Goal: Task Accomplishment & Management: Complete application form

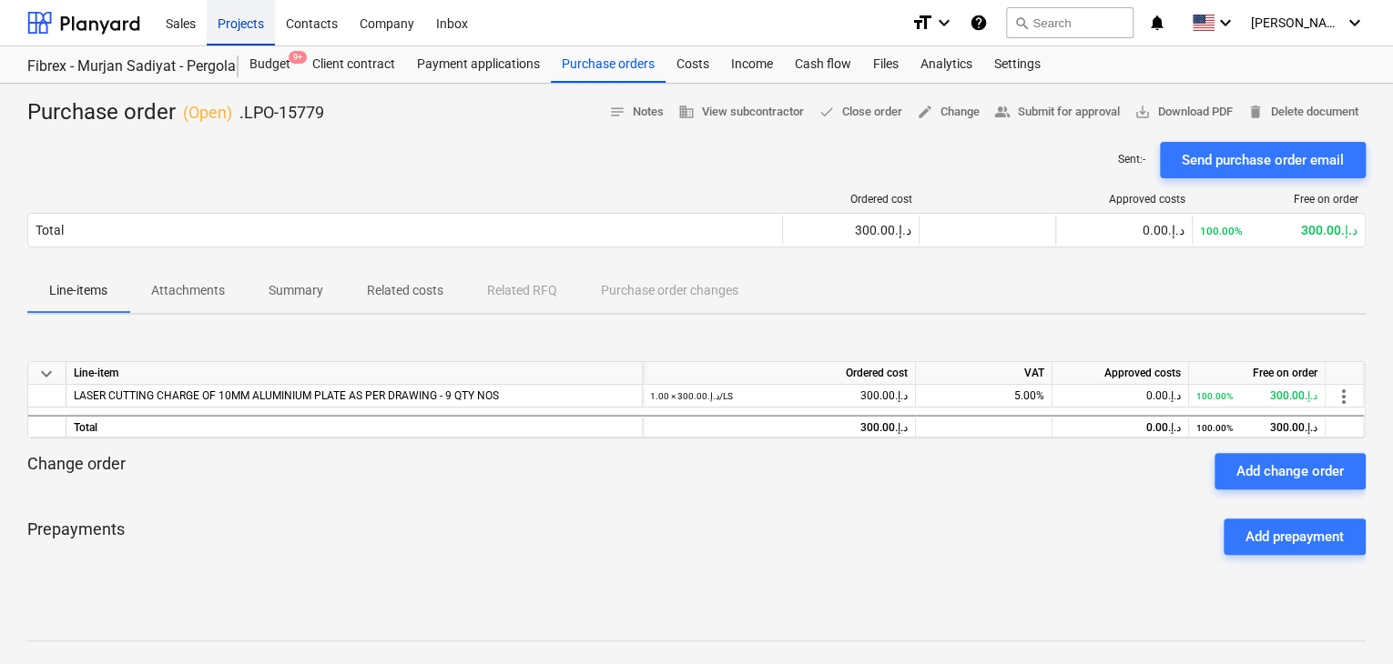
click at [228, 24] on div "Projects" at bounding box center [241, 22] width 68 height 46
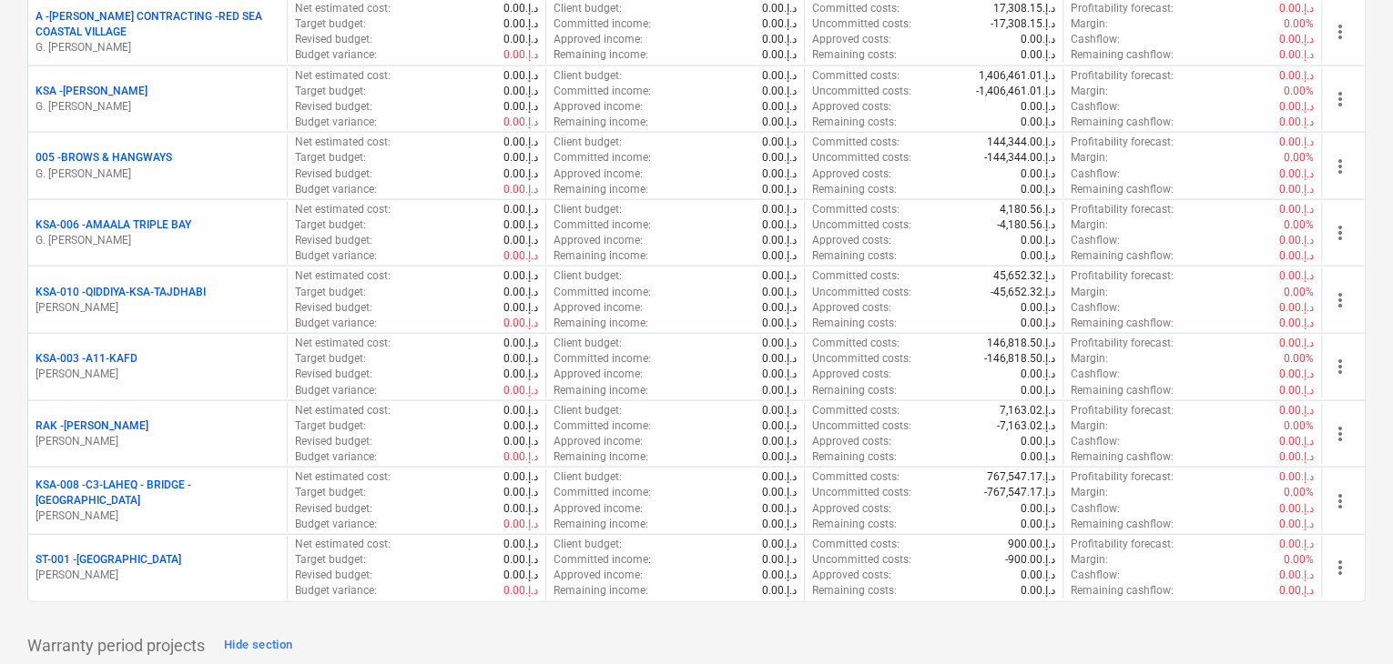
scroll to position [2003, 0]
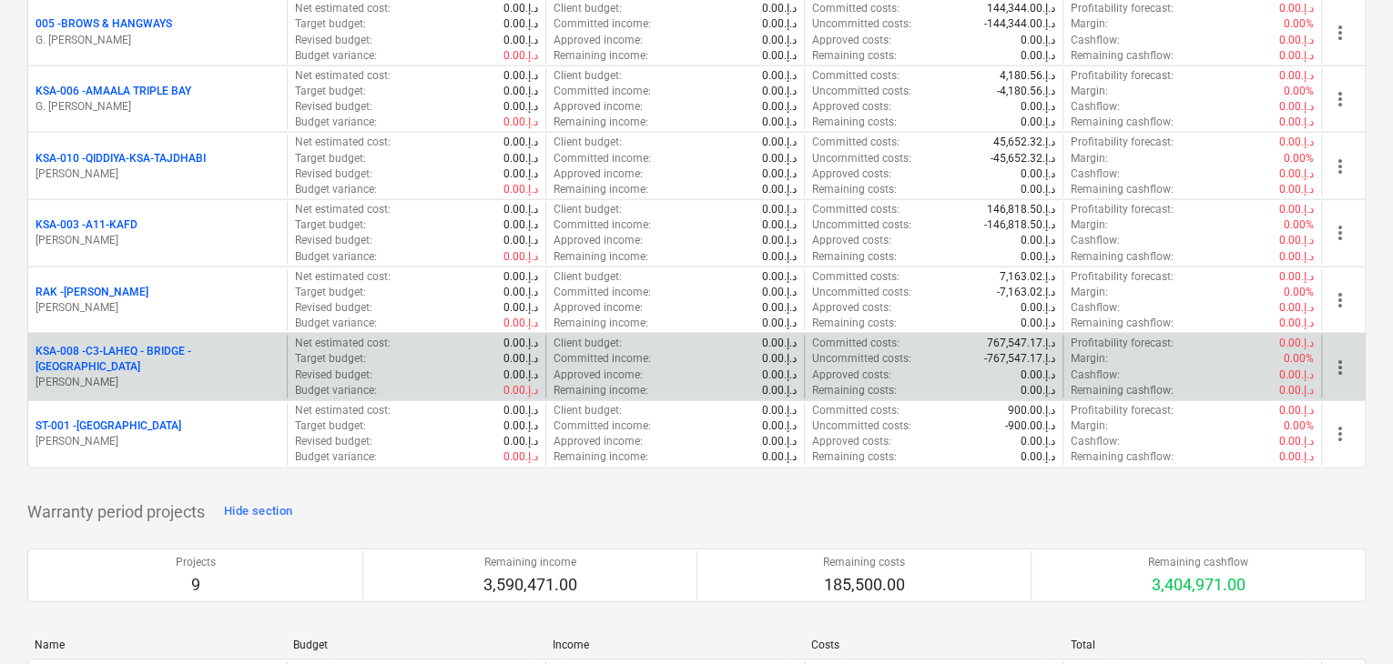
click at [114, 359] on p "KSA-008 - C3-[GEOGRAPHIC_DATA] - BRIDGE -[GEOGRAPHIC_DATA]" at bounding box center [157, 359] width 244 height 31
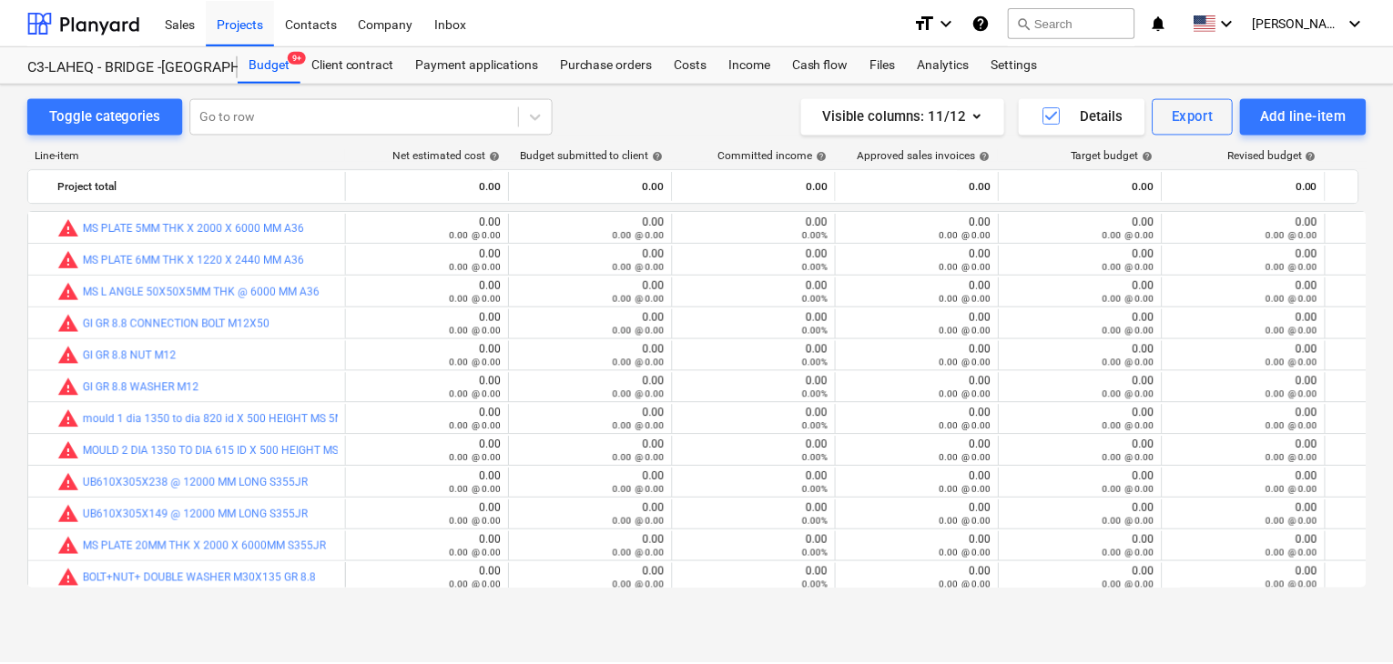
scroll to position [546, 0]
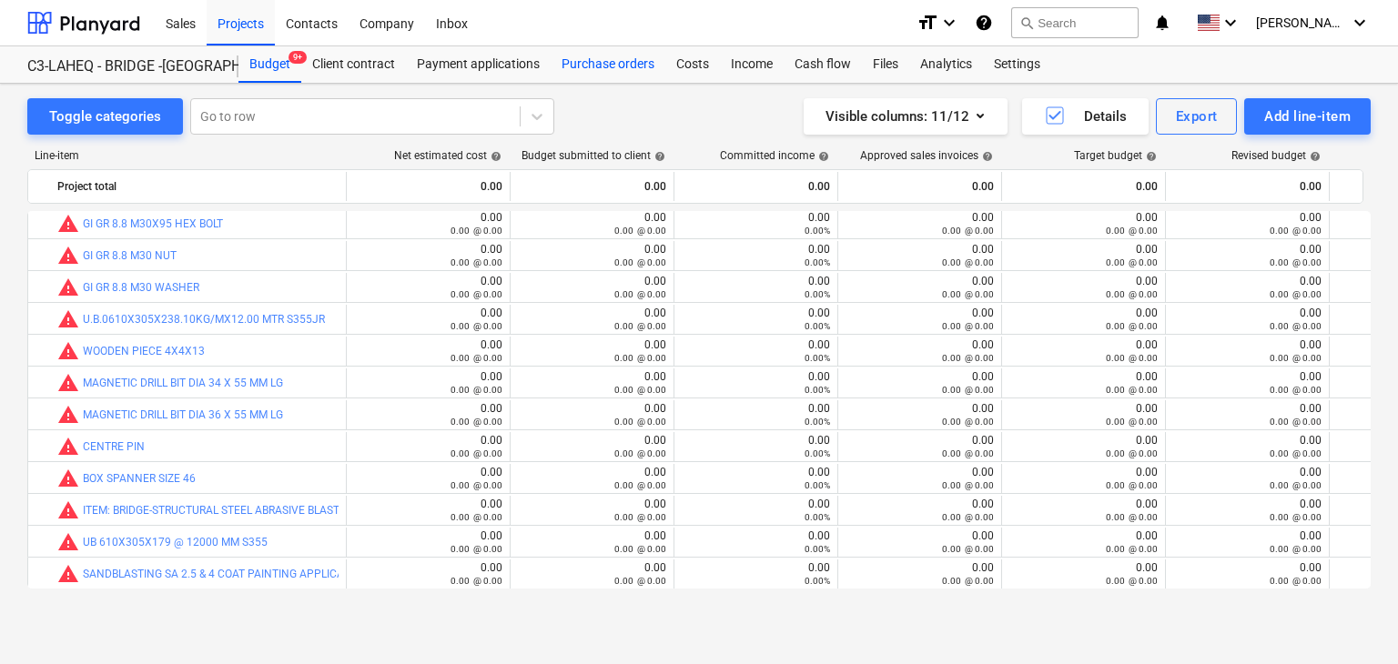
click at [604, 64] on div "Purchase orders" at bounding box center [608, 64] width 115 height 36
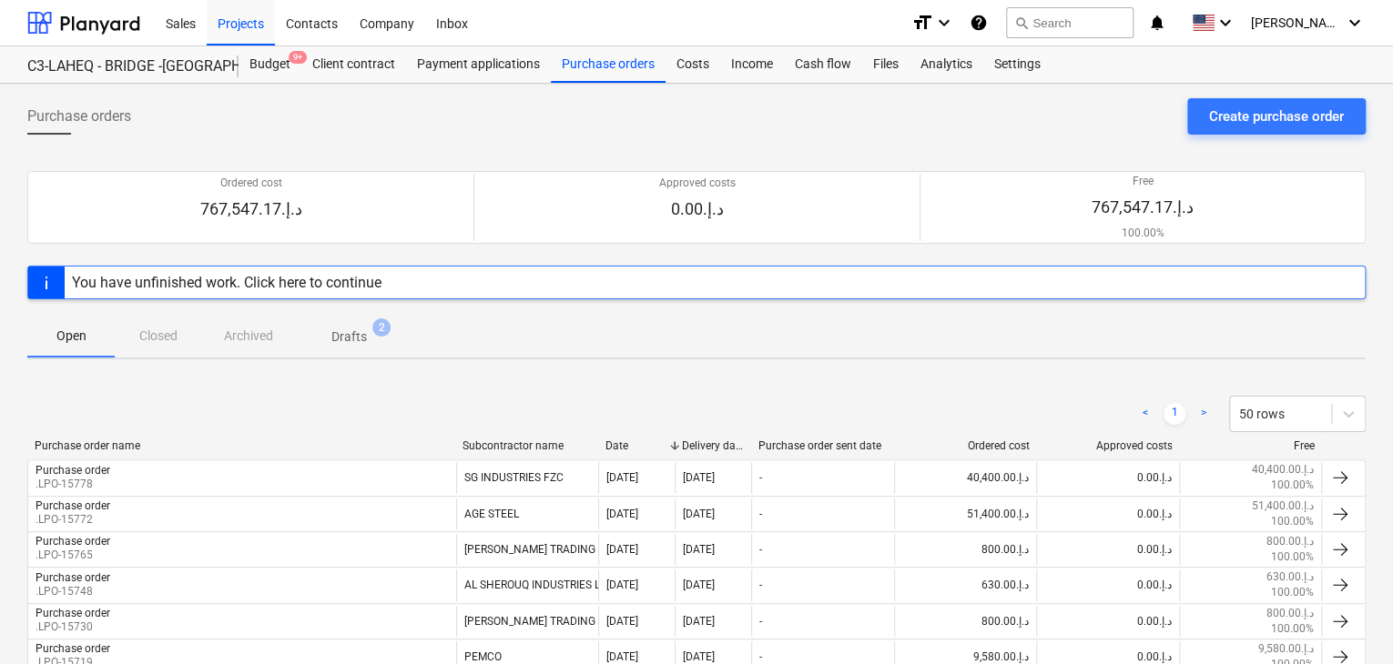
click at [1231, 116] on div "Create purchase order" at bounding box center [1276, 117] width 135 height 24
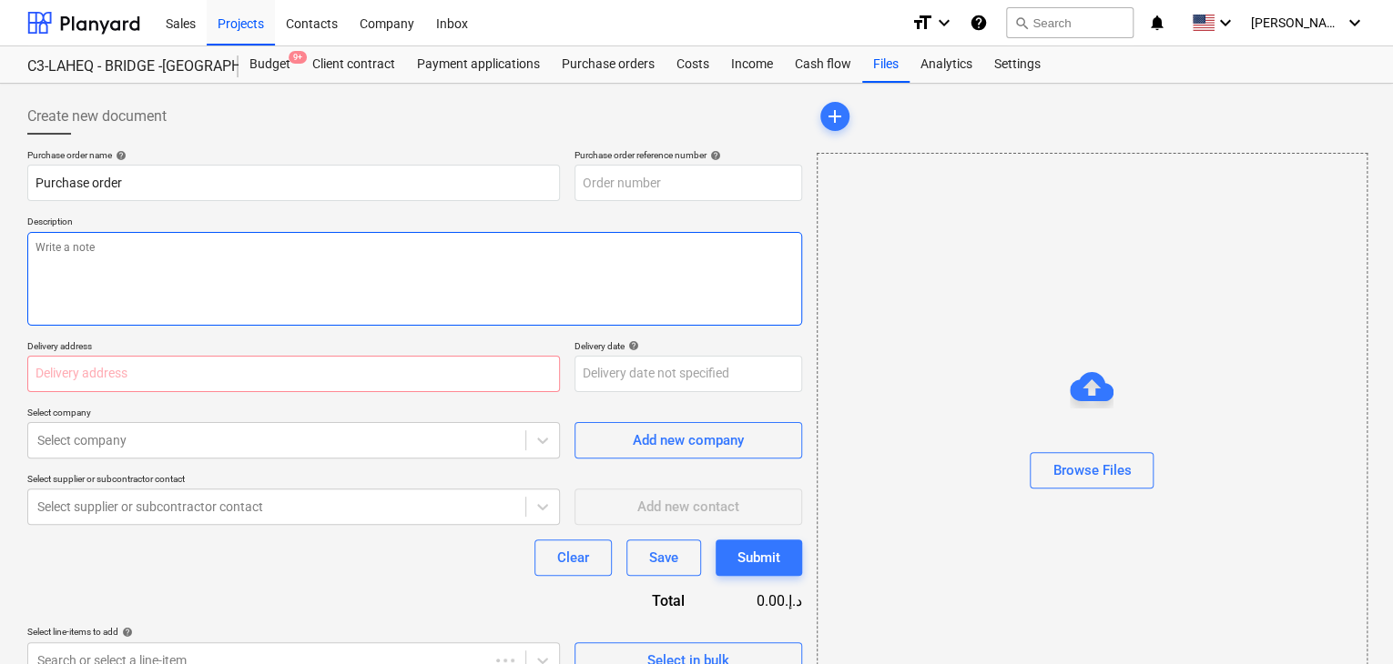
type textarea "x"
type input "KSA-008-PO-036"
click at [142, 292] on textarea at bounding box center [414, 279] width 775 height 94
type textarea "x"
type textarea "B"
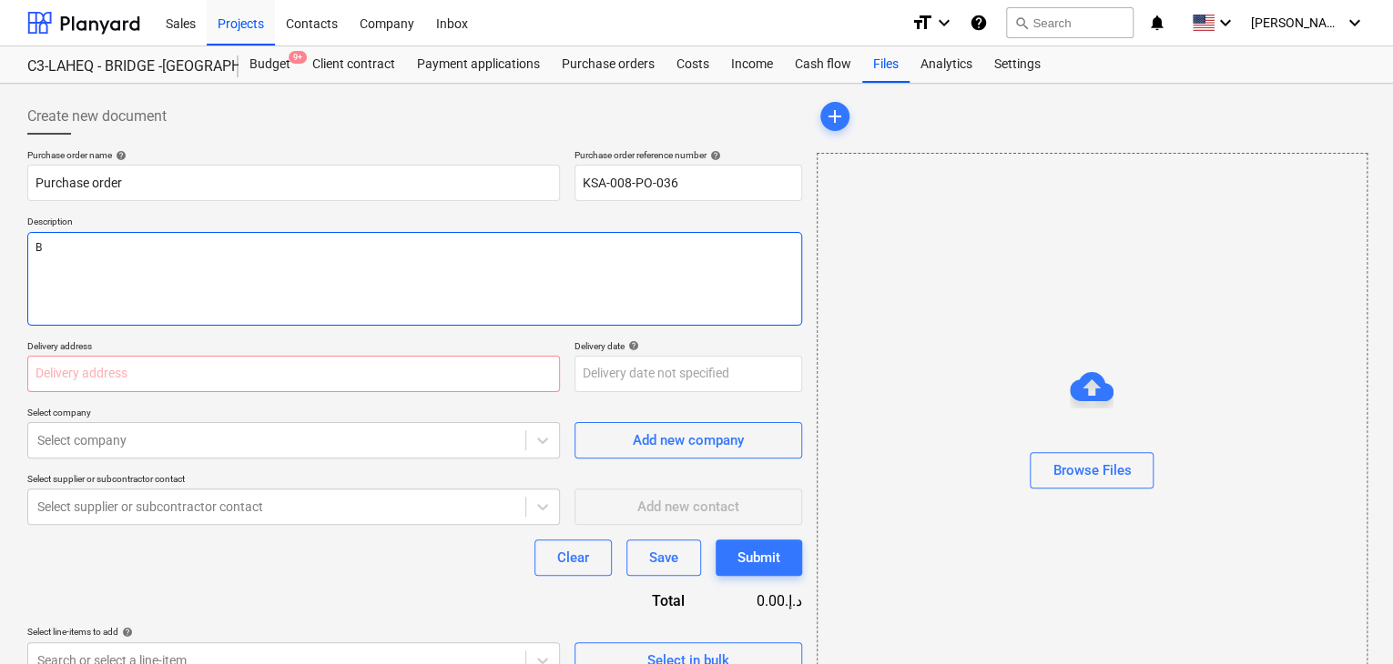
type textarea "x"
type textarea "BR"
type textarea "x"
type textarea "BRI"
type textarea "x"
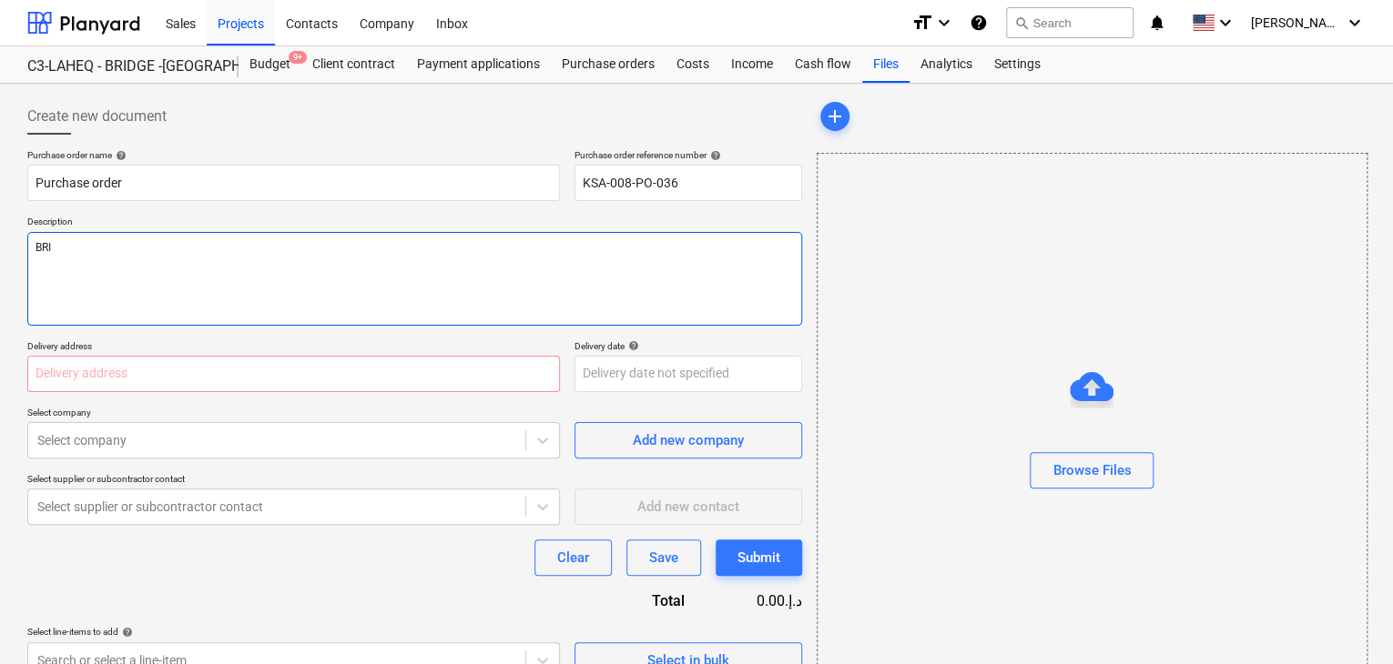
type textarea "BRID"
type textarea "x"
type textarea "BRIDG"
type textarea "x"
type textarea "BRIDGE"
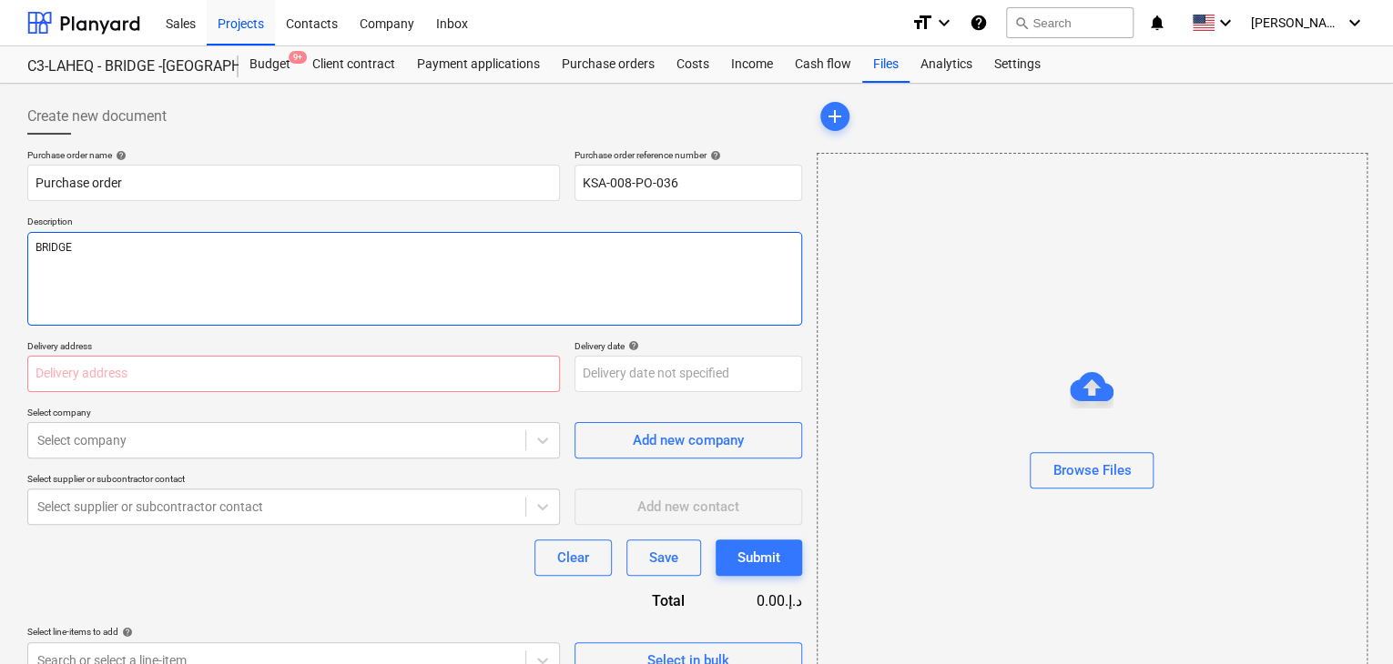
type textarea "x"
type textarea "BRIDGE"
type textarea "x"
type textarea "BRIDGE 4"
click at [45, 380] on input "text" at bounding box center [293, 374] width 532 height 36
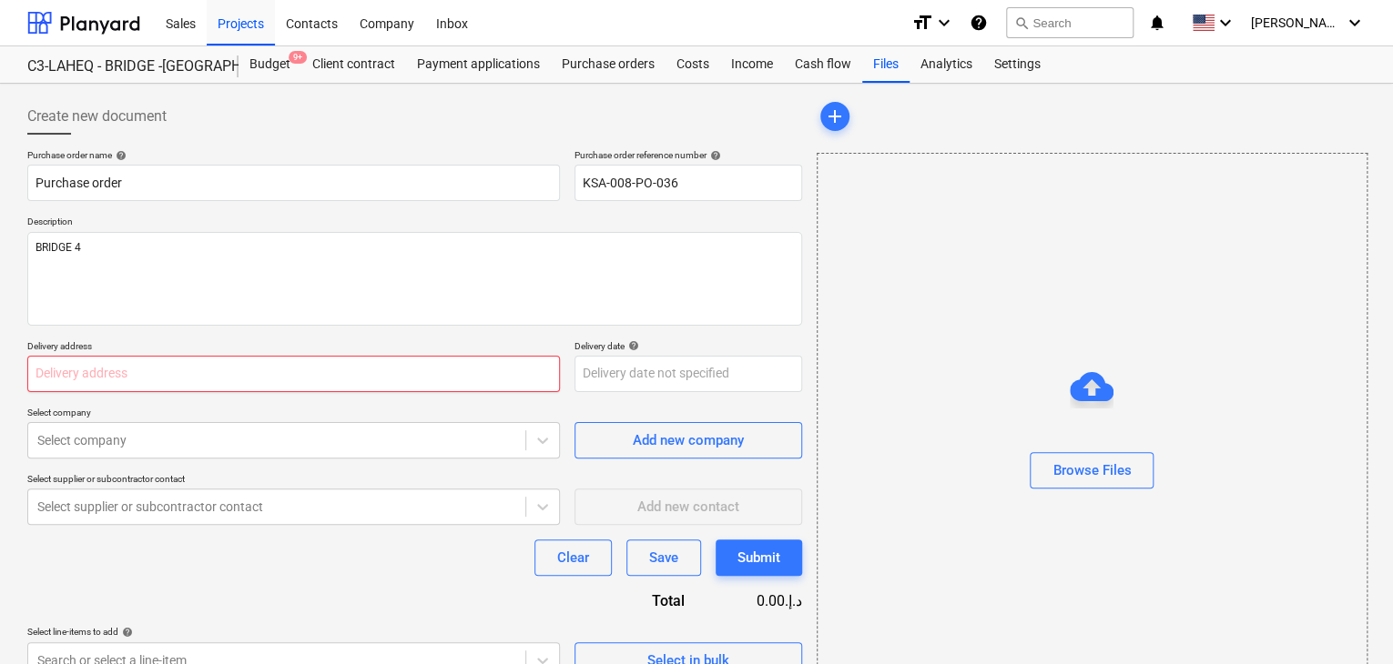
type textarea "x"
type input "L"
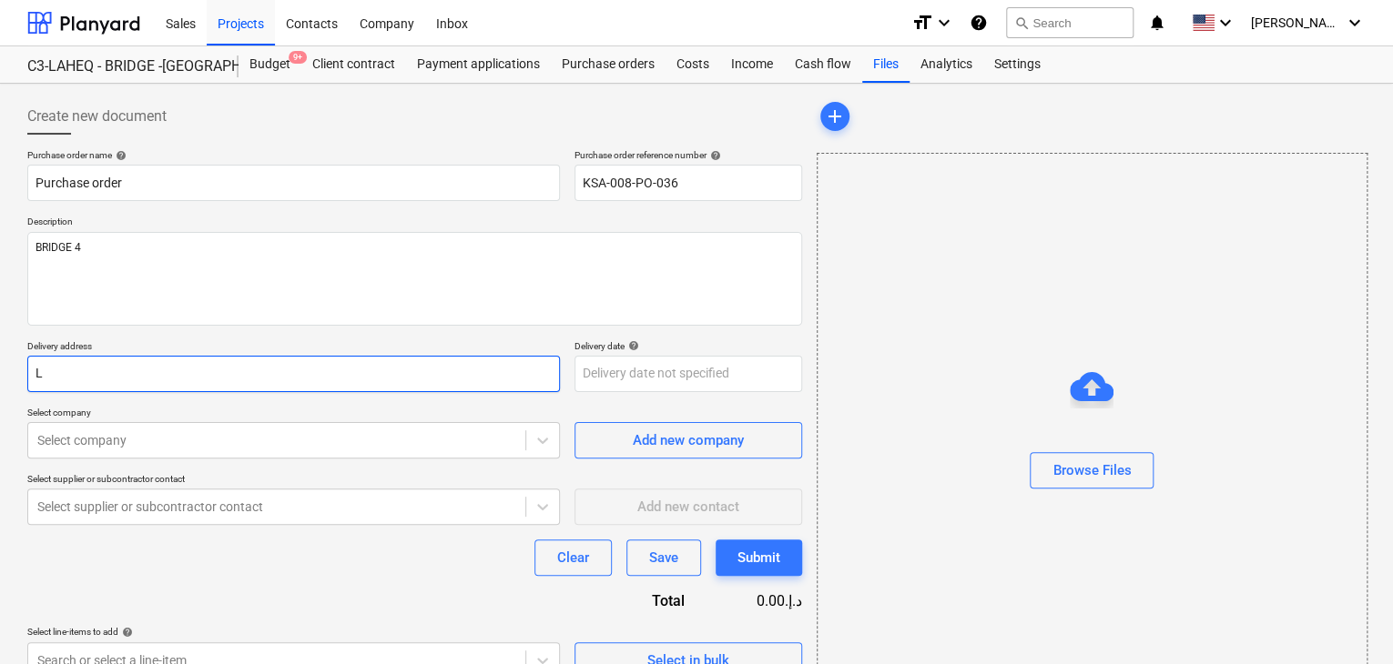
type textarea "x"
type input "LU"
type textarea "x"
type input "LUC"
type textarea "x"
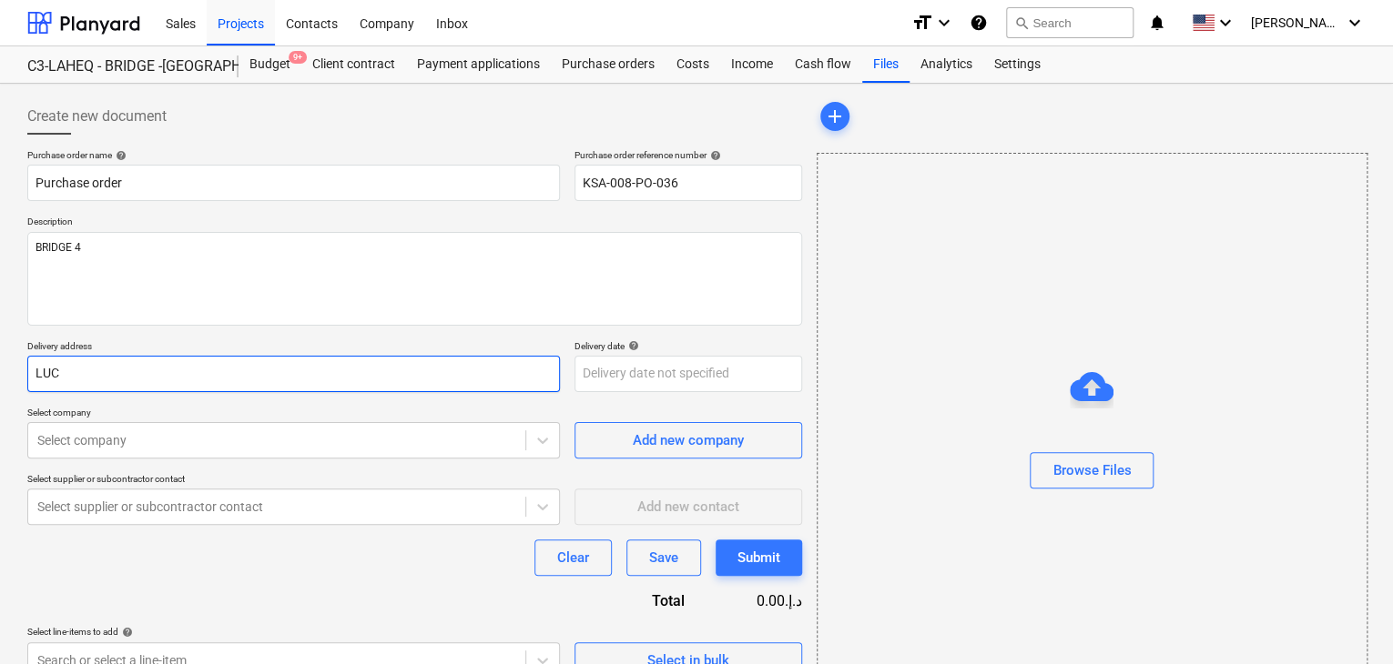
type input "LUCK"
type textarea "x"
type input "LUCKY"
type textarea "x"
type input "LUCKY"
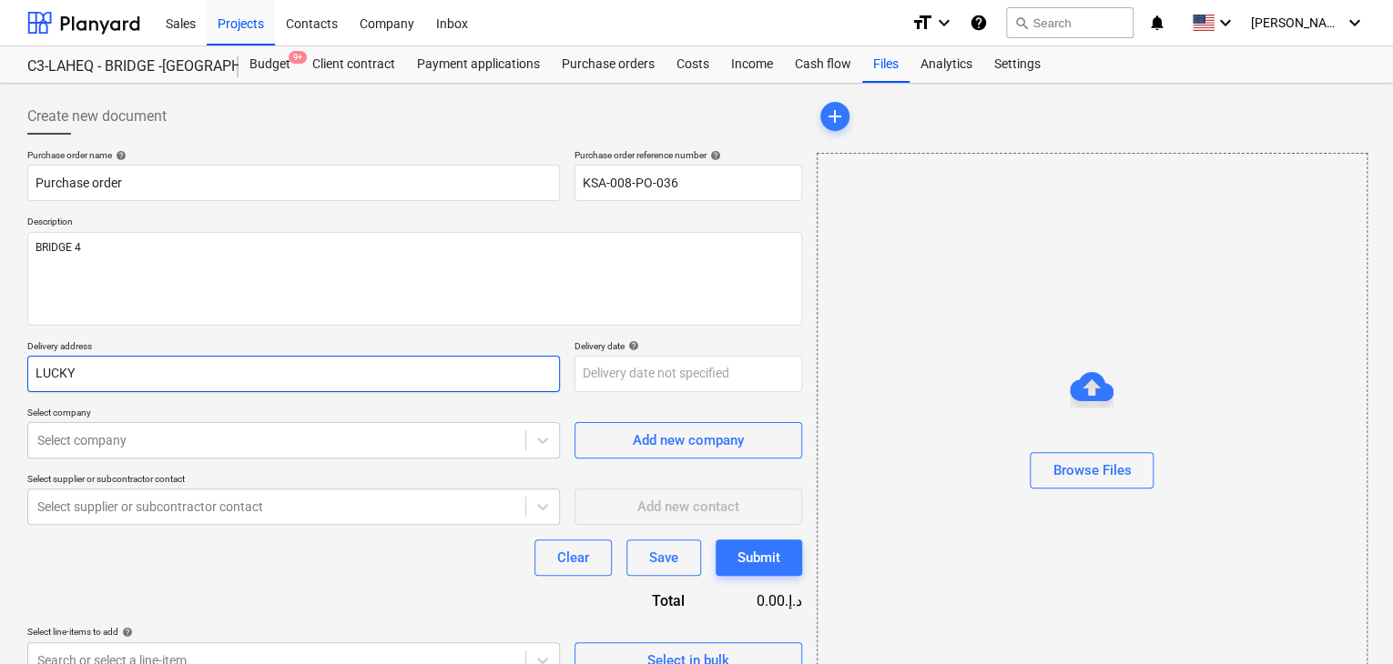
type textarea "x"
type input "LUCKY E"
type textarea "x"
type input "LUCKY EN"
type textarea "x"
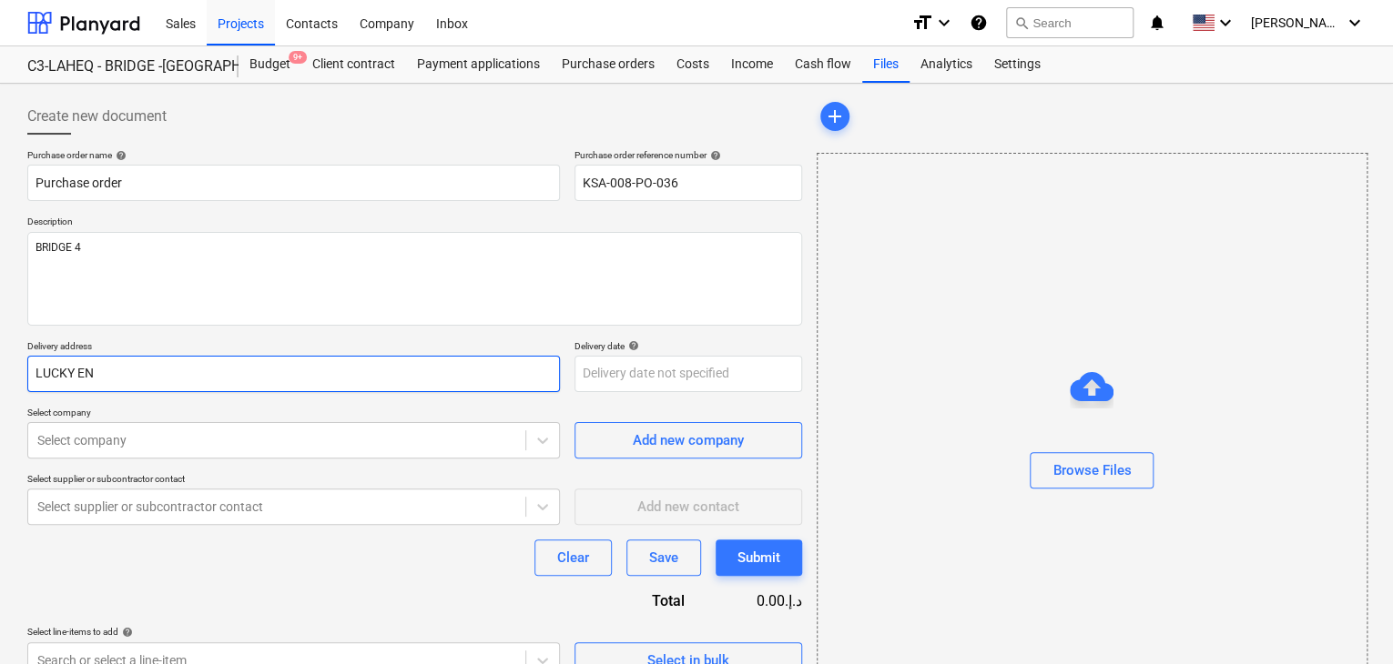
type input "LUCKY ENG"
type textarea "x"
type input "LUCKY ENGI"
type textarea "x"
type input "LUCKY ENGIN"
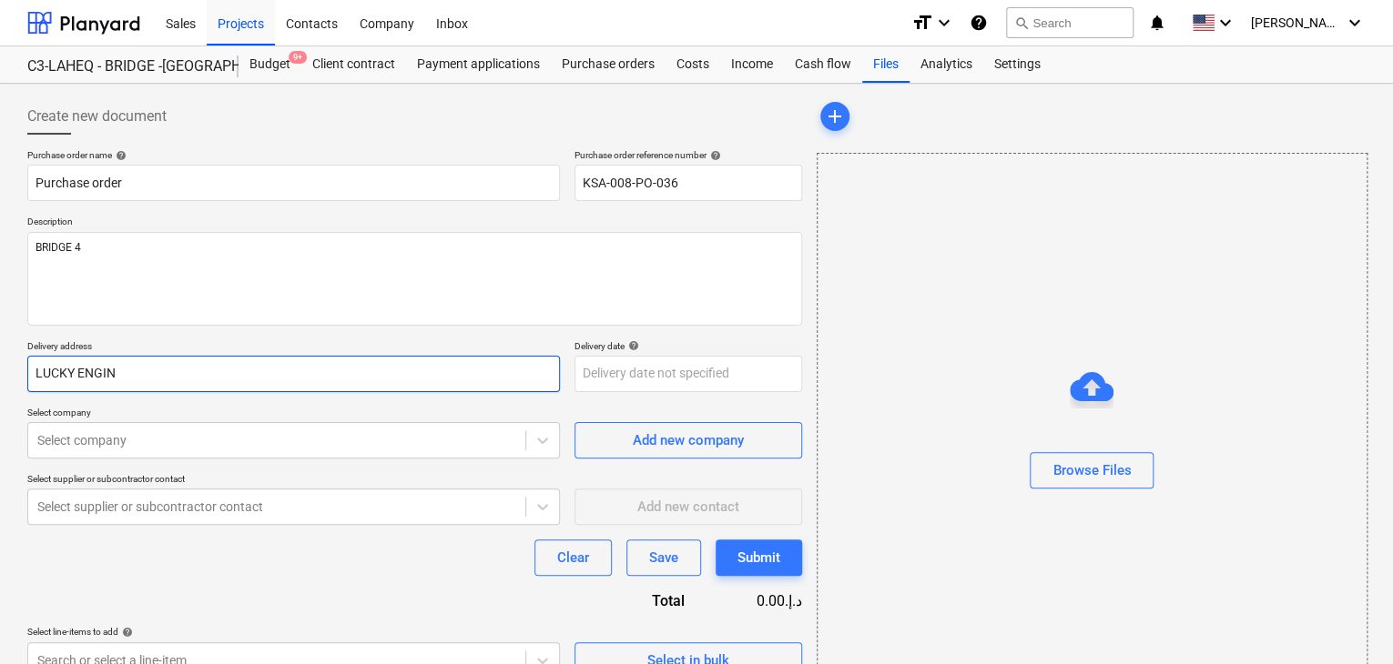
type textarea "x"
type input "LUCKY ENGINE"
type textarea "x"
type input "LUCKY ENGINEE"
type textarea "x"
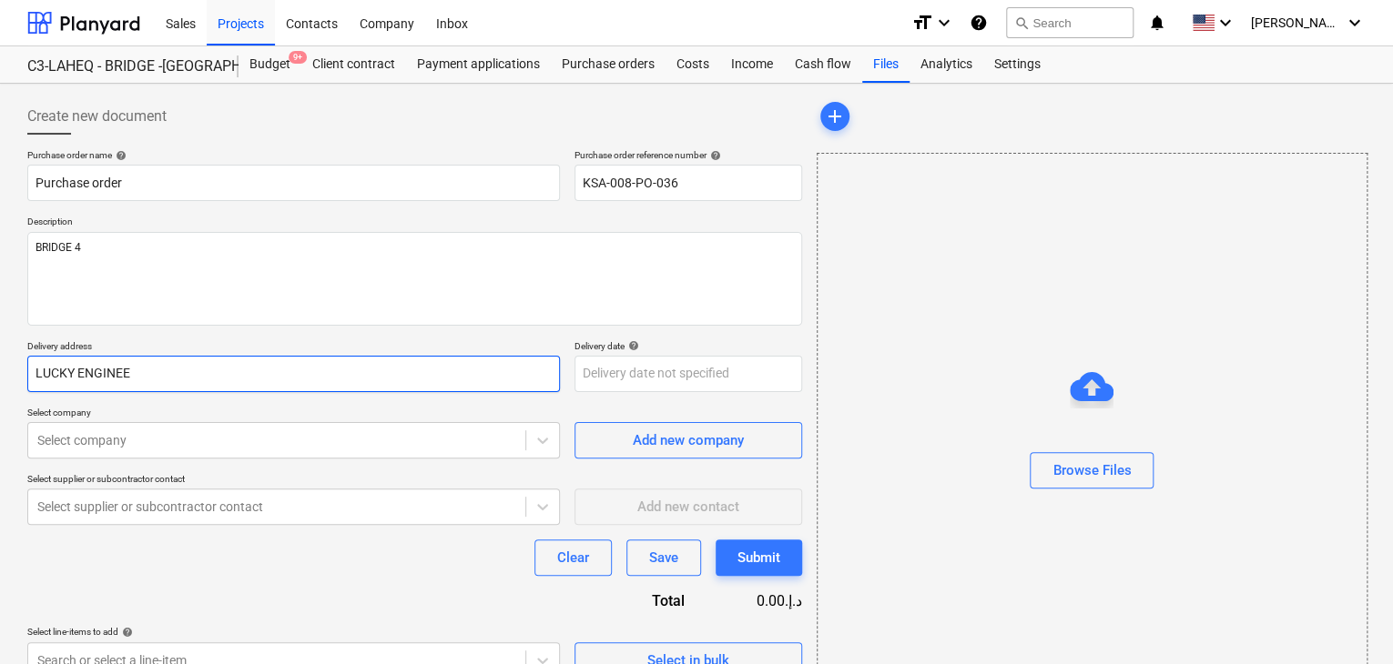
type input "LUCKY ENGINEER"
type textarea "x"
type input "LUCKY ENGINEERI"
type textarea "x"
type input "LUCKY ENGINEERIN"
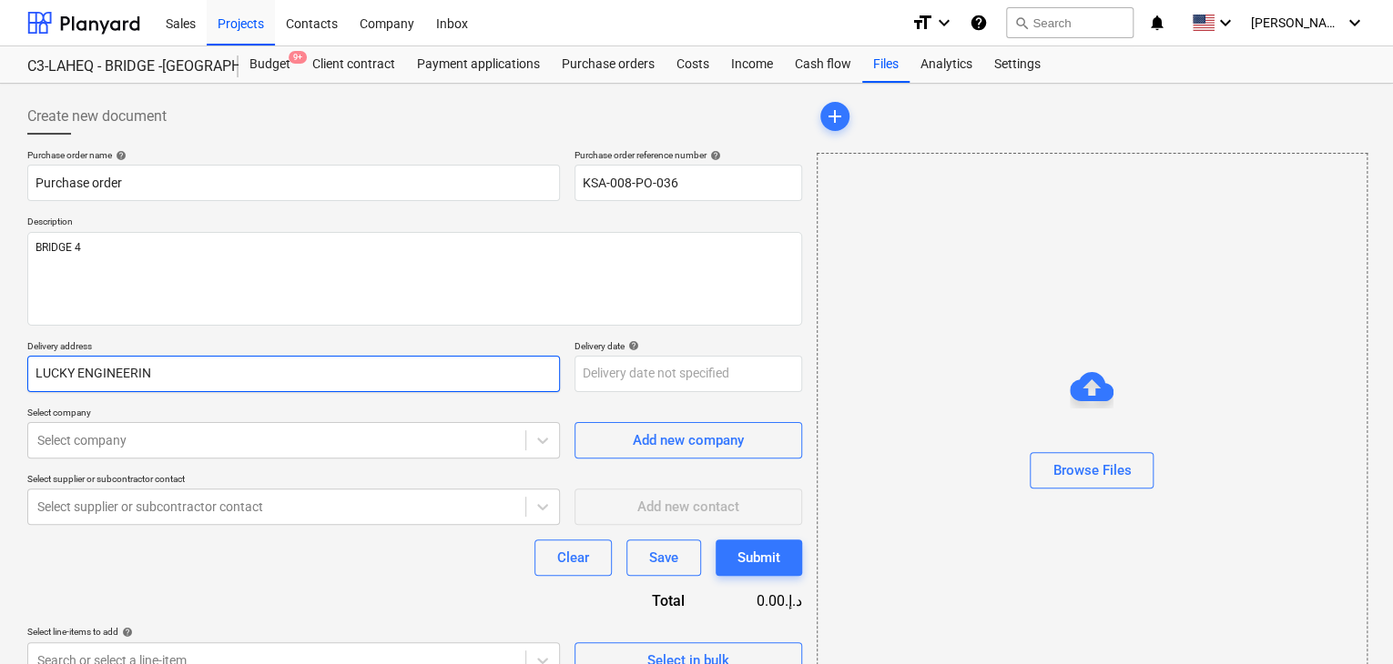
type textarea "x"
type input "LUCKY ENGINEERING"
type textarea "x"
type input "LUCKY ENGINEERING"
type textarea "x"
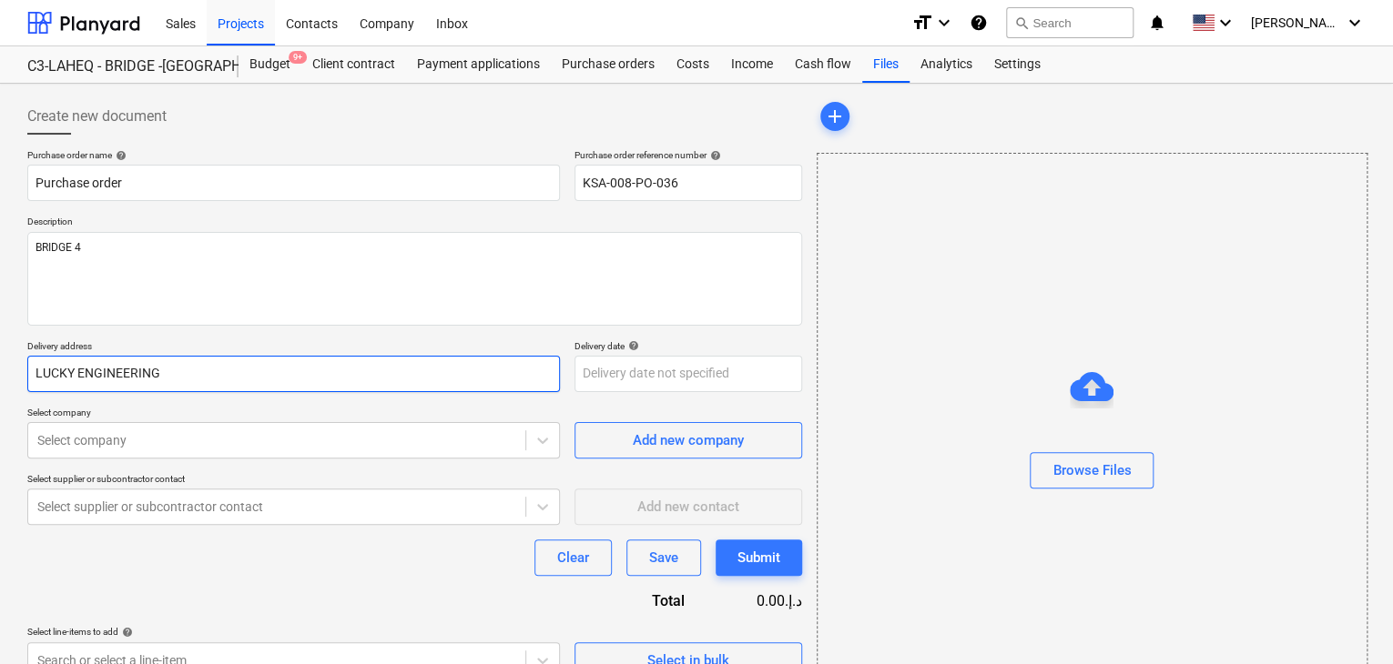
type input "LUCKY ENGINEERING S"
type textarea "x"
type input "LUCKY ENGINEERING SE"
type textarea "x"
type input "LUCKY ENGINEERING SER"
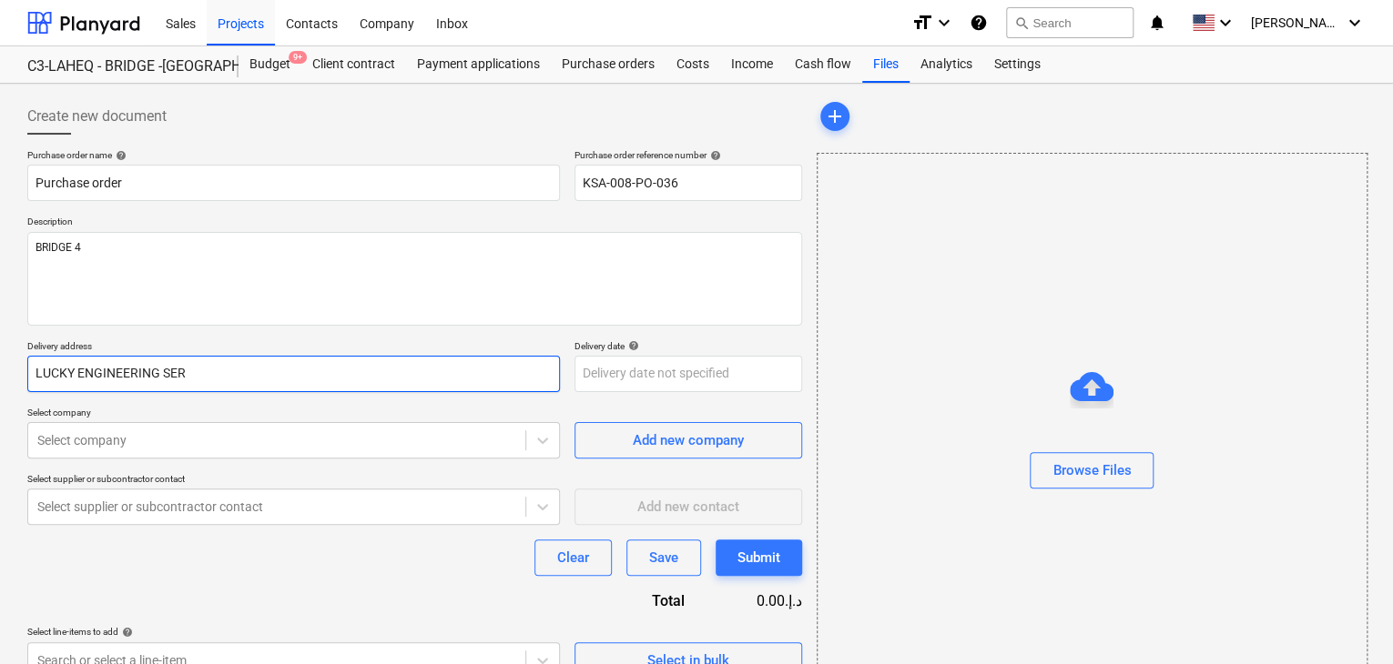
type textarea "x"
type input "LUCKY ENGINEERING SERV"
type textarea "x"
type input "LUCKY ENGINEERING SERVI"
type textarea "x"
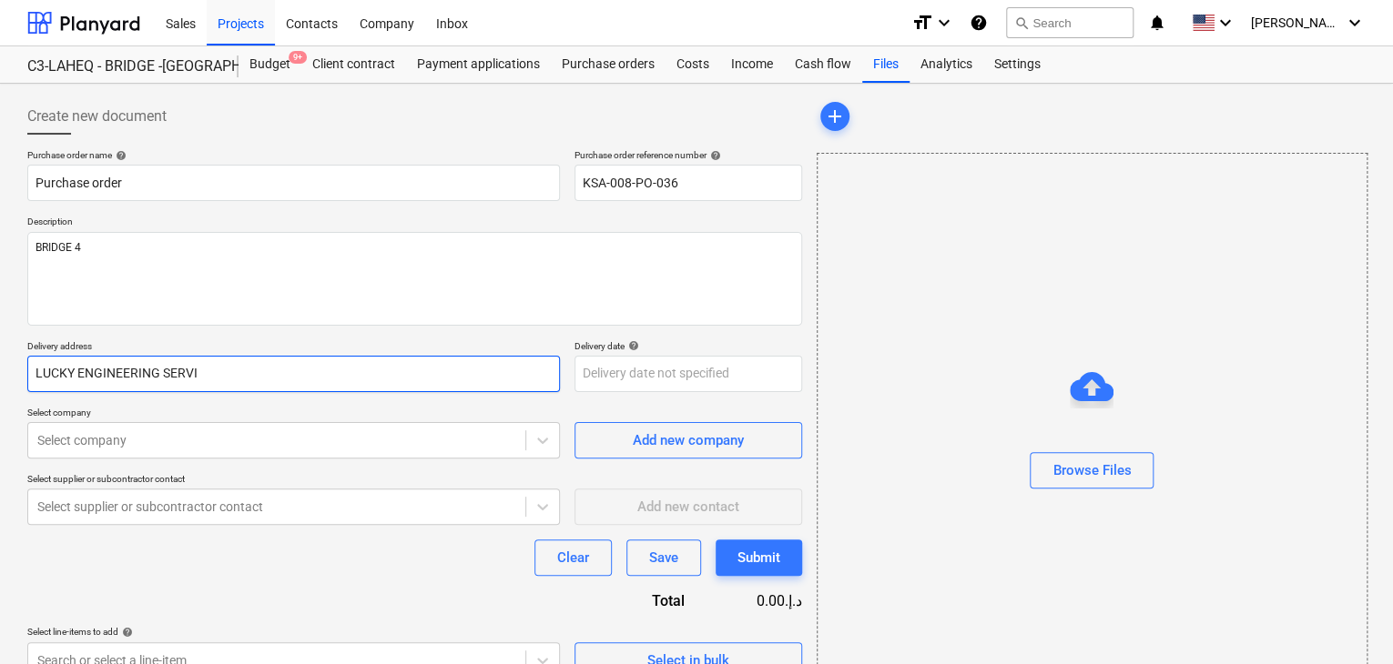
type input "LUCKY ENGINEERING SERVIC"
type textarea "x"
type input "LUCKY ENGINEERING SERVICE"
type textarea "x"
type input "LUCKY ENGINEERING SERVICES"
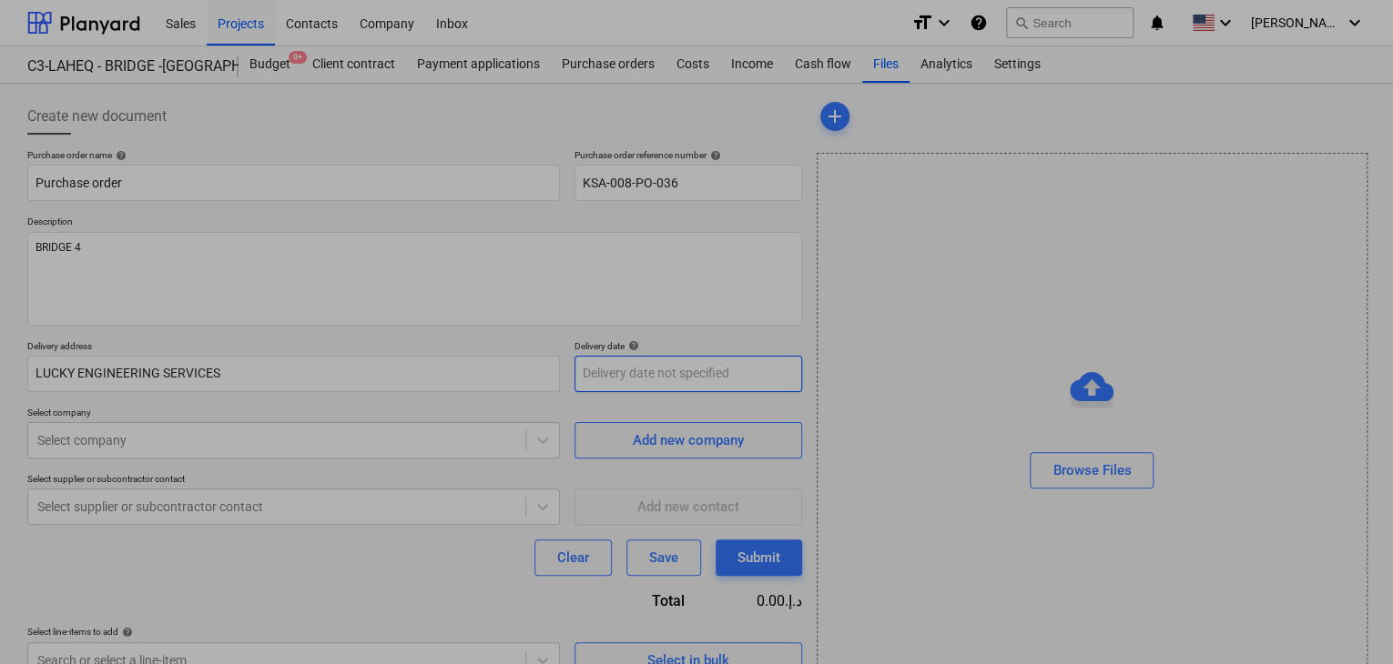
click at [600, 370] on body "Sales Projects Contacts Company Inbox format_size keyboard_arrow_down help sear…" at bounding box center [696, 332] width 1393 height 664
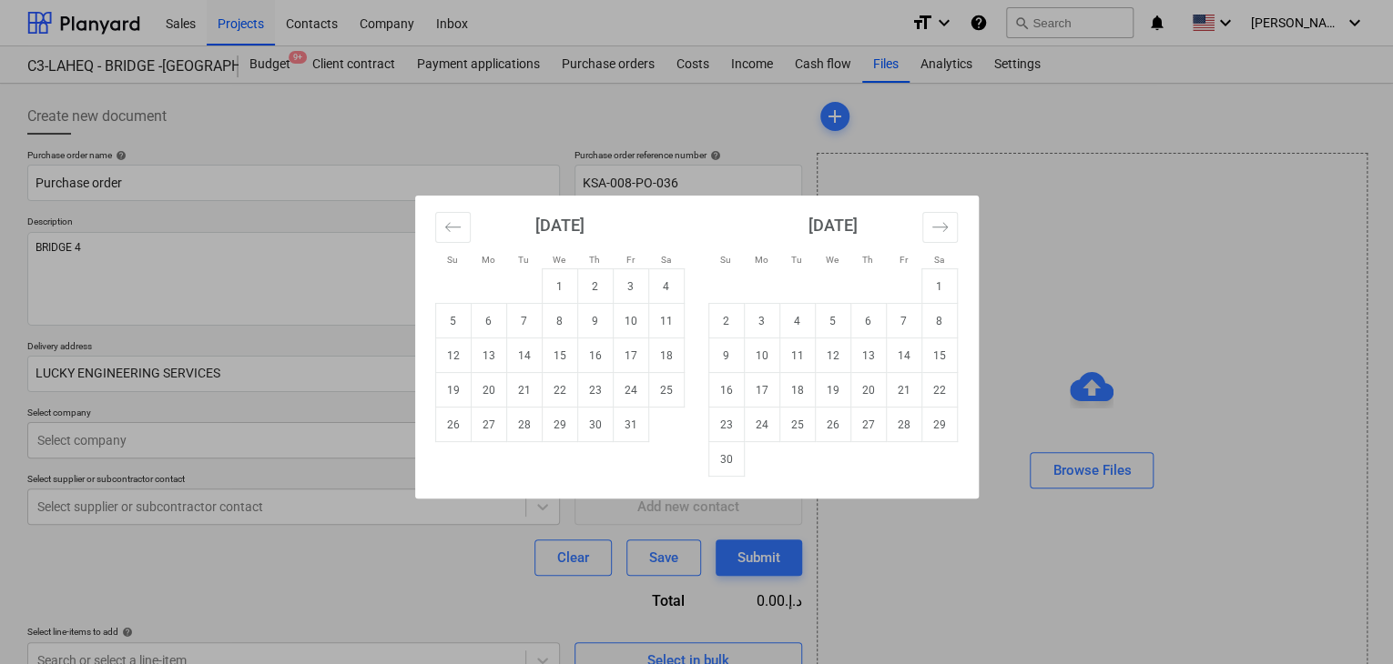
click at [564, 423] on td "29" at bounding box center [559, 425] width 35 height 35
type textarea "x"
type input "[DATE]"
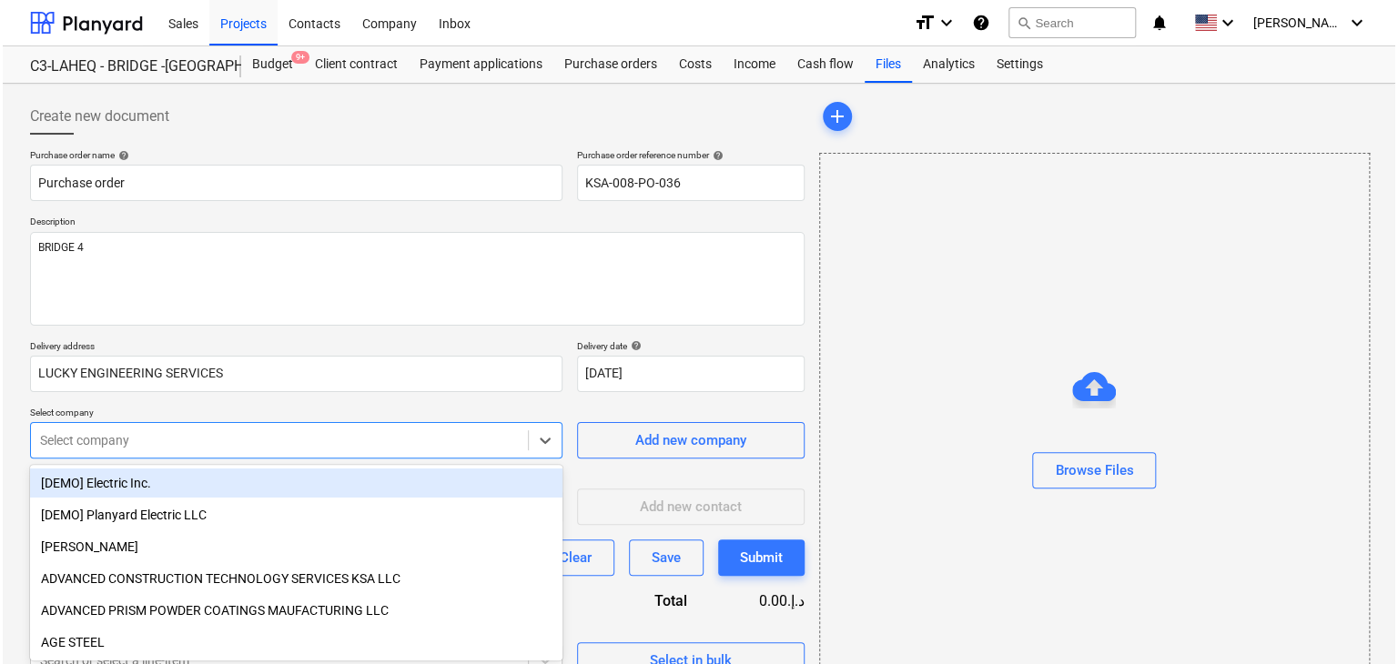
scroll to position [65, 0]
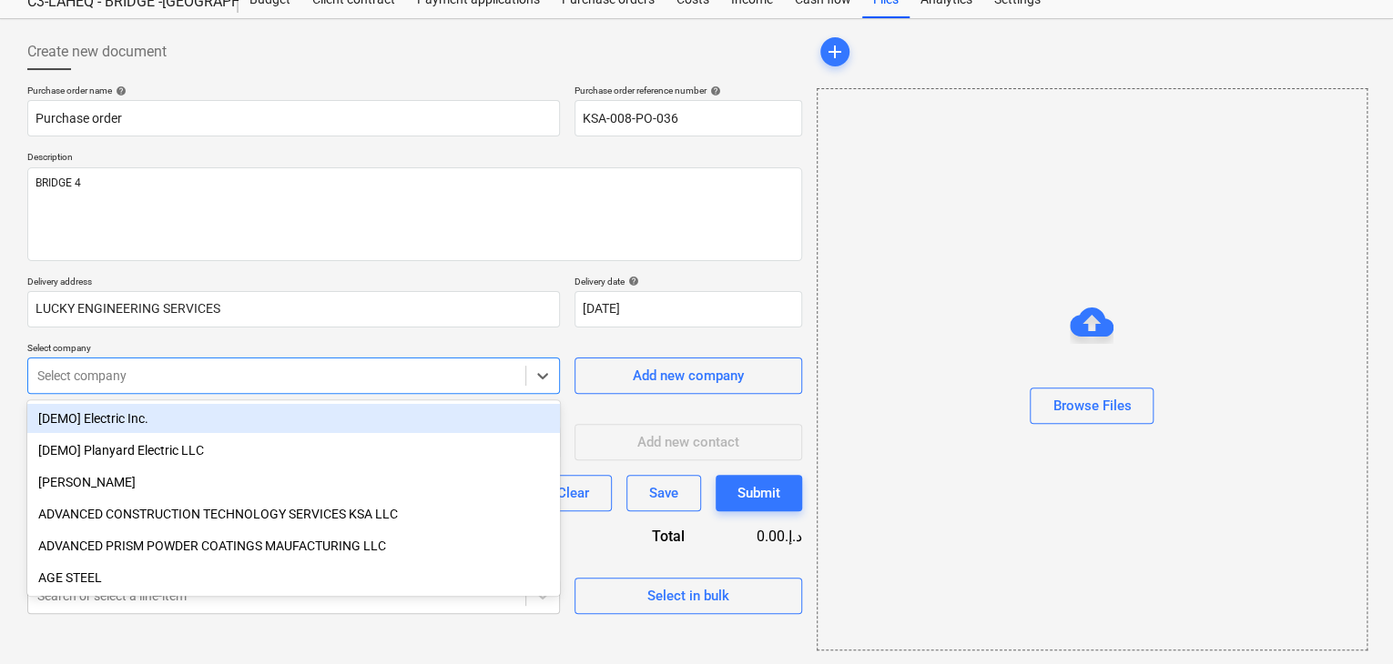
click at [289, 433] on body "Sales Projects Contacts Company Inbox format_size keyboard_arrow_down help sear…" at bounding box center [696, 267] width 1393 height 664
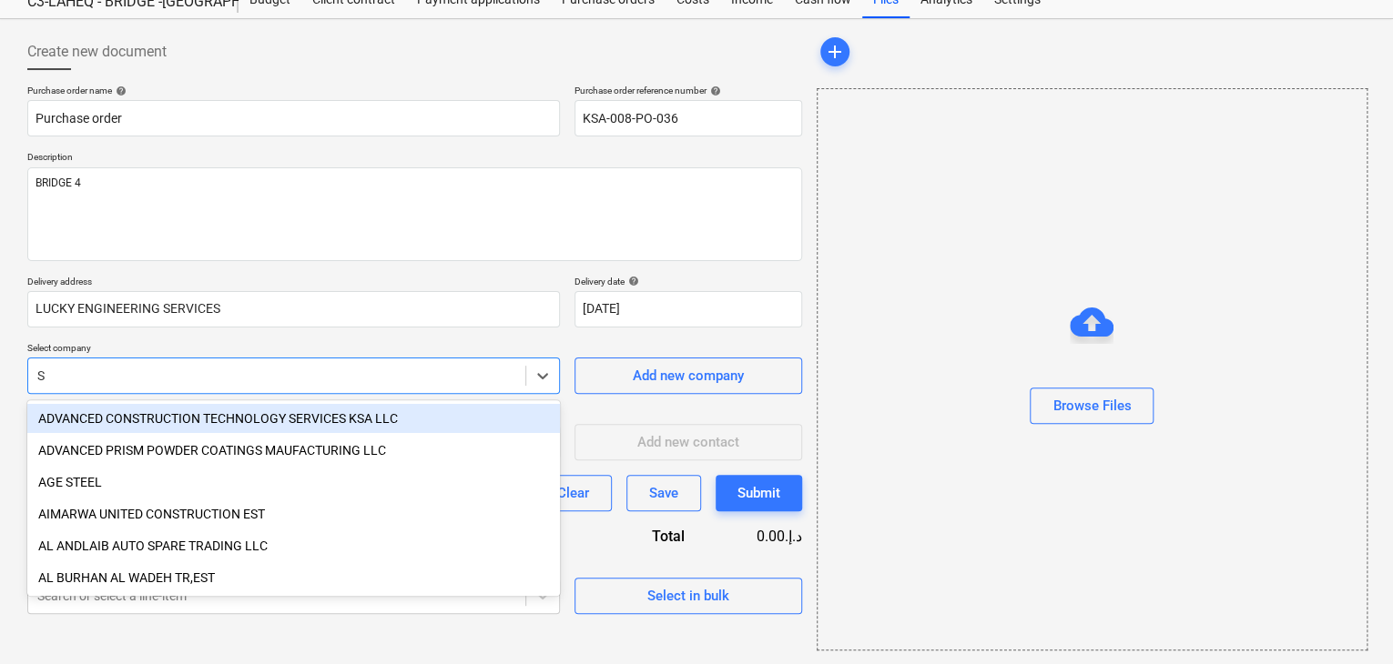
type input "SG"
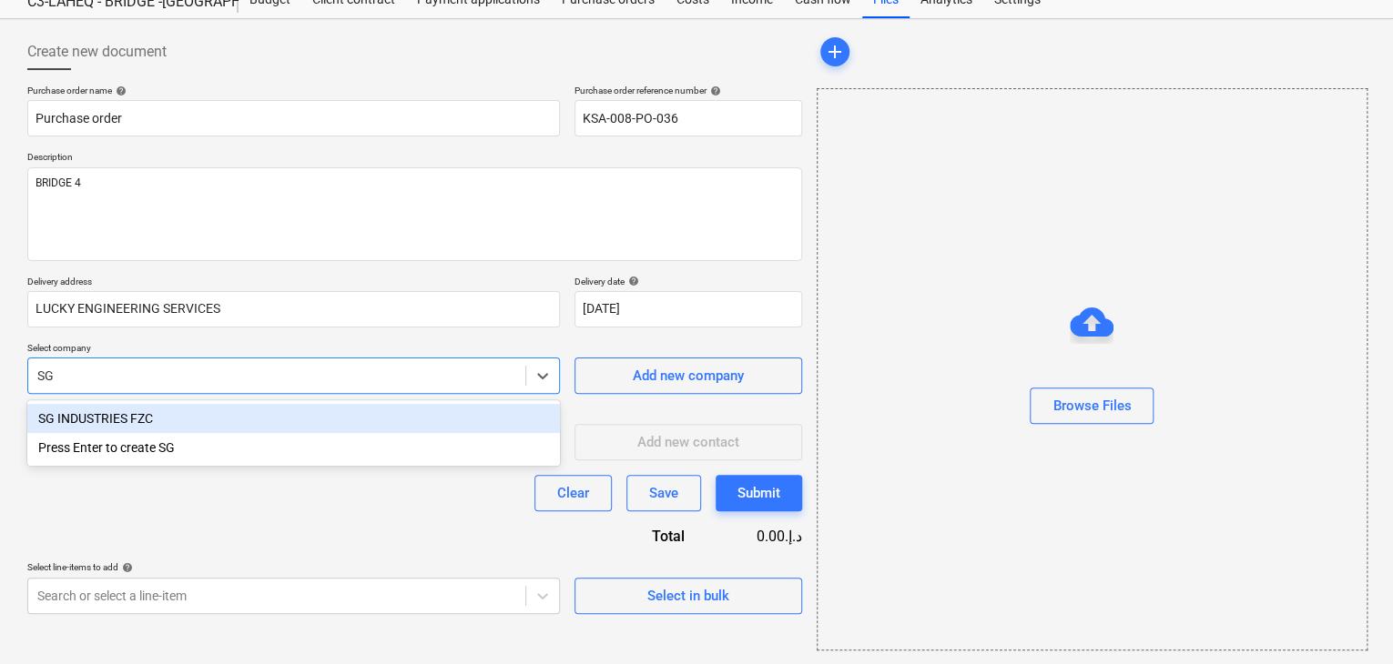
click at [282, 429] on div "SG INDUSTRIES FZC" at bounding box center [293, 418] width 532 height 29
type textarea "x"
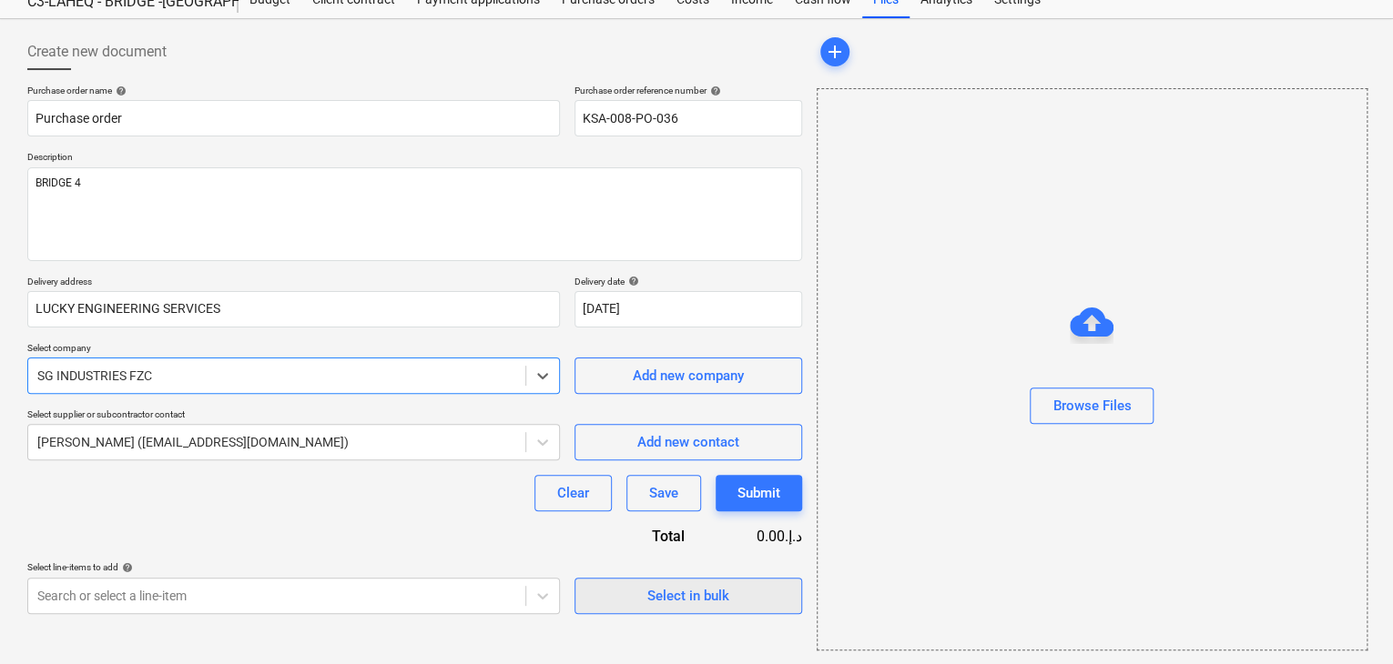
click at [634, 602] on span "Select in bulk" at bounding box center [688, 596] width 182 height 24
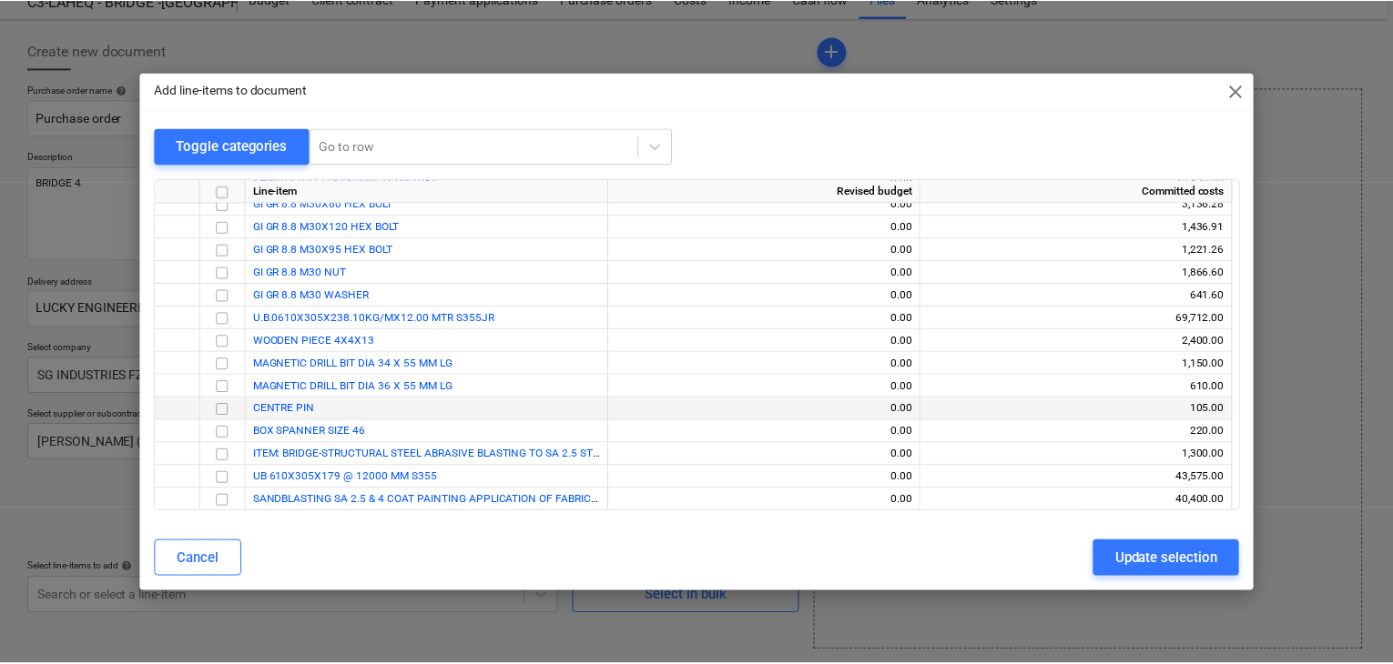
scroll to position [352, 0]
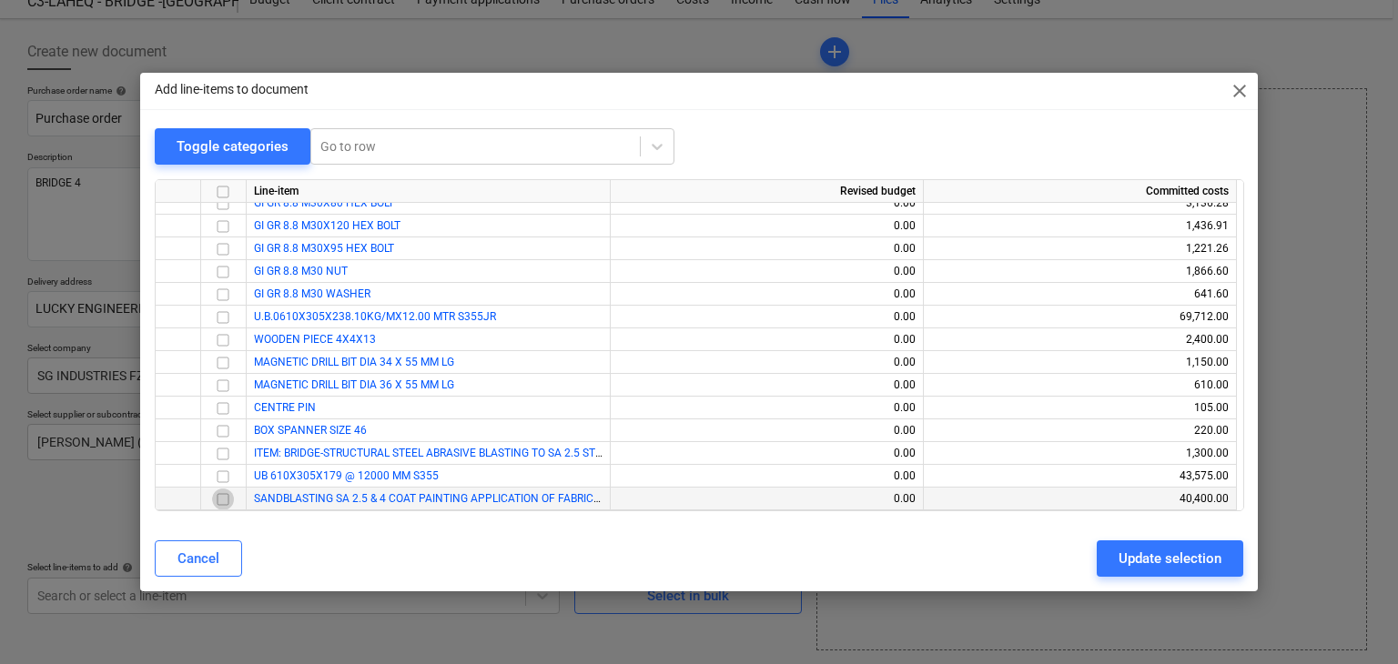
click at [226, 498] on input "checkbox" at bounding box center [223, 500] width 22 height 22
click at [1161, 554] on div "Update selection" at bounding box center [1170, 559] width 103 height 24
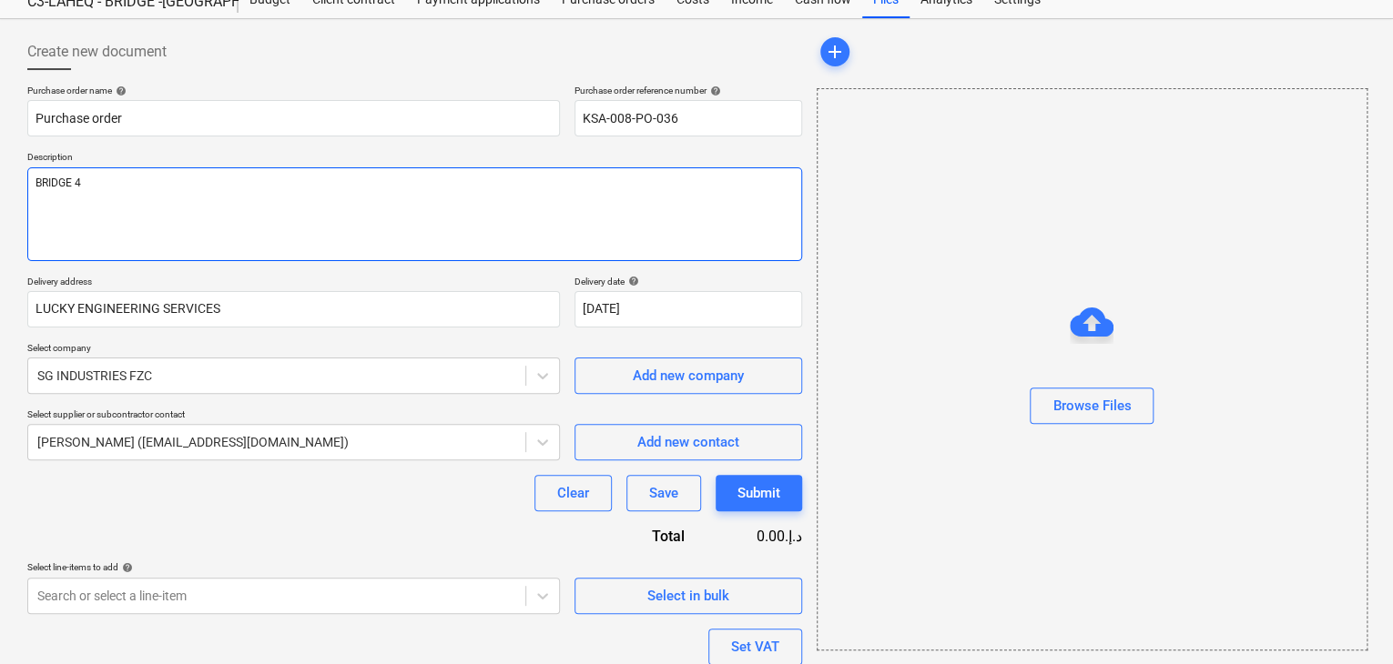
click at [136, 202] on textarea "BRIDGE 4" at bounding box center [414, 214] width 775 height 94
type textarea "x"
type textarea "BRIDGE 4"
type textarea "x"
type textarea "BRIDGE 4 2"
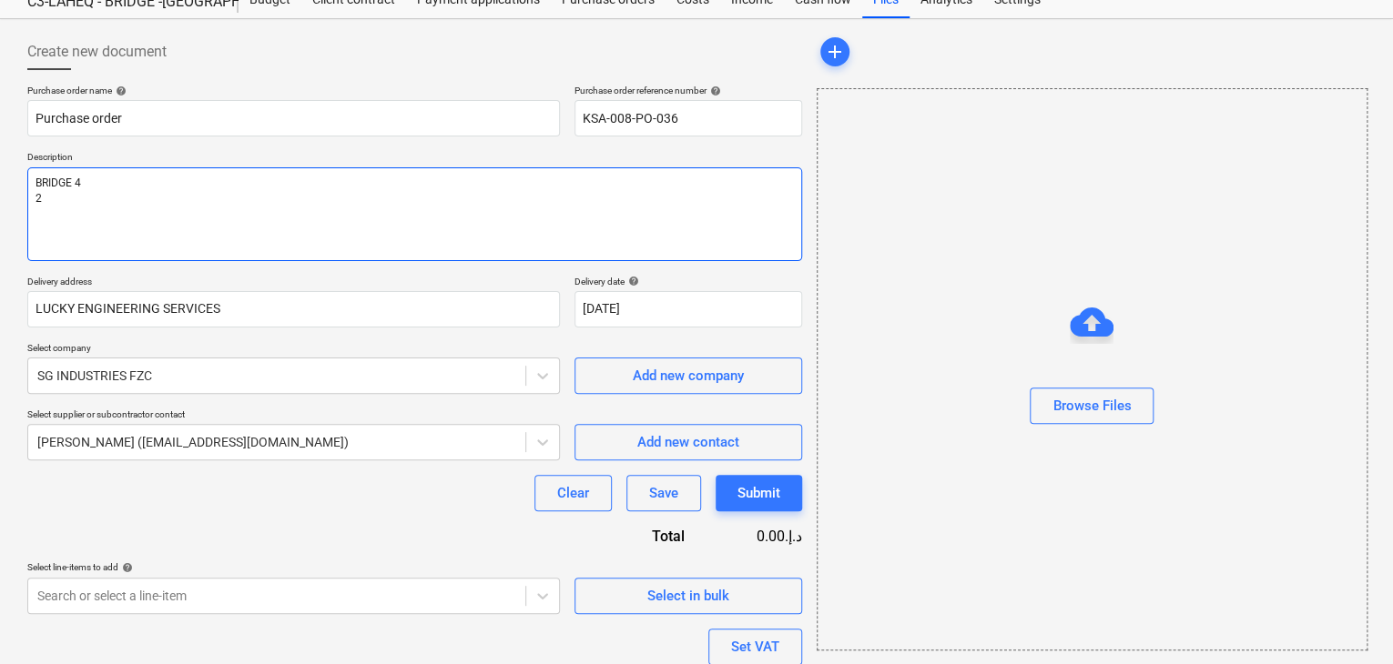
type textarea "x"
type textarea "BRIDGE 4 2."
type textarea "x"
type textarea "BRIDGE 4 2"
type textarea "x"
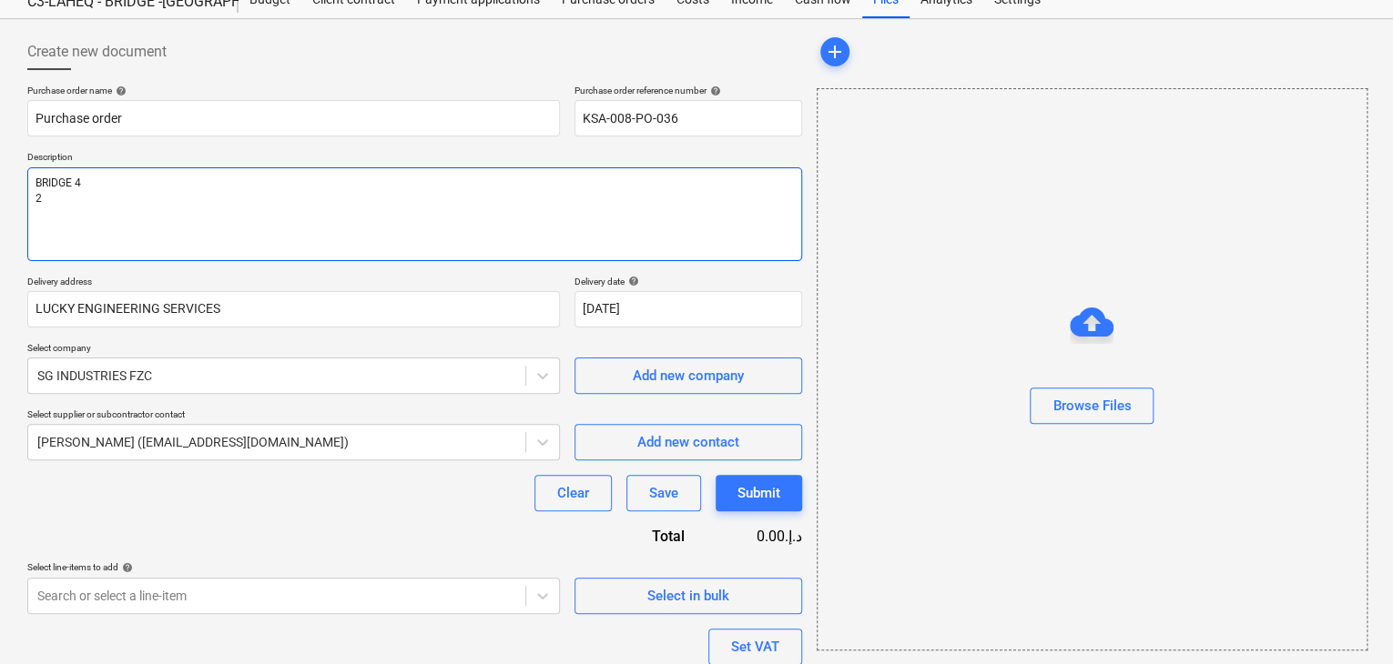
type textarea "BRIDGE 4 23"
type textarea "x"
type textarea "BRIDGE 4 23."
type textarea "x"
type textarea "BRIDGE 4 23.5"
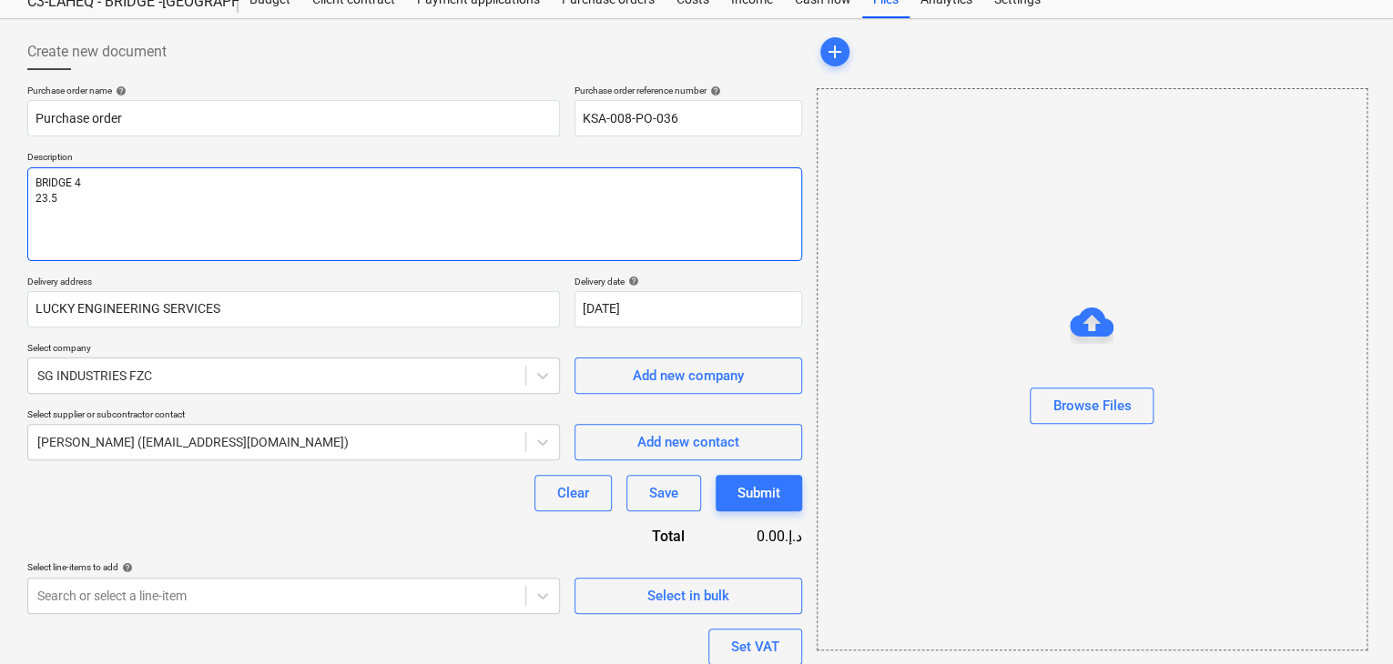
type textarea "x"
type textarea "BRIDGE 4 23.5"
type textarea "x"
type textarea "BRIDGE 4 23.5 T"
type textarea "x"
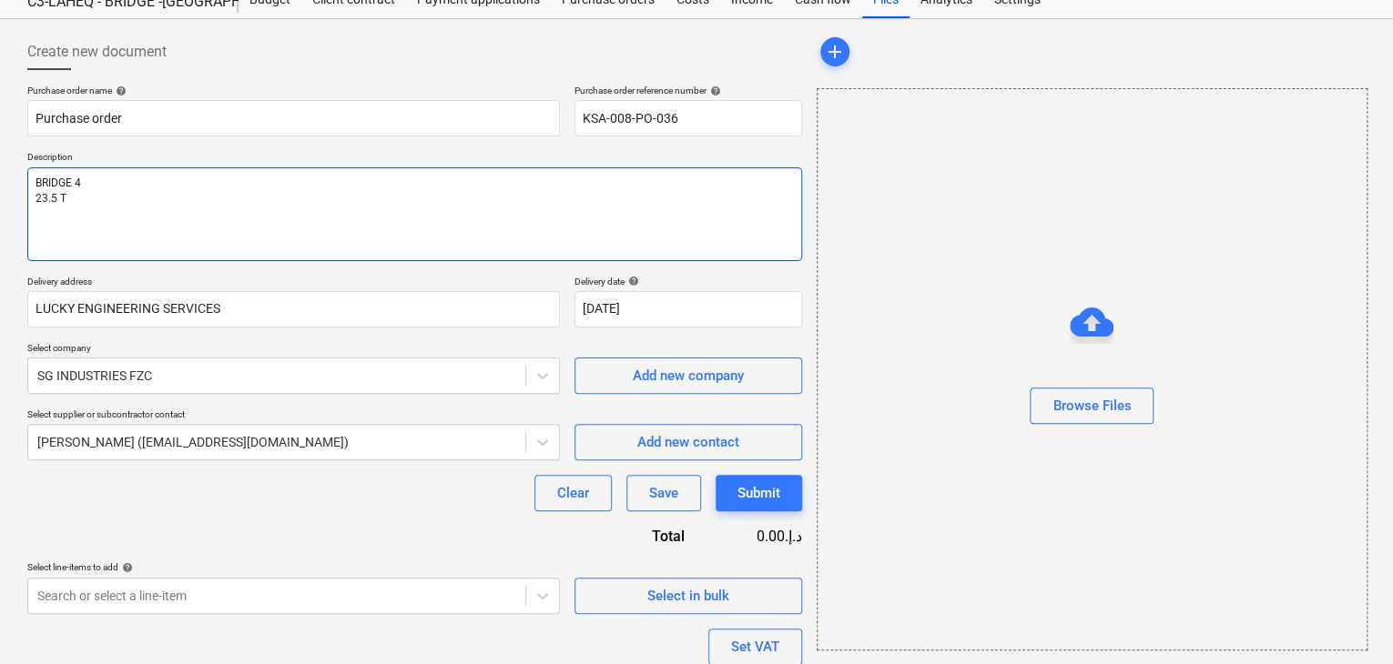
type textarea "BRIDGE 4 23.5 TO"
type textarea "x"
type textarea "BRIDGE 4 23.5 TON"
type textarea "x"
type textarea "BRIDGE 4 23.5 TON"
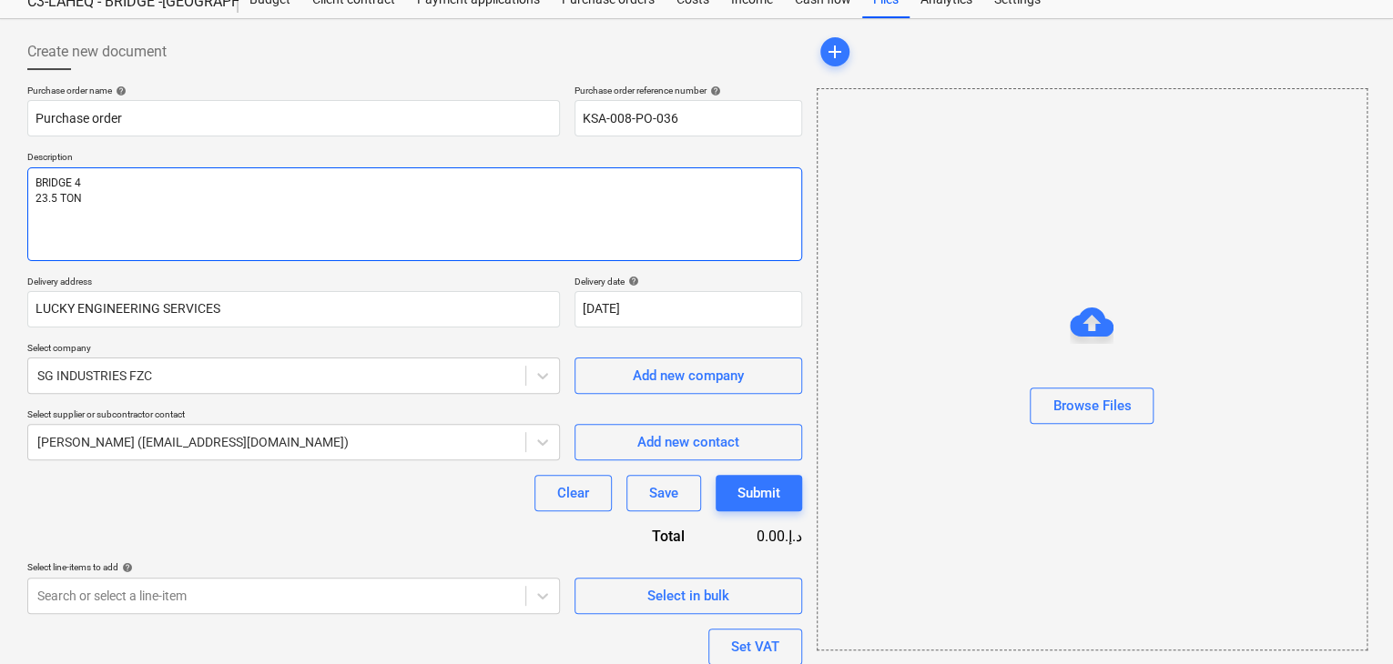
type textarea "x"
type textarea "BRIDGE 4 23.5 TON -"
type textarea "x"
type textarea "BRIDGE 4 23.5 TON -P"
type textarea "x"
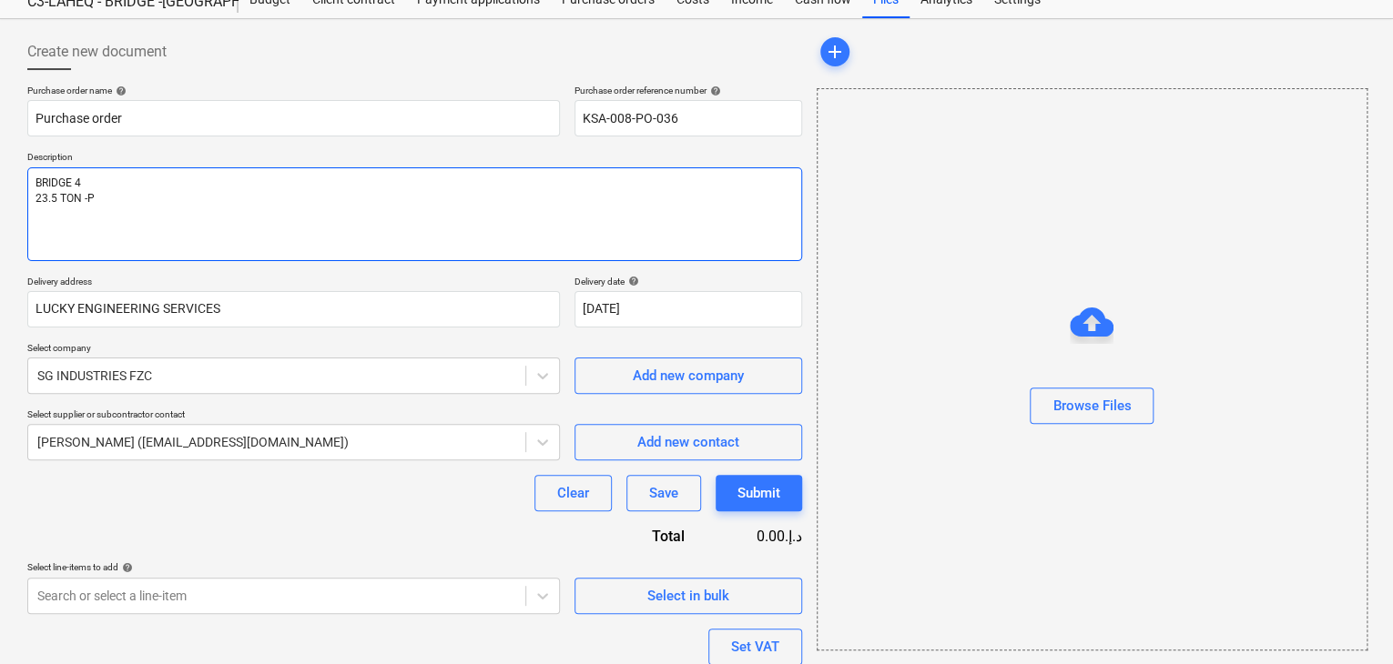
type textarea "BRIDGE 4 23.5 TON -PE"
type textarea "x"
type textarea "BRIDGE 4 23.5 TON -PERT"
type textarea "x"
type textarea "BRIDGE 4 23.5 TON -PERT"
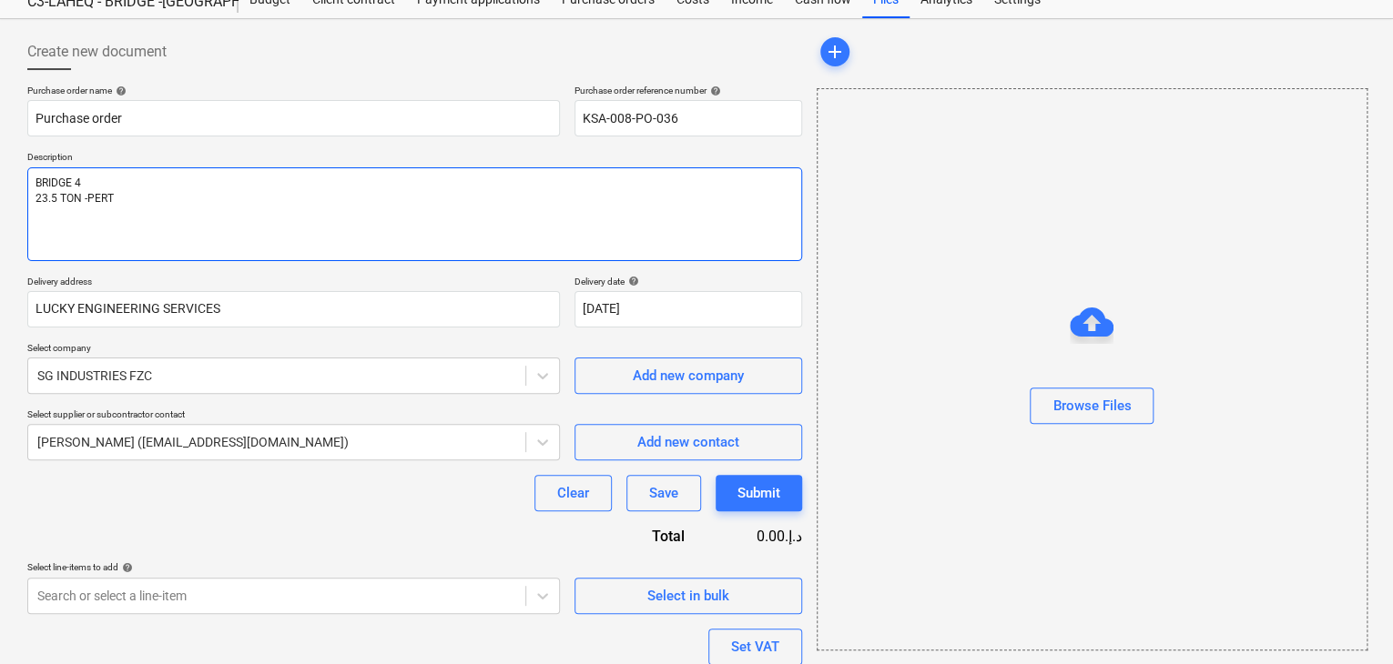
type textarea "x"
type textarea "BRIDGE 4 23.5 TON -PERT O"
type textarea "x"
type textarea "BRIDGE 4 23.5 TON -PERT ON"
type textarea "x"
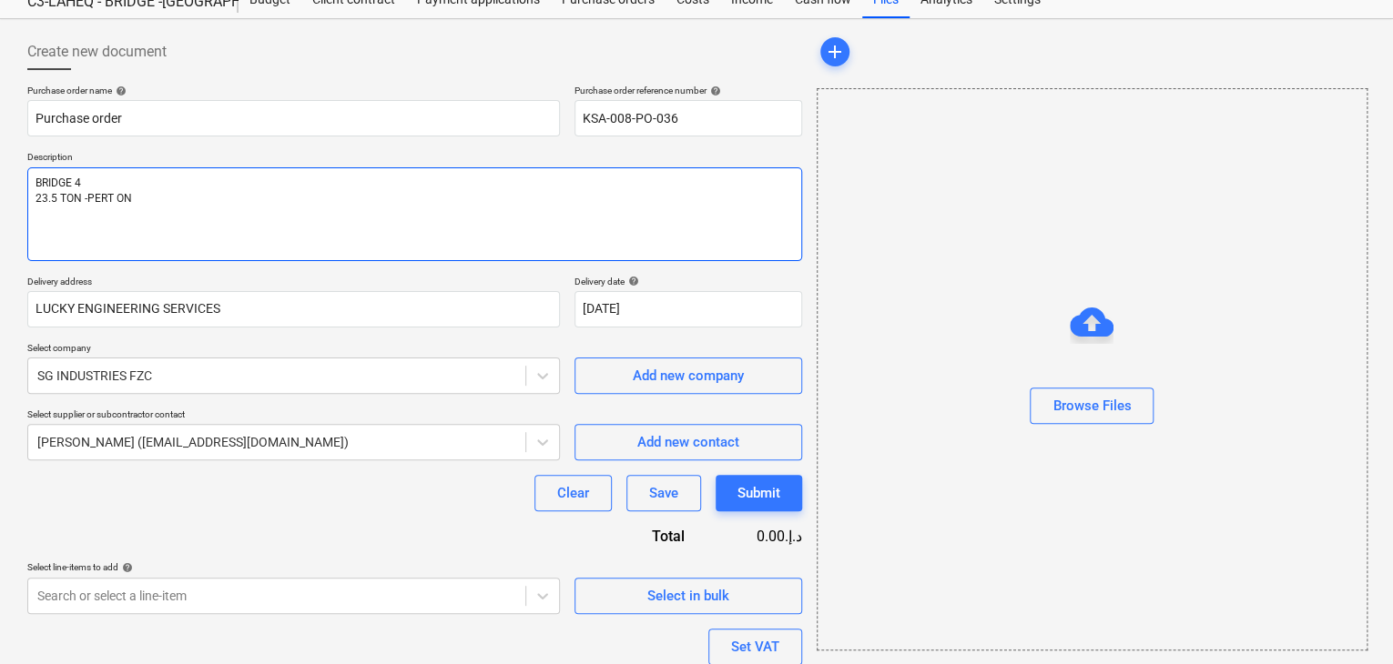
type textarea "BRIDGE 4 23.5 TON -PERT ON 1"
type textarea "x"
type textarea "BRIDGE 4 23.5 TON -PERT ON 13"
type textarea "x"
type textarea "BRIDGE 4 23.5 TON -PERT ON 130"
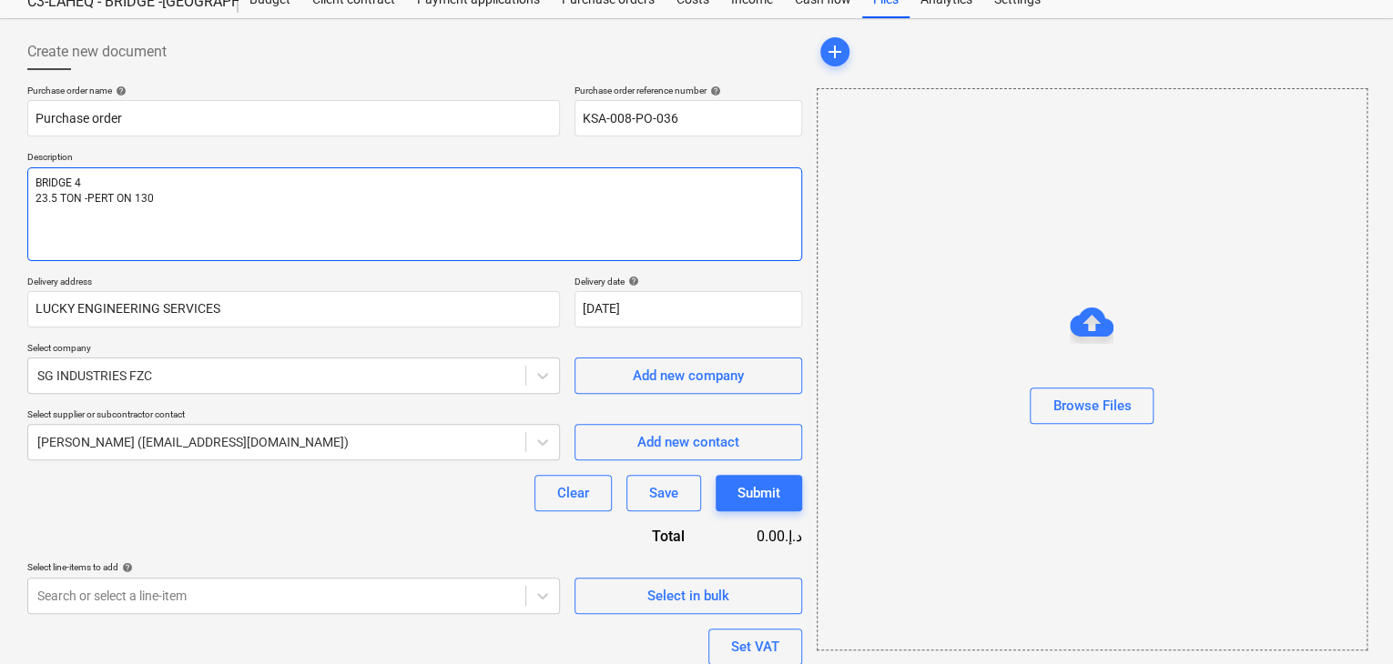
type textarea "x"
type textarea "BRIDGE 4 23.5 TON -PERT ON 1300"
type textarea "x"
type textarea "BRIDGE 4 23.5 TON -PERT ON 1300"
type textarea "x"
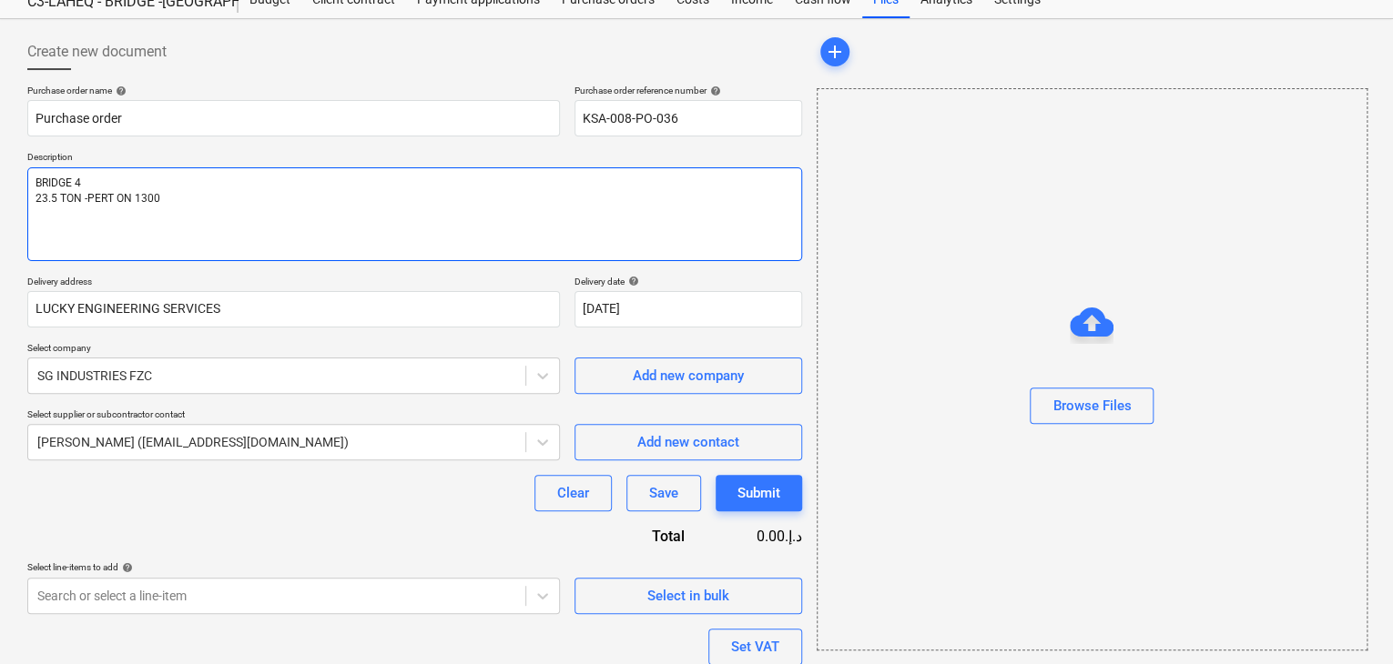
type textarea "BRIDGE 4 23.5 TON -PERT ON 1300 T"
type textarea "x"
type textarea "BRIDGE 4 23.5 TON -PERT ON 1300 TH"
type textarea "x"
type textarea "BRIDGE 4 23.5 TON -PERT ON 1300 THI"
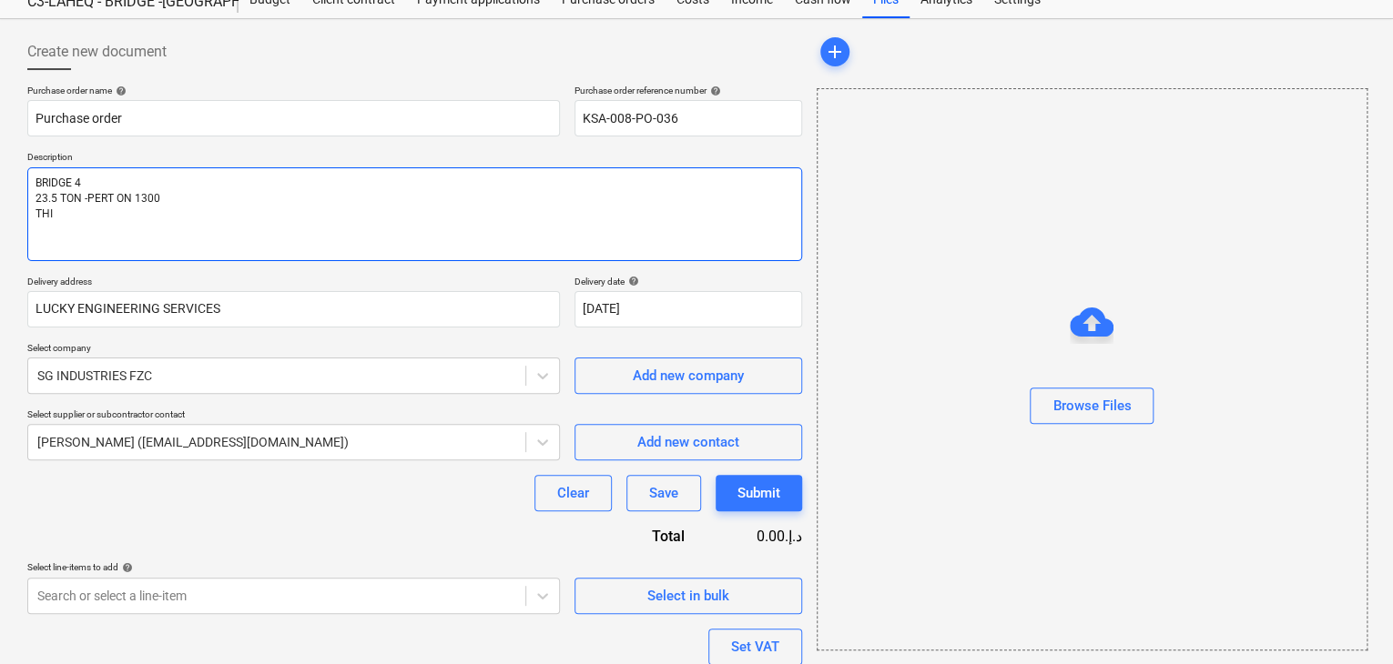
type textarea "x"
type textarea "BRIDGE 4 23.5 TON -PERT ON 1300 THIR"
type textarea "x"
type textarea "BRIDGE 4 23.5 TON -PERT ON 1300 THIRD"
type textarea "x"
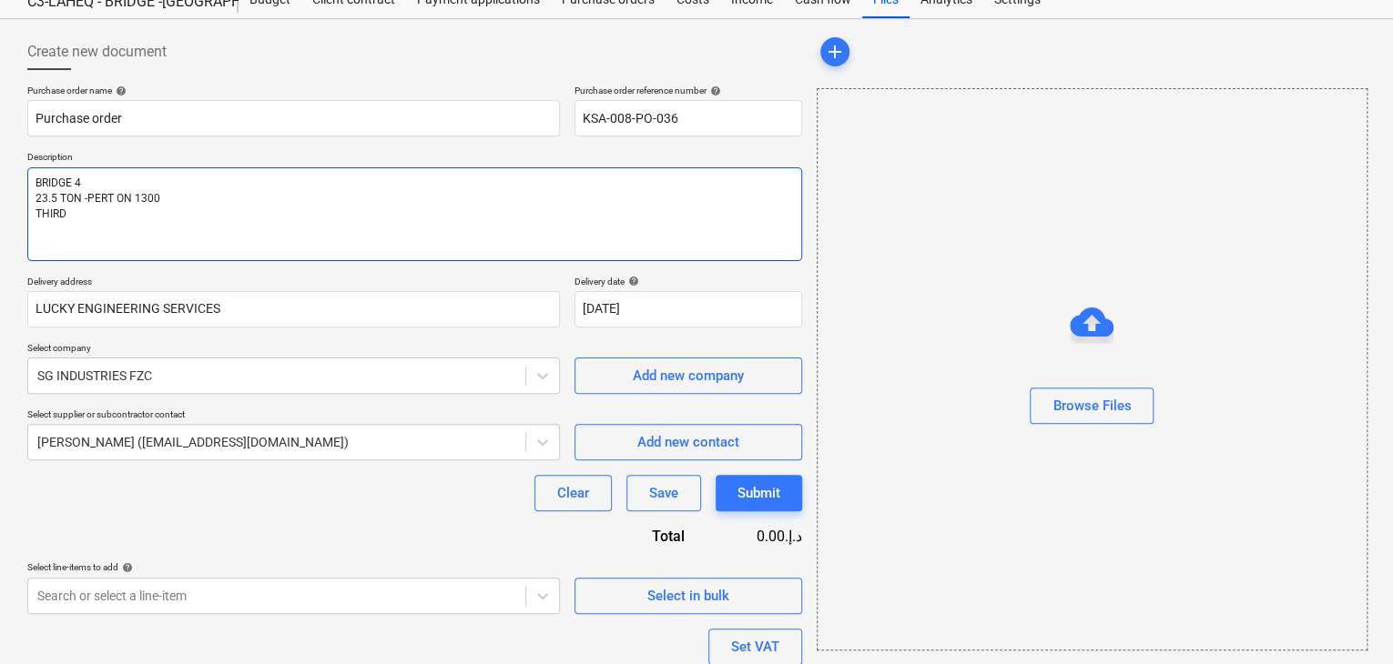
type textarea "BRIDGE 4 23.5 TON -PERT ON 1300 THIRD"
type textarea "x"
type textarea "BRIDGE 4 23.5 TON -PERT ON 1300 THIRD P"
type textarea "x"
type textarea "BRIDGE 4 23.5 TON -PERT ON 1300 THIRD PA"
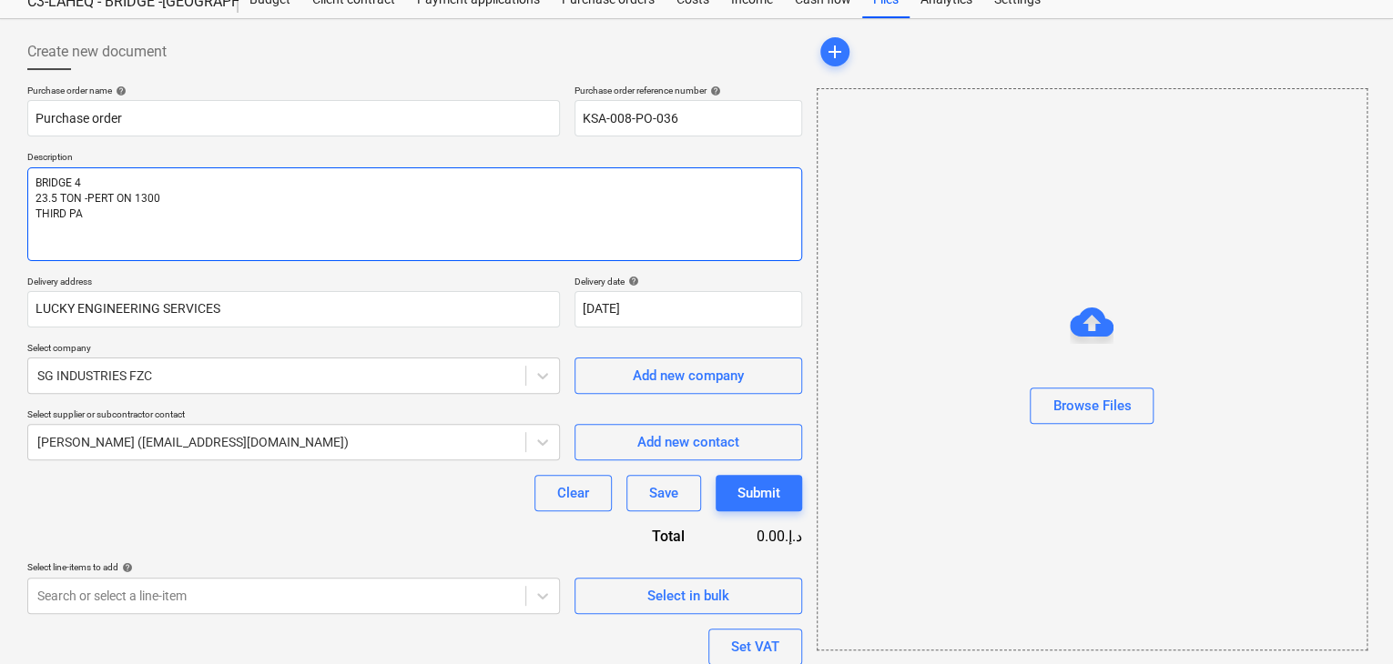
type textarea "x"
type textarea "BRIDGE 4 23.5 TON -PERT ON 1300 THIRD PAR"
type textarea "x"
type textarea "BRIDGE 4 23.5 TON -PERT ON 1300 THIRD PART"
type textarea "x"
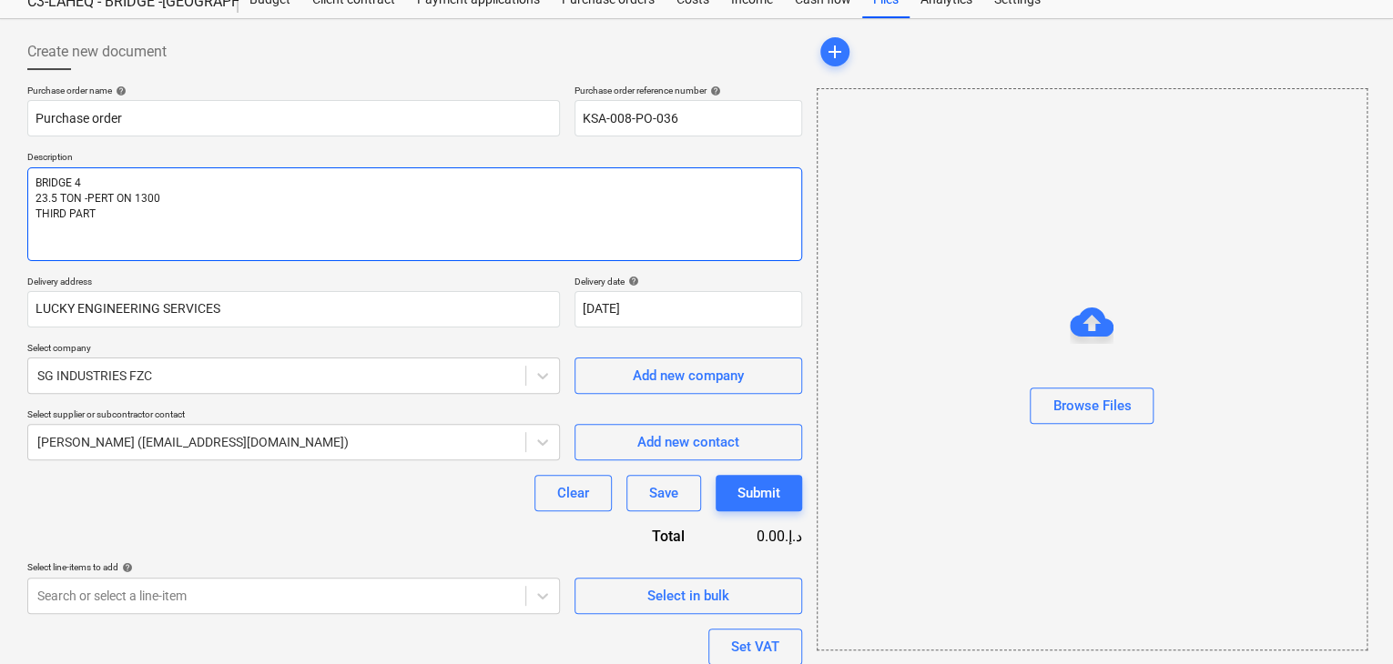
type textarea "BRIDGE 4 23.5 TON -PERT ON 1300 THIRD PARTY"
type textarea "x"
type textarea "BRIDGE 4 23.5 TON -PERT ON 1300 THIRD PARTY"
type textarea "x"
type textarea "BRIDGE 4 23.5 TON -PERT ON 1300 THIRD PARTY V"
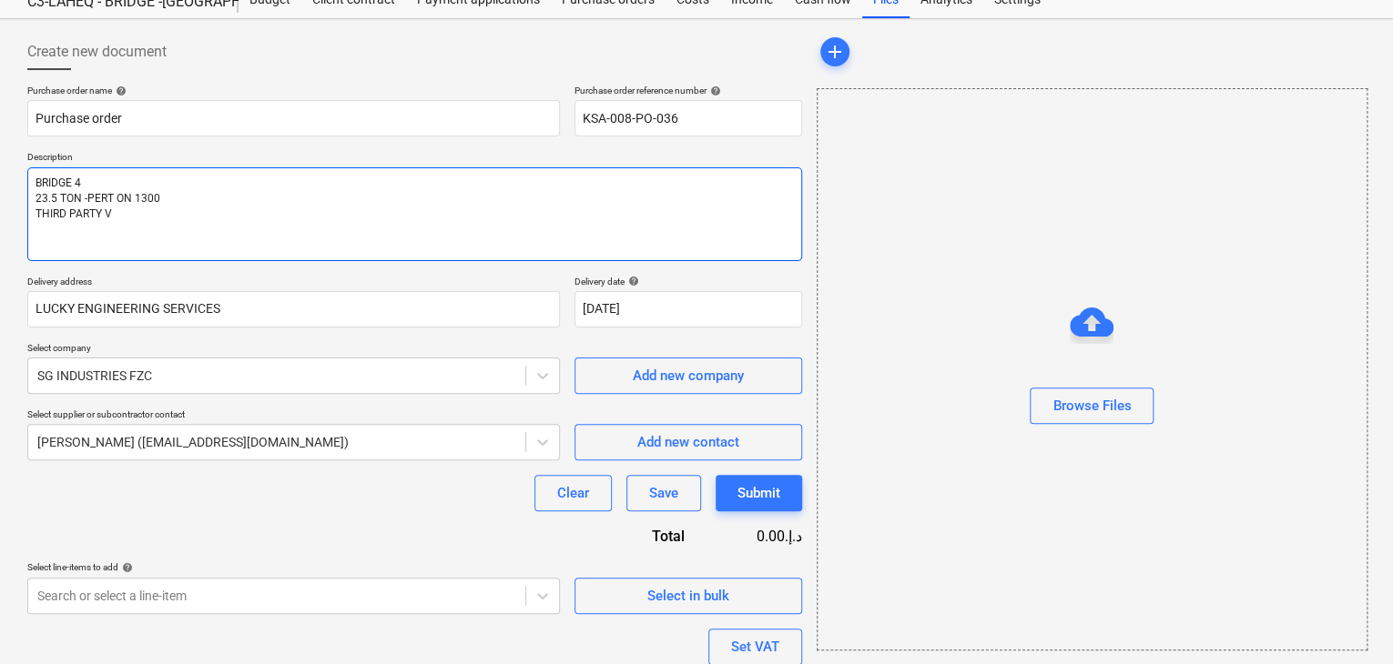
type textarea "x"
type textarea "BRIDGE 4 23.5 TON -PERT ON 1300 THIRD PARTY VI"
type textarea "x"
type textarea "BRIDGE 4 23.5 TON -PERT ON 1300 THIRD PARTY VIS"
type textarea "x"
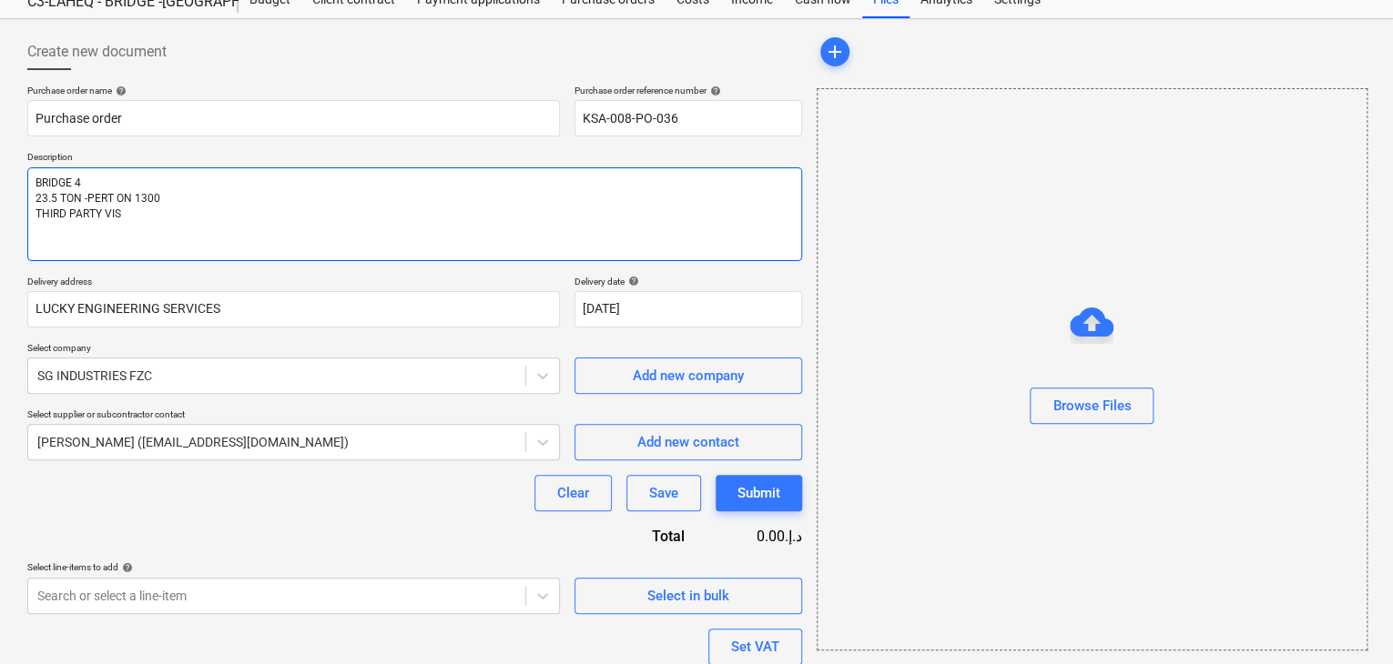
type textarea "BRIDGE 4 23.5 TON -PERT ON 1300 THIRD PARTY VISI"
type textarea "x"
type textarea "BRIDGE 4 23.5 TON -PERT ON 1300 THIRD PARTY VISIT"
type textarea "x"
type textarea "BRIDGE 4 23.5 TON -PERT ON 1300 THIRD PARTY VISIT"
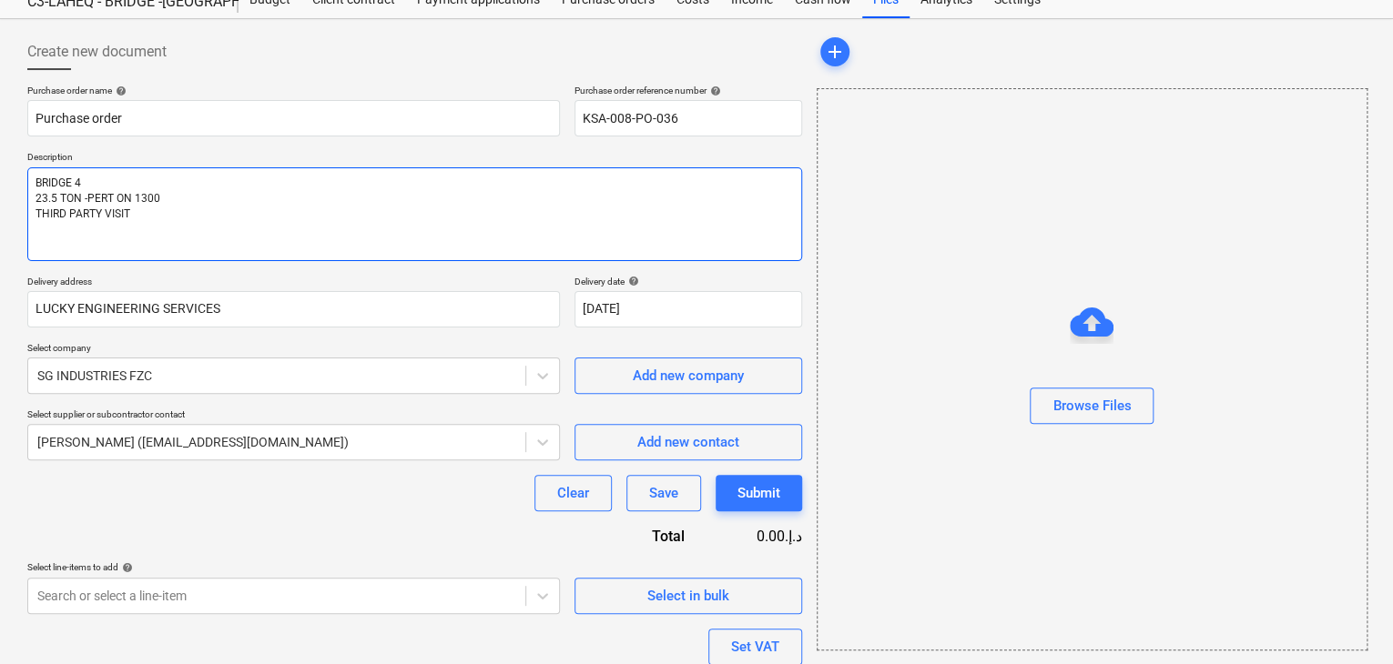
type textarea "x"
type textarea "BRIDGE 4 23.5 TON -PERT ON 1300 THIRD PARTY VISIT C"
type textarea "x"
type textarea "BRIDGE 4 23.5 TON -PERT ON 1300 THIRD PARTY VISIT CH"
type textarea "x"
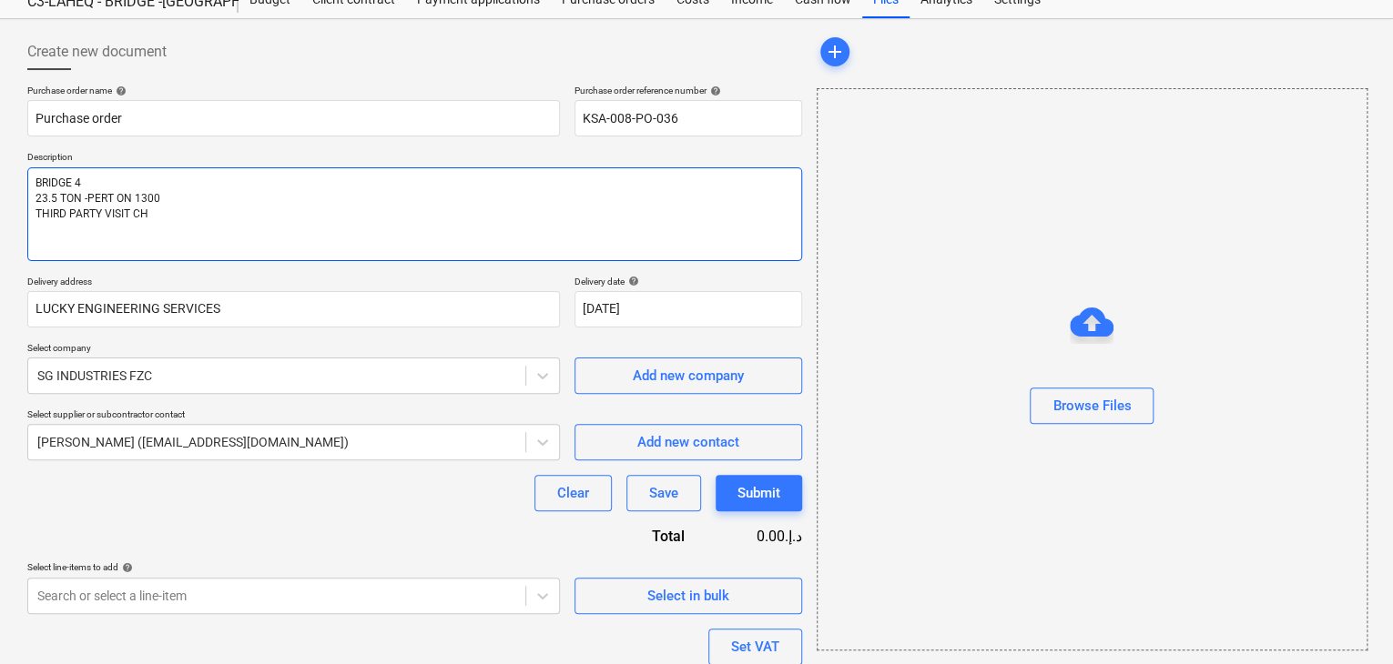
type textarea "BRIDGE 4 23.5 TON -PERT ON 1300 THIRD PARTY VISIT CHA"
type textarea "x"
type textarea "BRIDGE 4 23.5 TON -PERT ON 1300 THIRD PARTY VISIT CHAR"
type textarea "x"
type textarea "BRIDGE 4 23.5 TON -PERT ON 1300 THIRD PARTY VISIT CHARGE"
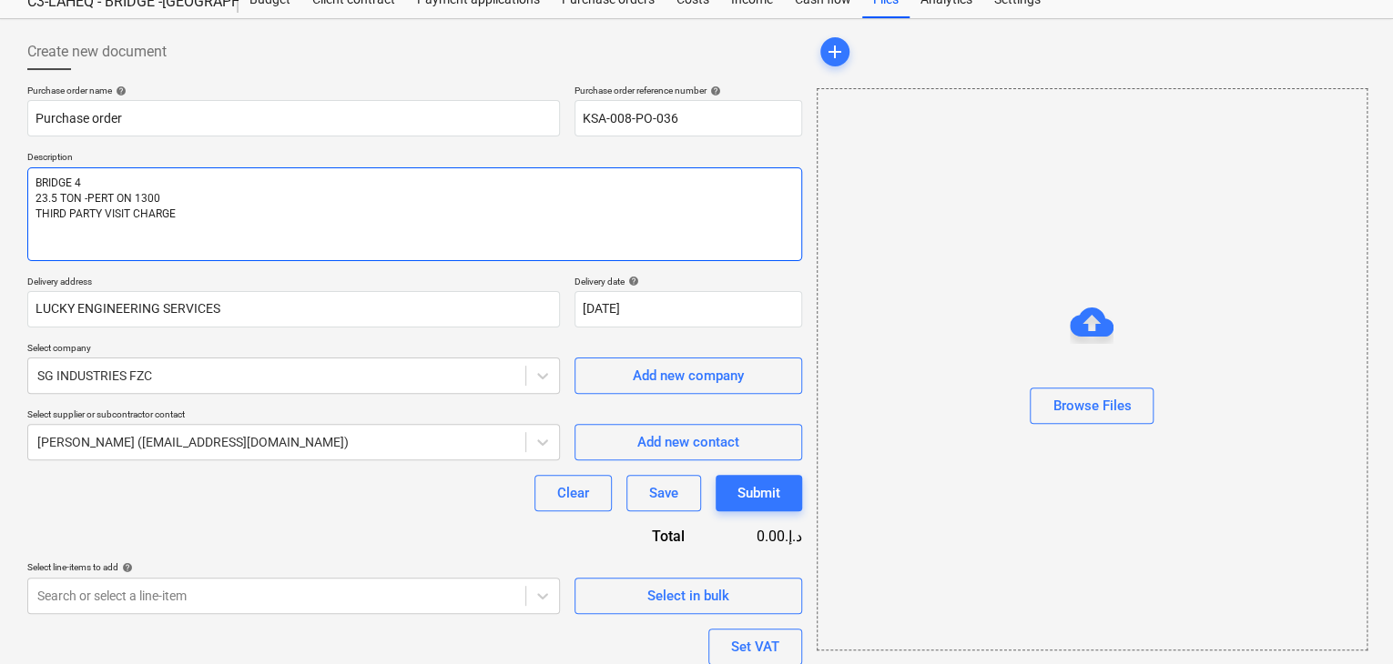
type textarea "x"
type textarea "BRIDGE 4 23.5 TON -PERT ON 1300 THIRD PARTY VISIT CHARGE"
type textarea "x"
type textarea "BRIDGE 4 23.5 TON -PERT ON 1300 THIRD PARTY VISIT CHARGE -"
type textarea "x"
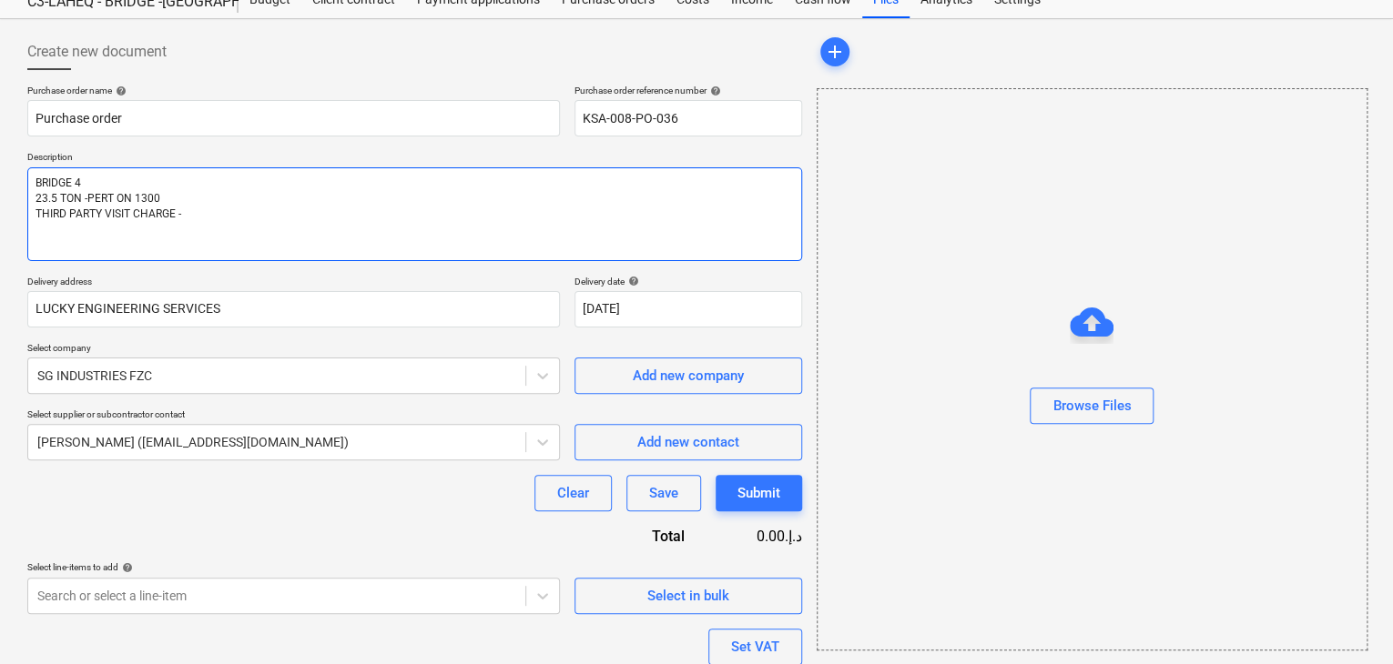
type textarea "BRIDGE 4 23.5 TON -PERT ON 1300 THIRD PARTY VISIT CHARGE -"
type textarea "x"
type textarea "BRIDGE 4 23.5 TON -PERT ON 1300 THIRD PARTY VISIT CHARGE - 7"
type textarea "x"
type textarea "BRIDGE 4 23.5 TON -PERT ON 1300 THIRD PARTY VISIT CHARGE - 75"
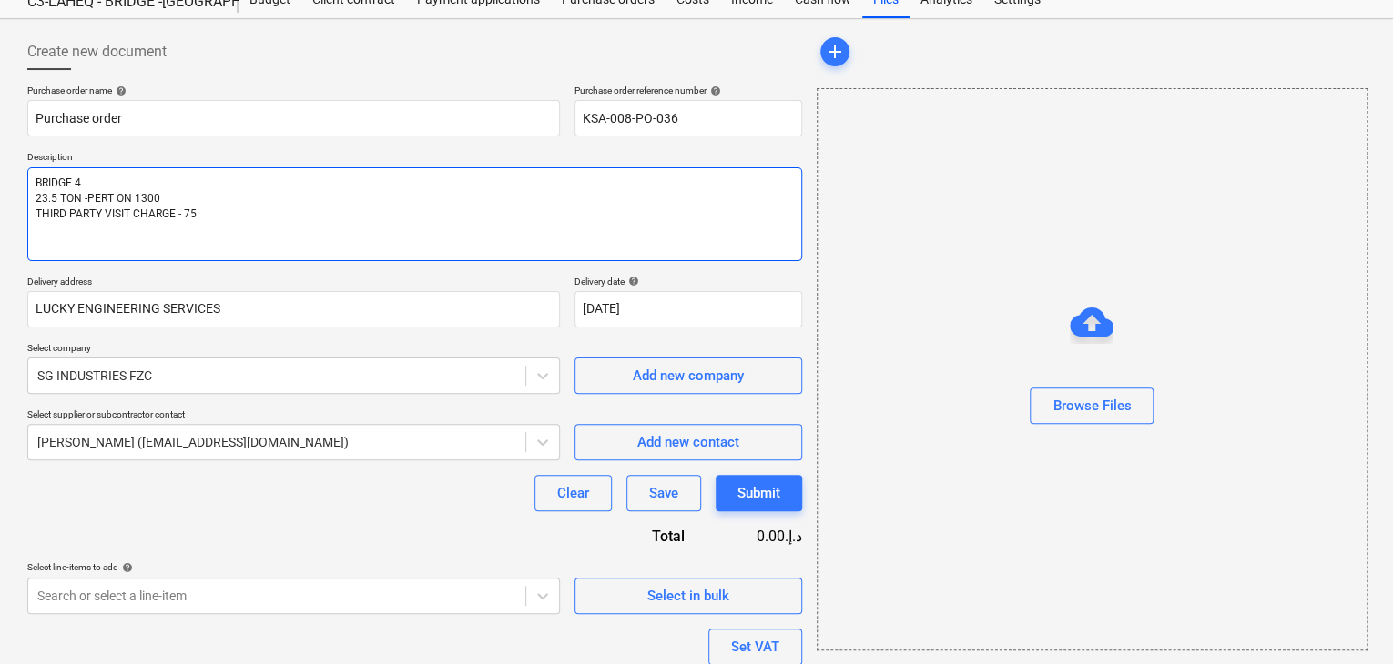
type textarea "x"
type textarea "BRIDGE 4 23.5 TON -PERT ON 1300 THIRD PARTY VISIT CHARGE - 750"
type textarea "x"
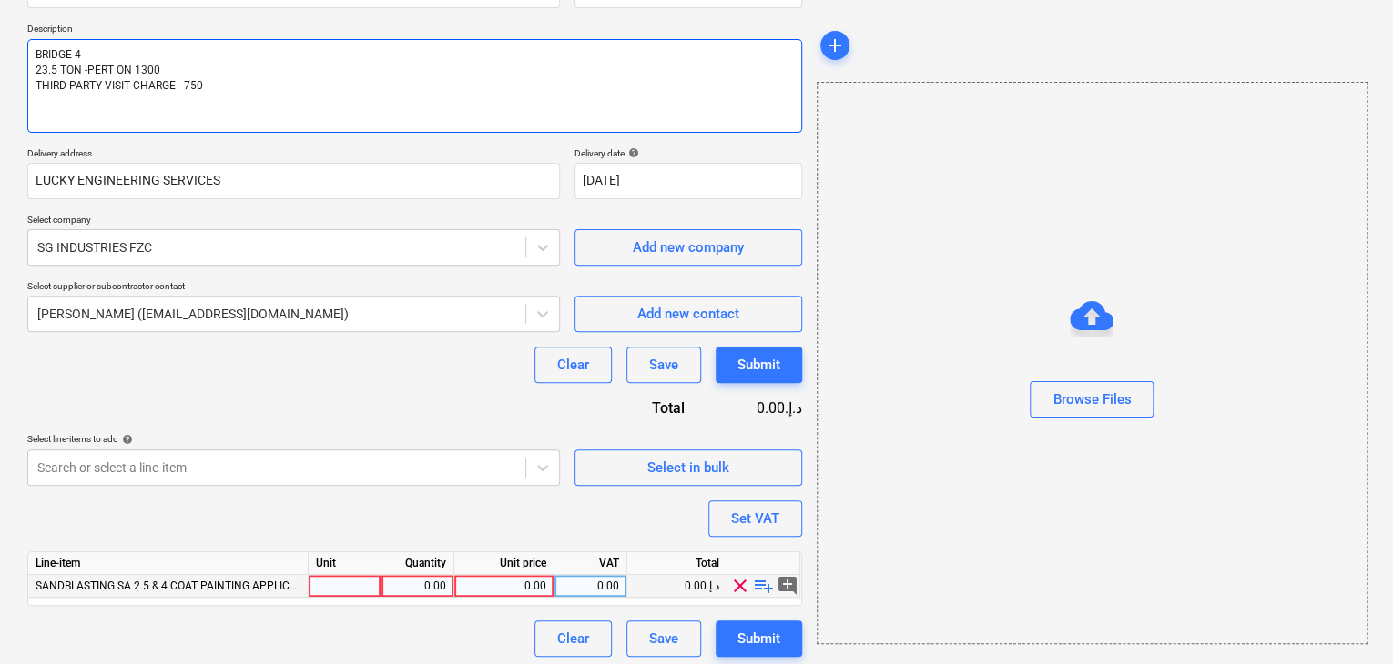
scroll to position [200, 0]
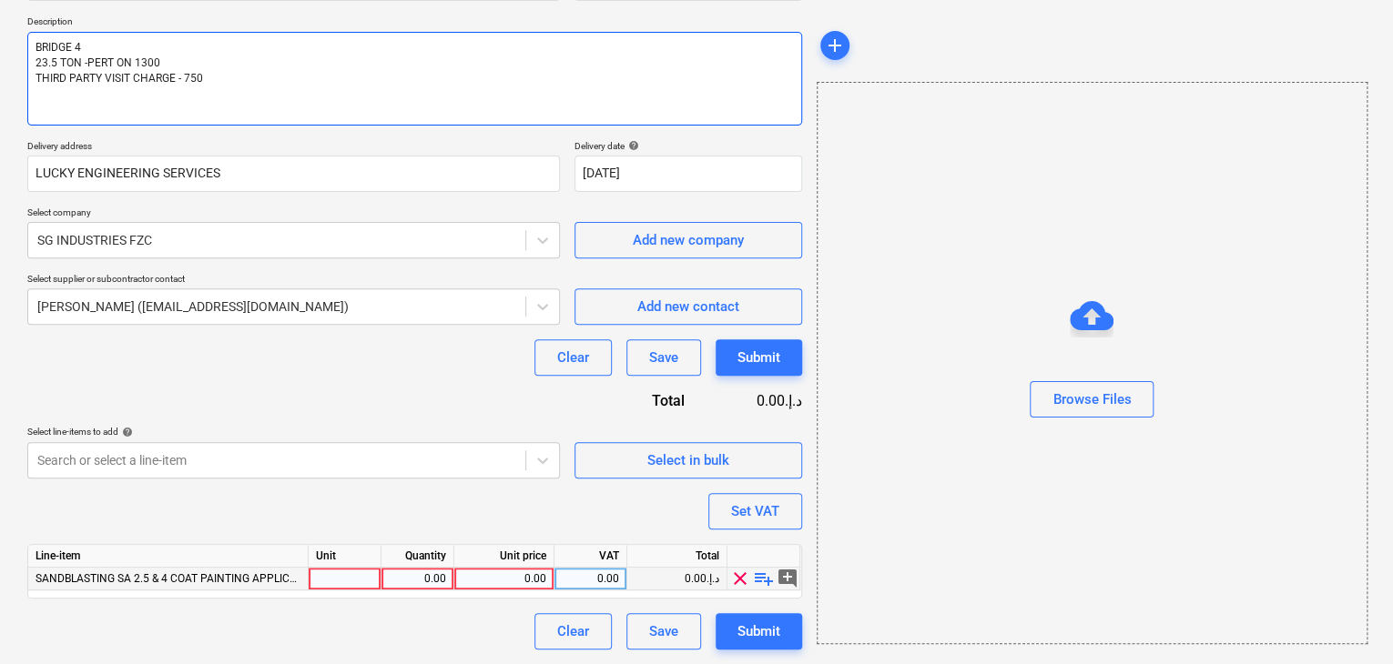
type textarea "BRIDGE 4 23.5 TON -PERT ON 1300 THIRD PARTY VISIT CHARGE - 750"
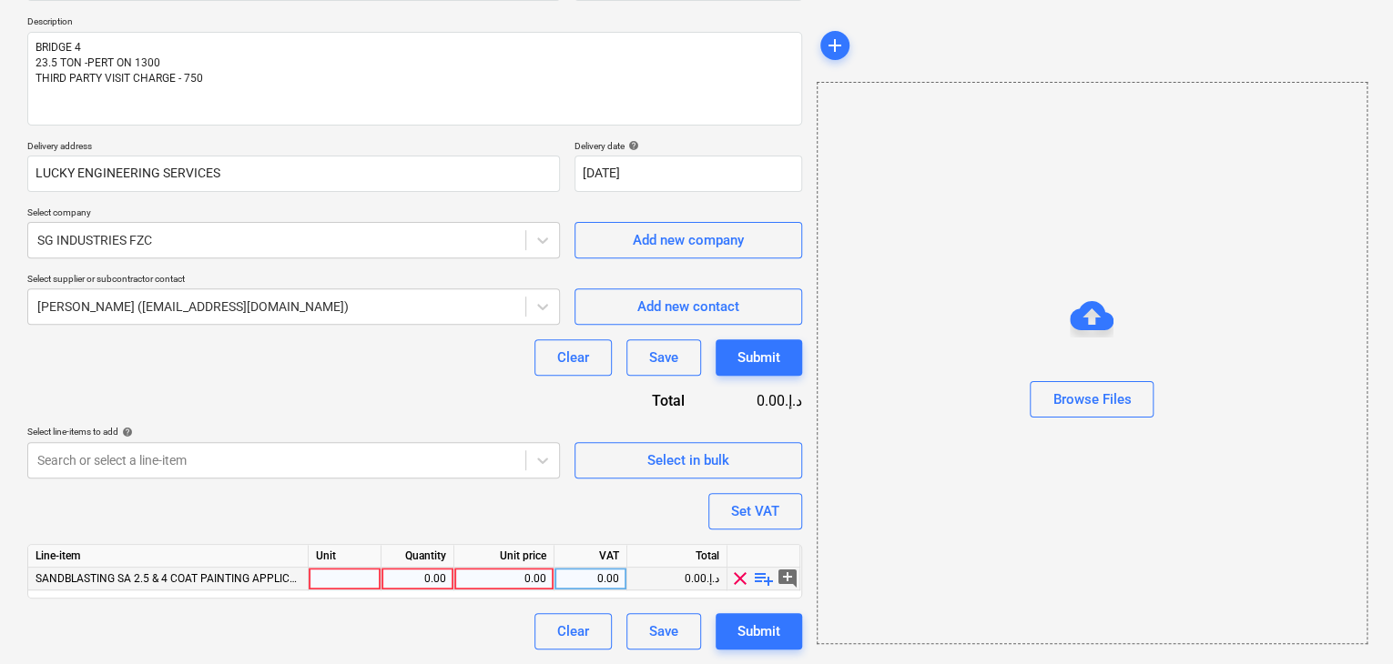
type textarea "x"
click at [360, 583] on div at bounding box center [345, 579] width 73 height 23
type input "K"
type input "LS"
type textarea "x"
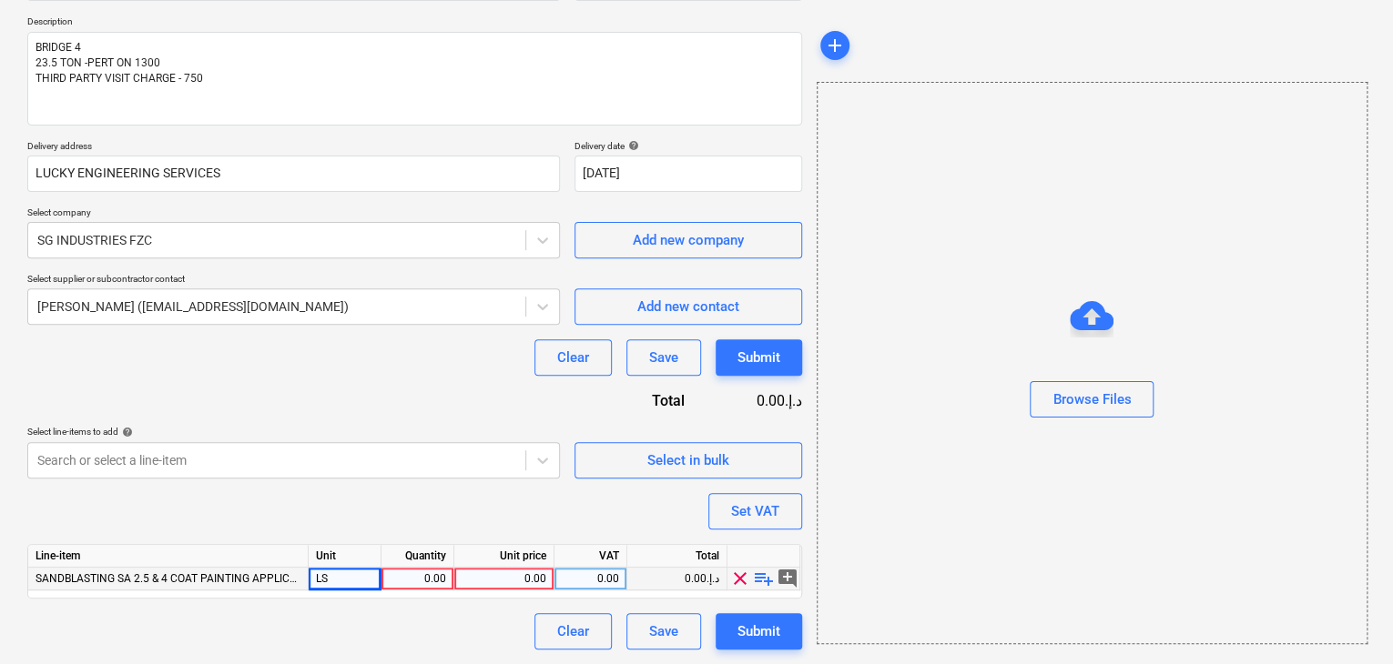
click at [390, 580] on div "0.00" at bounding box center [417, 579] width 57 height 23
type input "1"
type textarea "x"
click at [495, 573] on div "0.00" at bounding box center [503, 579] width 85 height 23
type input "32865"
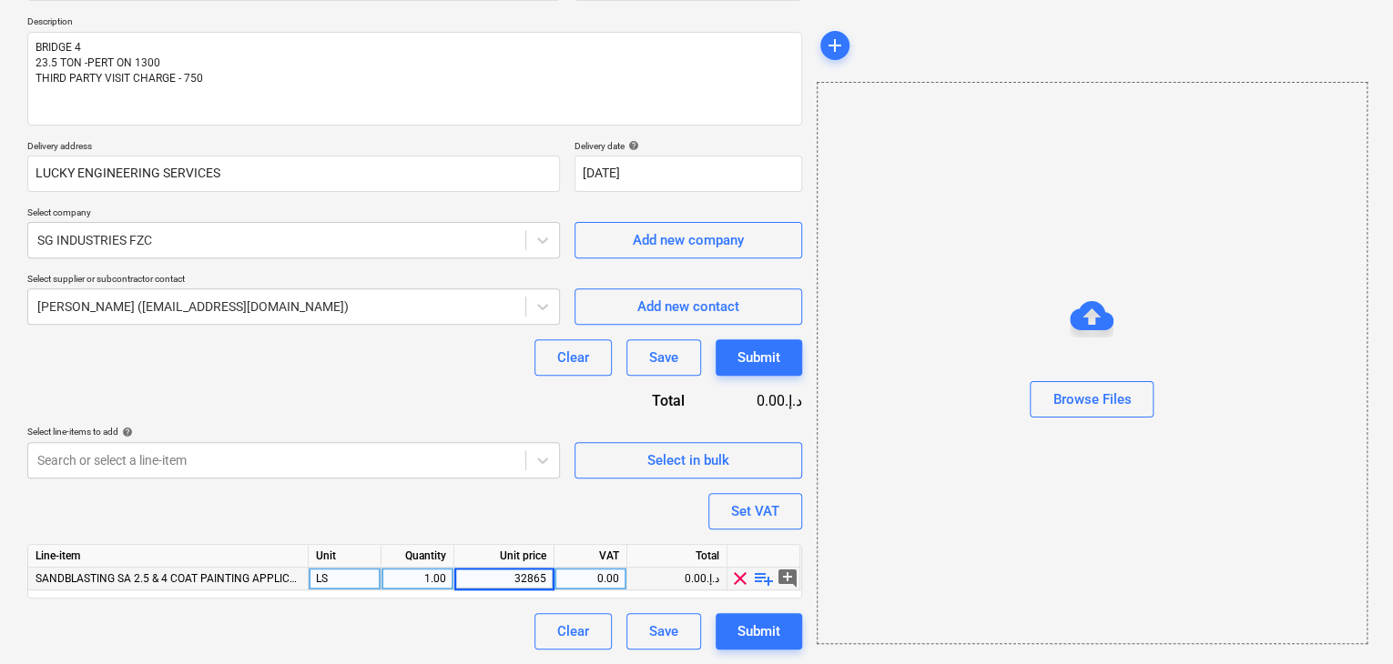
type textarea "x"
click at [877, 446] on div "Browse Files" at bounding box center [1091, 363] width 551 height 563
click at [739, 503] on div "Set VAT" at bounding box center [755, 512] width 48 height 24
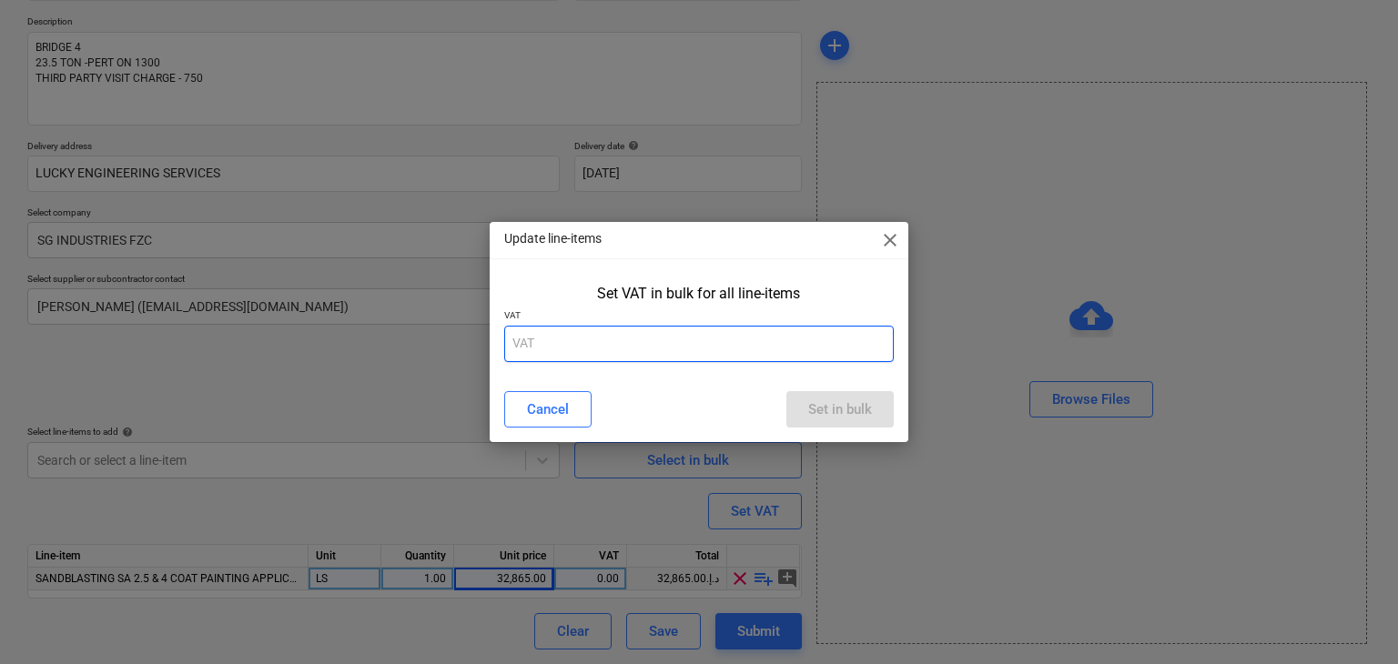
click at [557, 343] on input "text" at bounding box center [699, 344] width 390 height 36
type input "5"
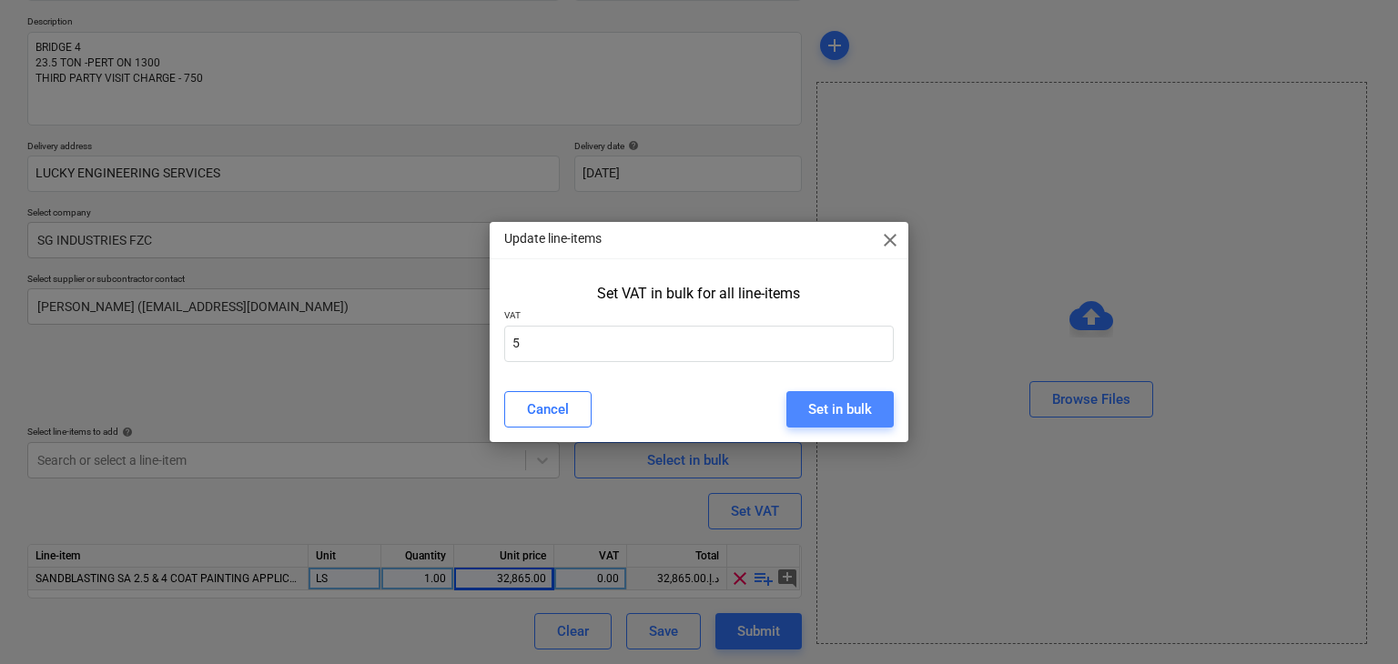
click at [828, 404] on div "Set in bulk" at bounding box center [840, 410] width 64 height 24
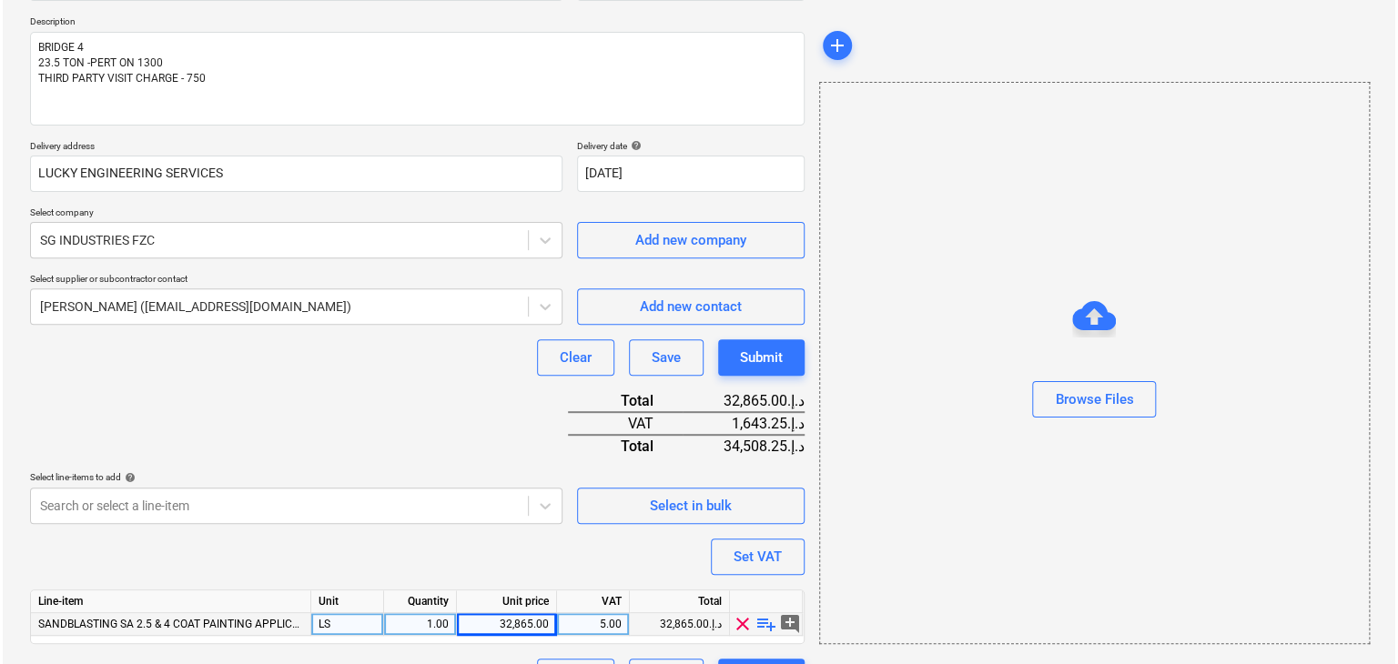
scroll to position [245, 0]
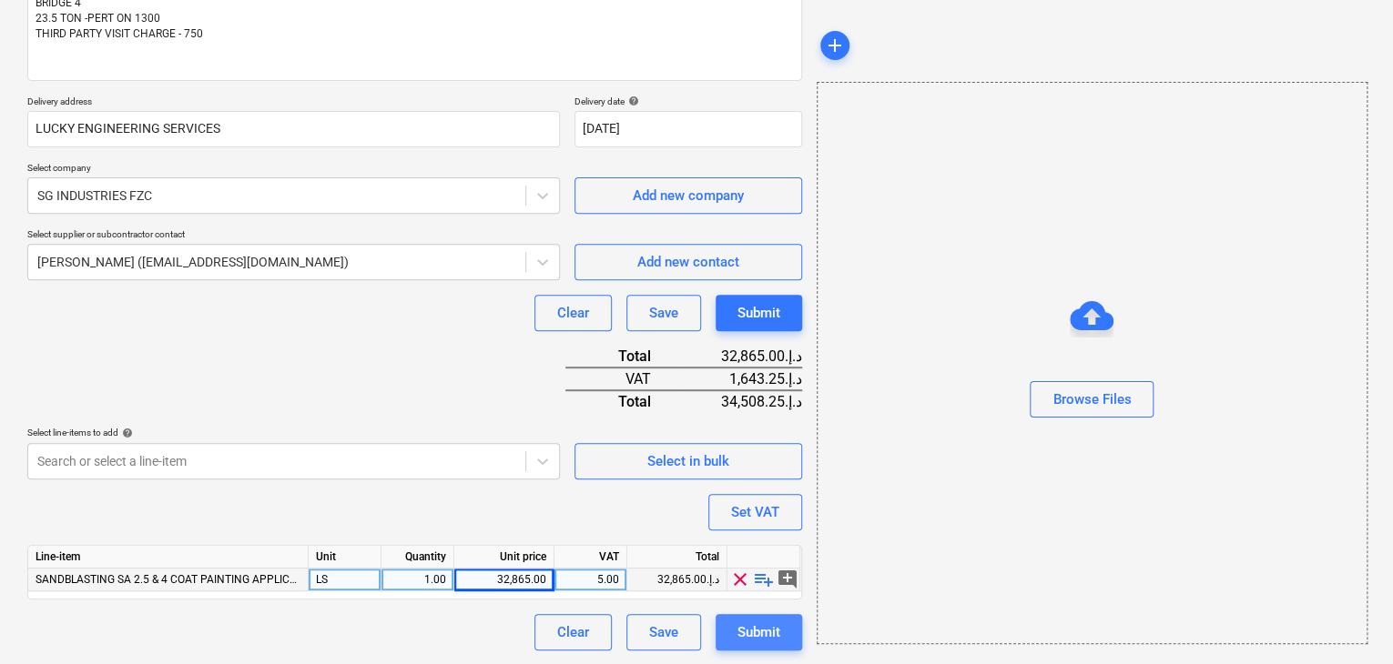
click at [754, 634] on div "Submit" at bounding box center [758, 633] width 43 height 24
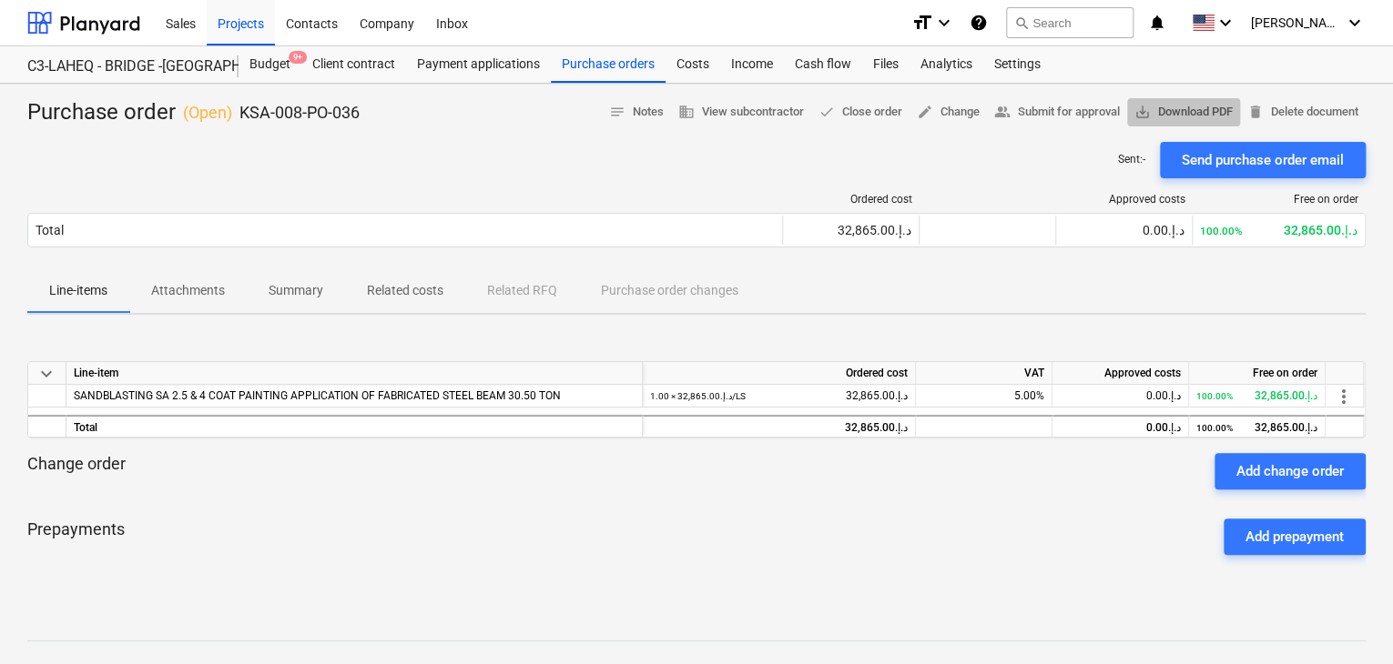
click at [1164, 110] on span "save_alt Download PDF" at bounding box center [1183, 112] width 98 height 21
click at [256, 17] on div "Projects" at bounding box center [241, 22] width 68 height 46
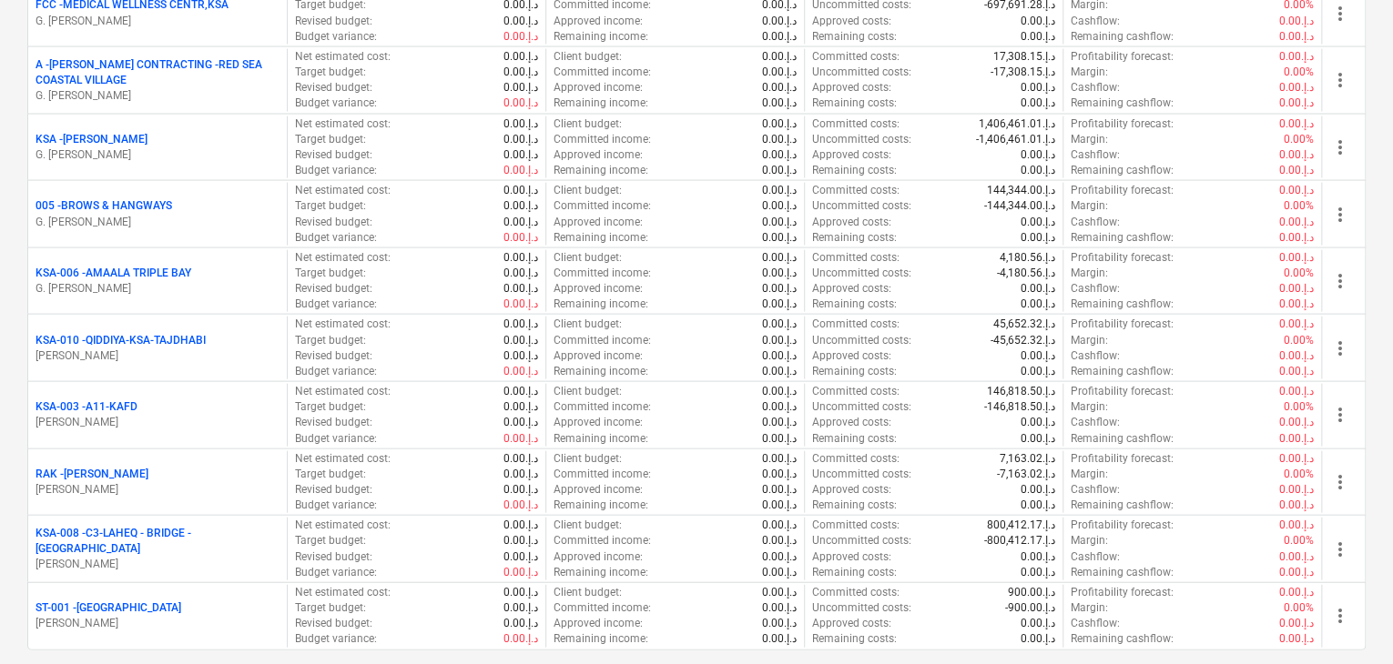
scroll to position [2094, 0]
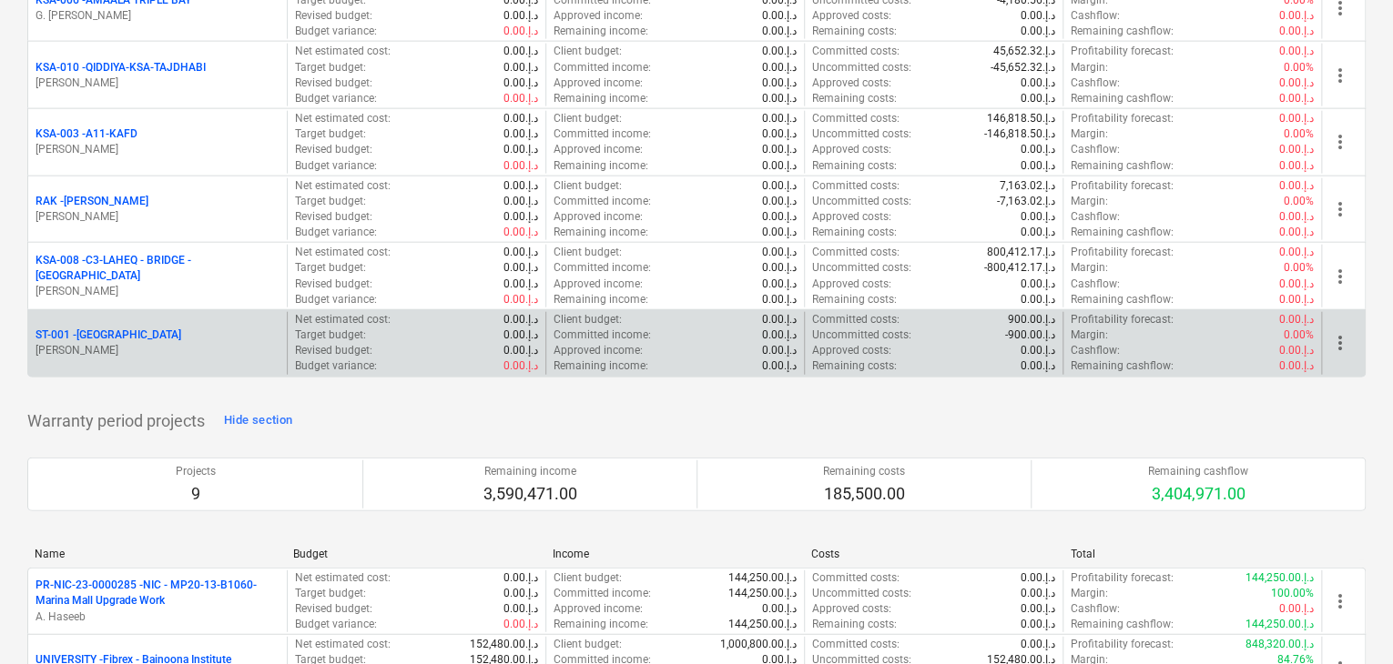
click at [186, 349] on p "[PERSON_NAME]" at bounding box center [157, 350] width 244 height 15
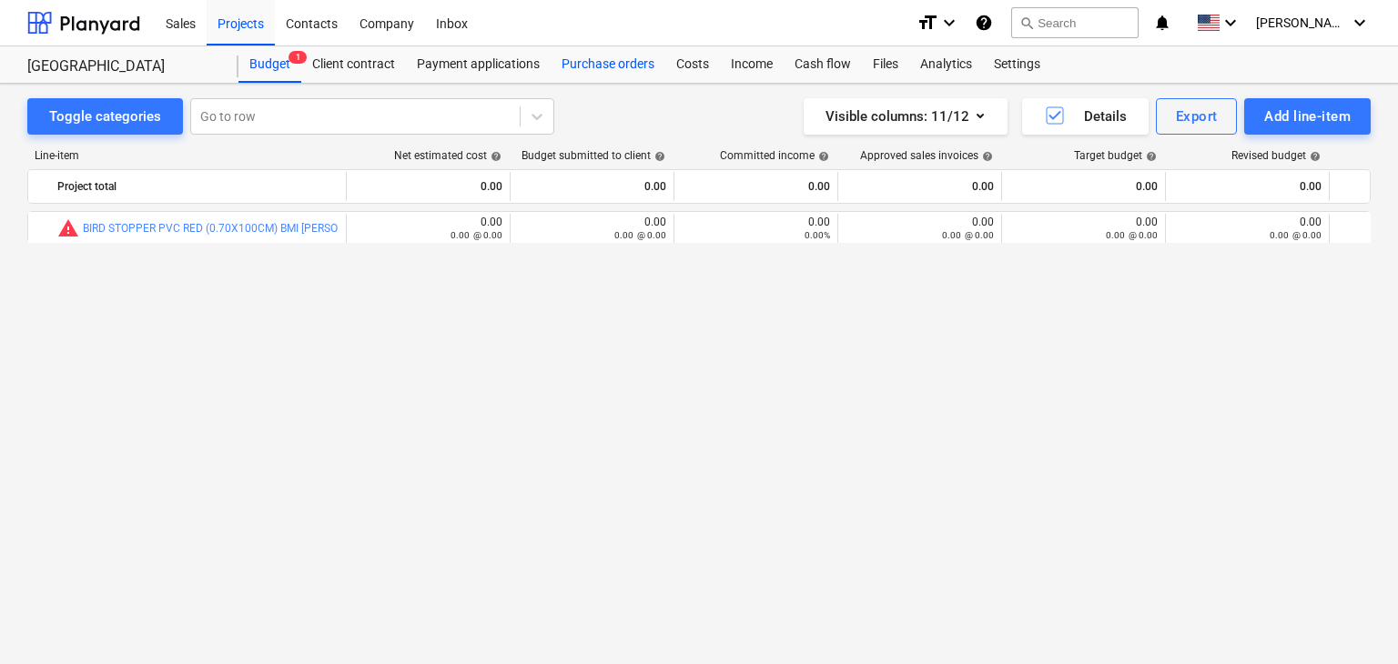
click at [615, 70] on div "Purchase orders" at bounding box center [608, 64] width 115 height 36
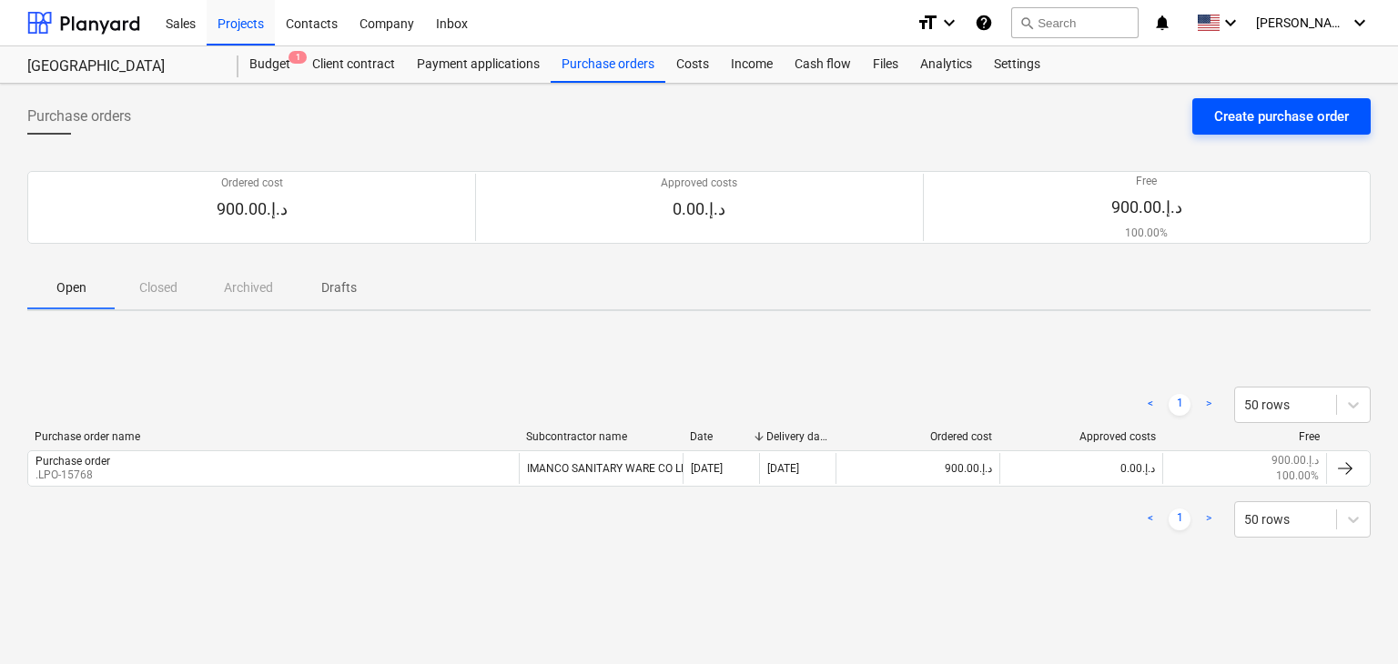
click at [1225, 112] on div "Create purchase order" at bounding box center [1281, 117] width 135 height 24
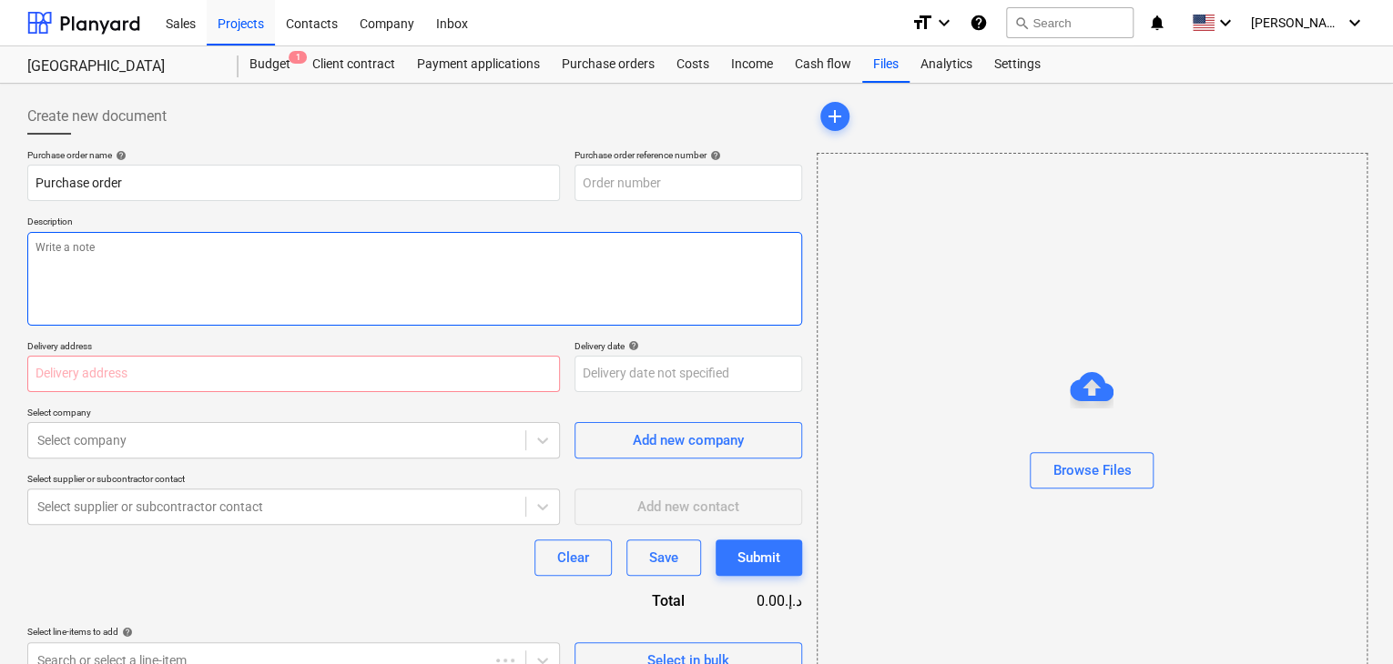
type textarea "x"
type input "ST-001-PO-002"
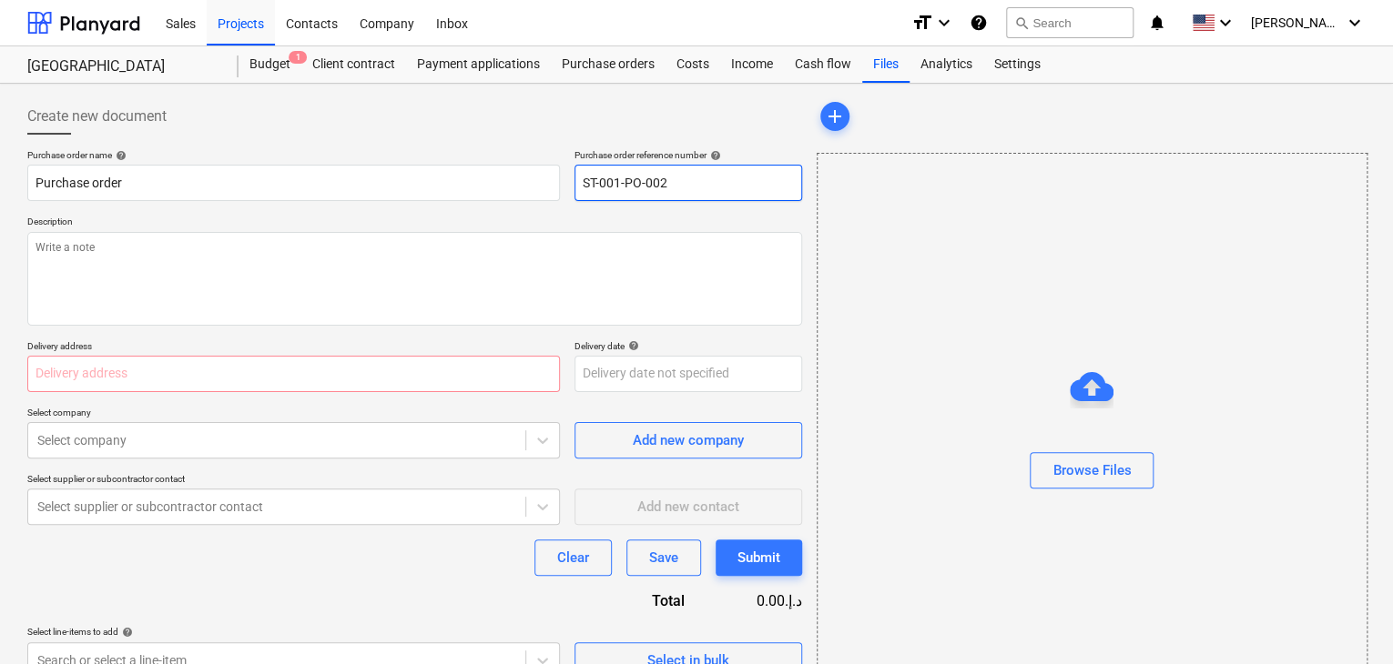
drag, startPoint x: 705, startPoint y: 183, endPoint x: 502, endPoint y: 161, distance: 204.2
click at [502, 161] on div "Purchase order name help Purchase order Purchase order reference number help ST…" at bounding box center [414, 175] width 775 height 52
type textarea "x"
type input "."
type textarea "x"
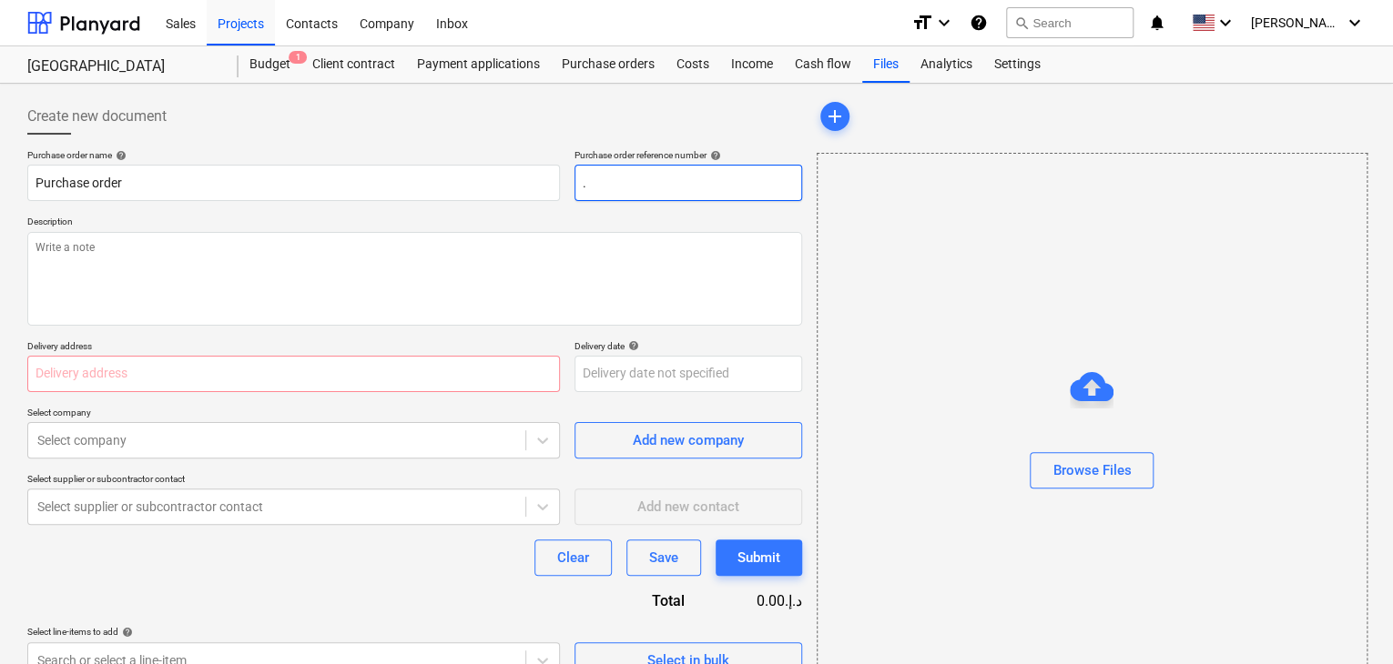
type input ".L"
type textarea "x"
type input ".LP"
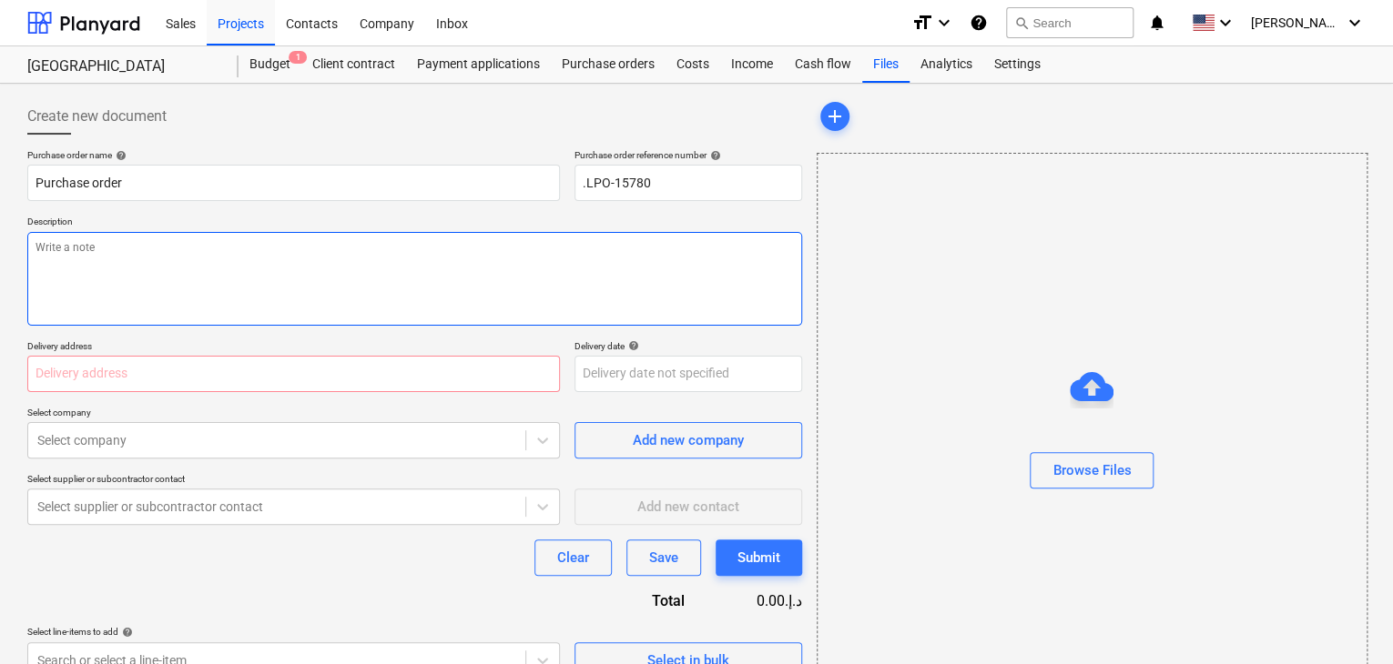
click at [433, 317] on textarea at bounding box center [414, 279] width 775 height 94
click at [375, 388] on input "text" at bounding box center [293, 374] width 532 height 36
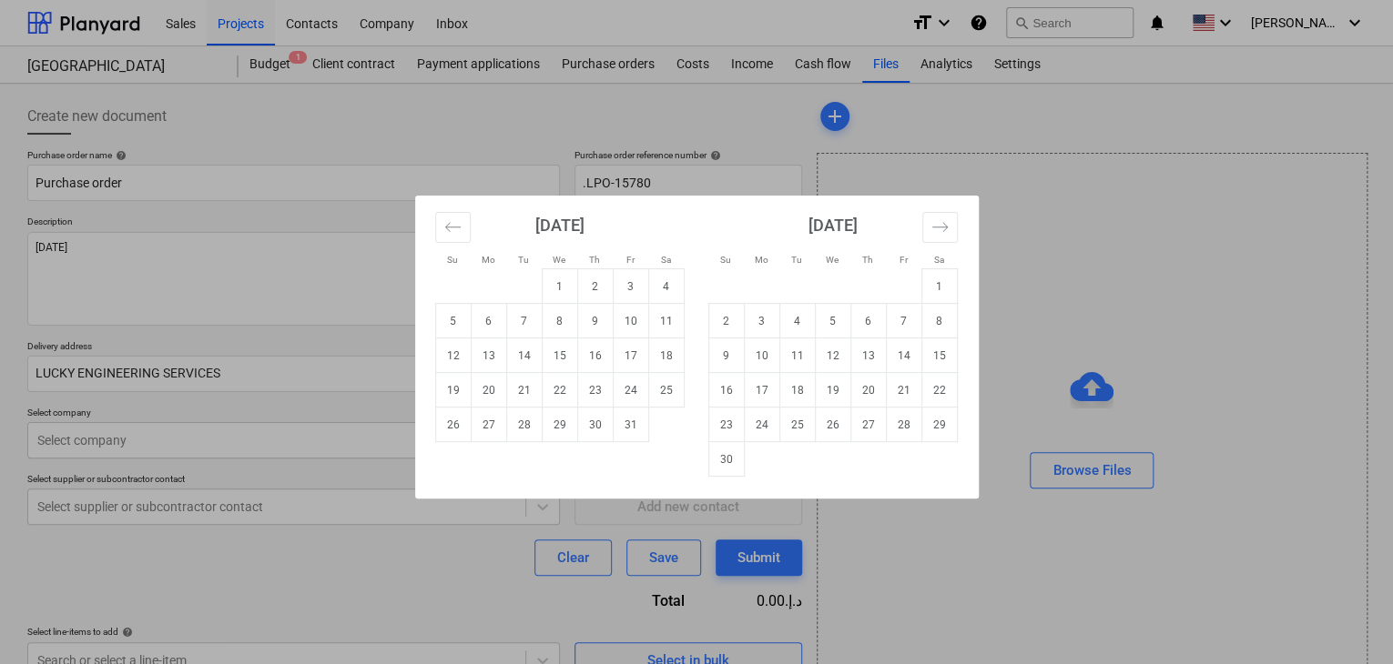
click at [644, 380] on body "Sales Projects Contacts Company Inbox format_size keyboard_arrow_down help sear…" at bounding box center [696, 332] width 1393 height 664
drag, startPoint x: 557, startPoint y: 429, endPoint x: 273, endPoint y: 456, distance: 285.3
click at [550, 431] on td "29" at bounding box center [559, 425] width 35 height 35
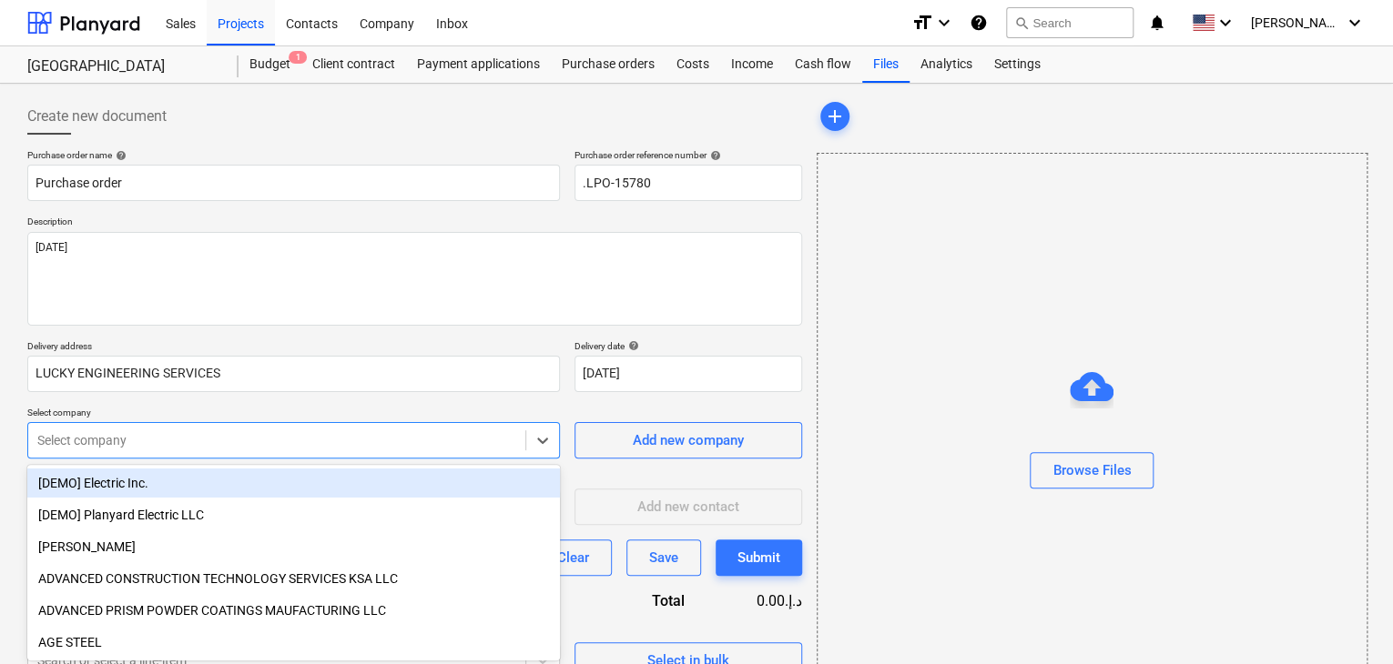
scroll to position [65, 0]
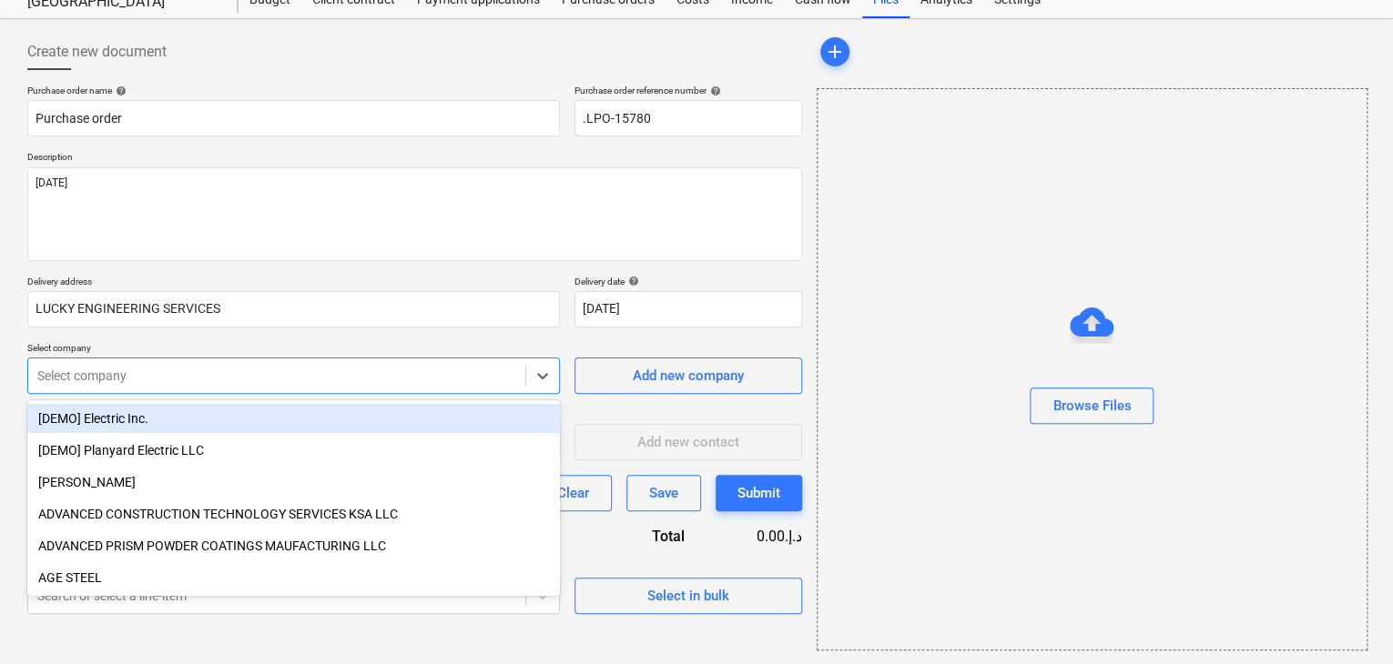
click at [276, 438] on body "Sales Projects Contacts Company Inbox format_size keyboard_arrow_down help sear…" at bounding box center [696, 267] width 1393 height 664
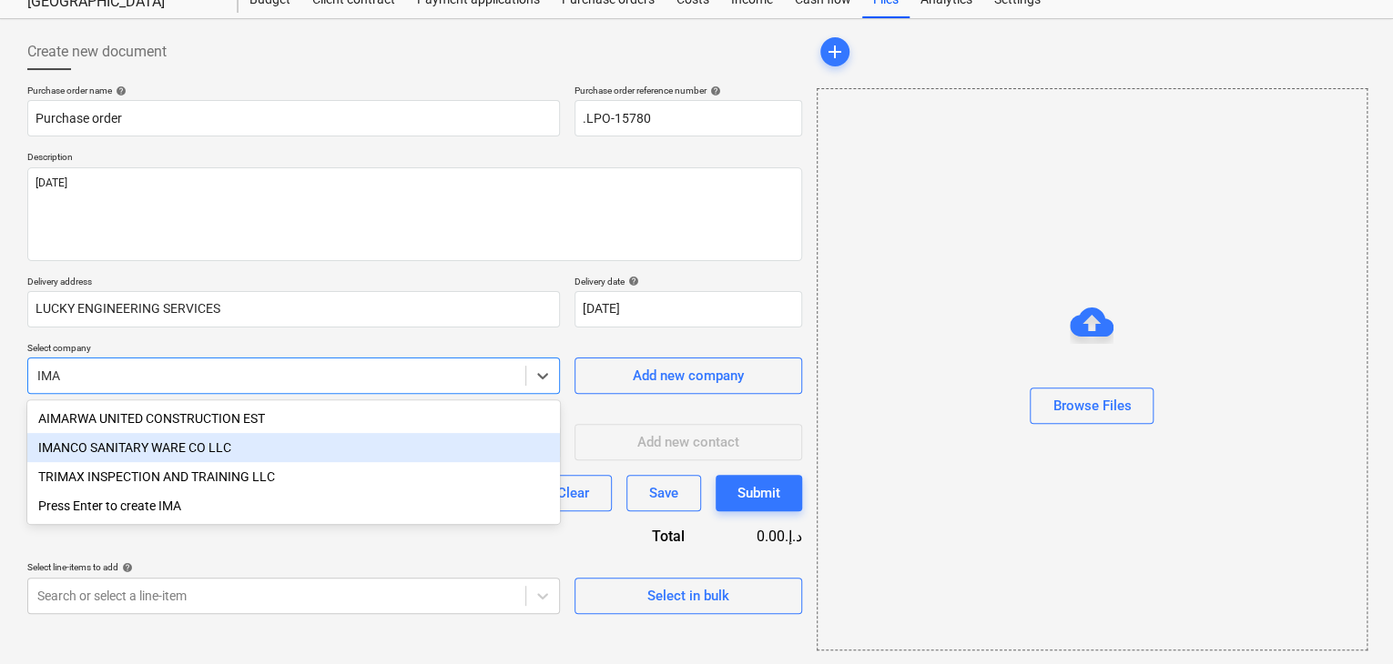
click at [262, 452] on div "IMANCO SANITARY WARE CO LLC" at bounding box center [293, 447] width 532 height 29
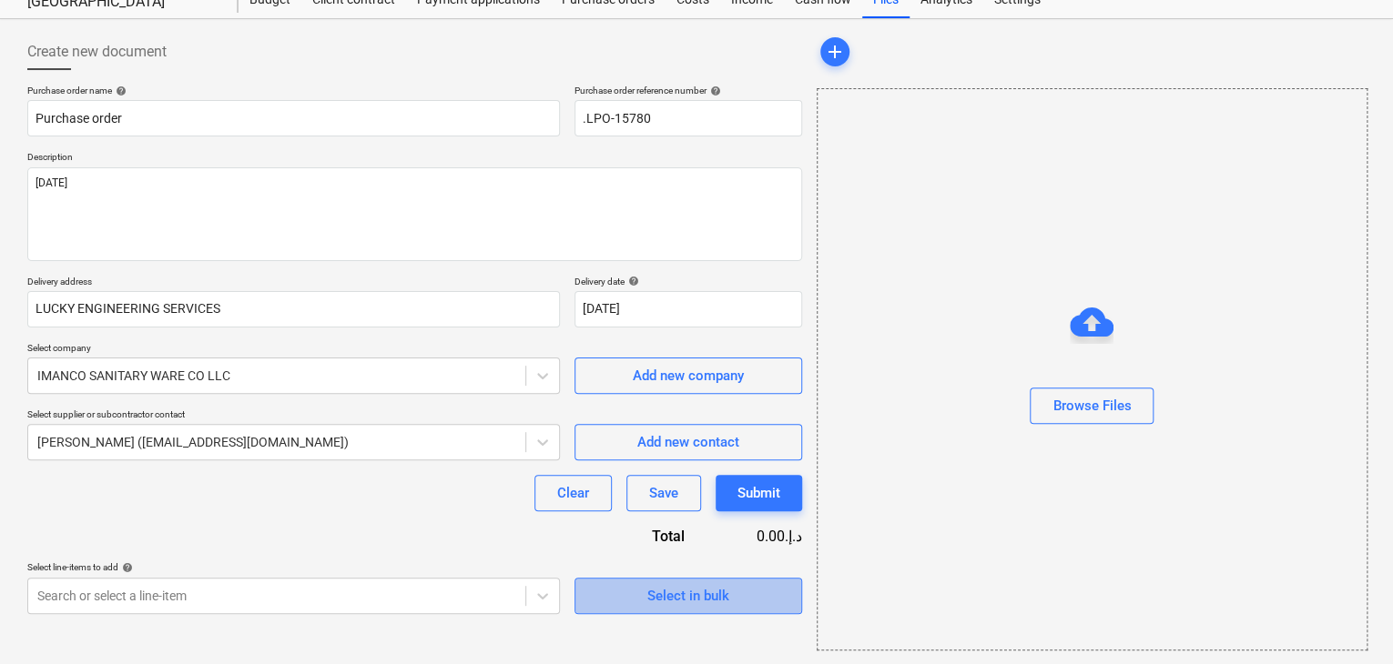
click at [597, 579] on button "Select in bulk" at bounding box center [688, 596] width 228 height 36
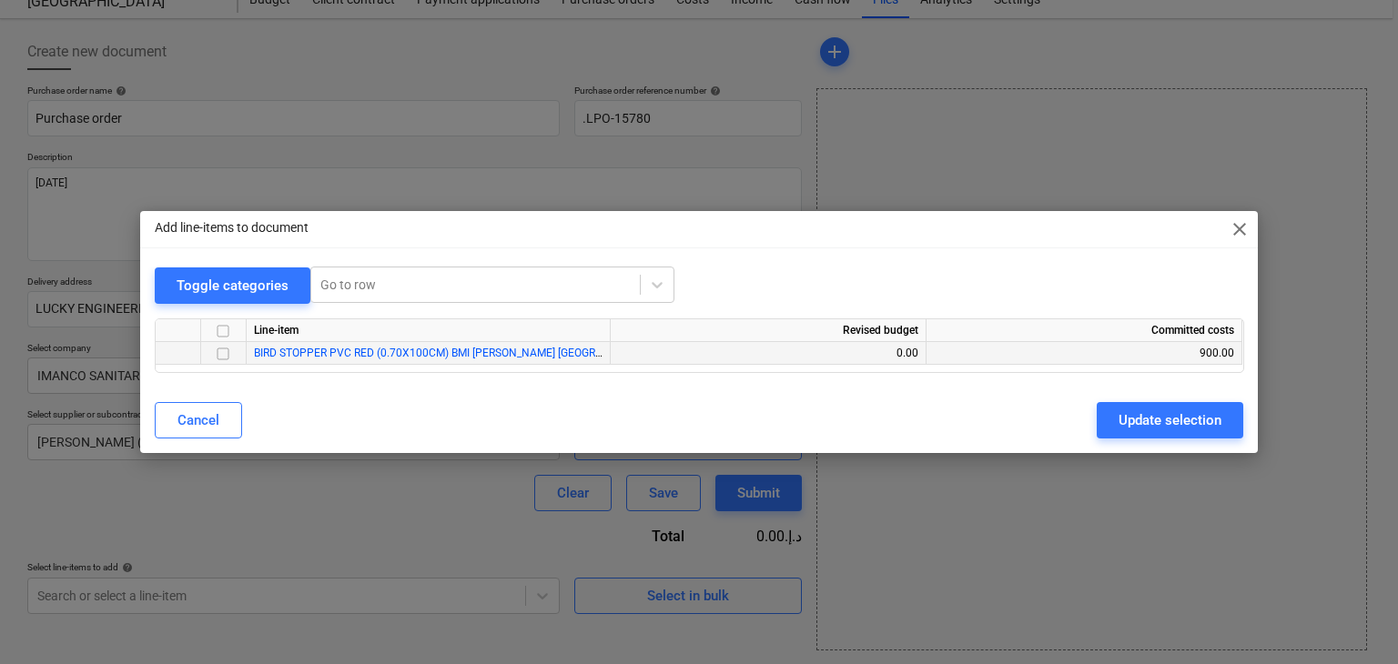
click at [224, 347] on input "checkbox" at bounding box center [223, 354] width 22 height 22
drag, startPoint x: 1199, startPoint y: 413, endPoint x: 1101, endPoint y: 421, distance: 97.7
click at [1197, 413] on div "Update selection" at bounding box center [1170, 421] width 103 height 24
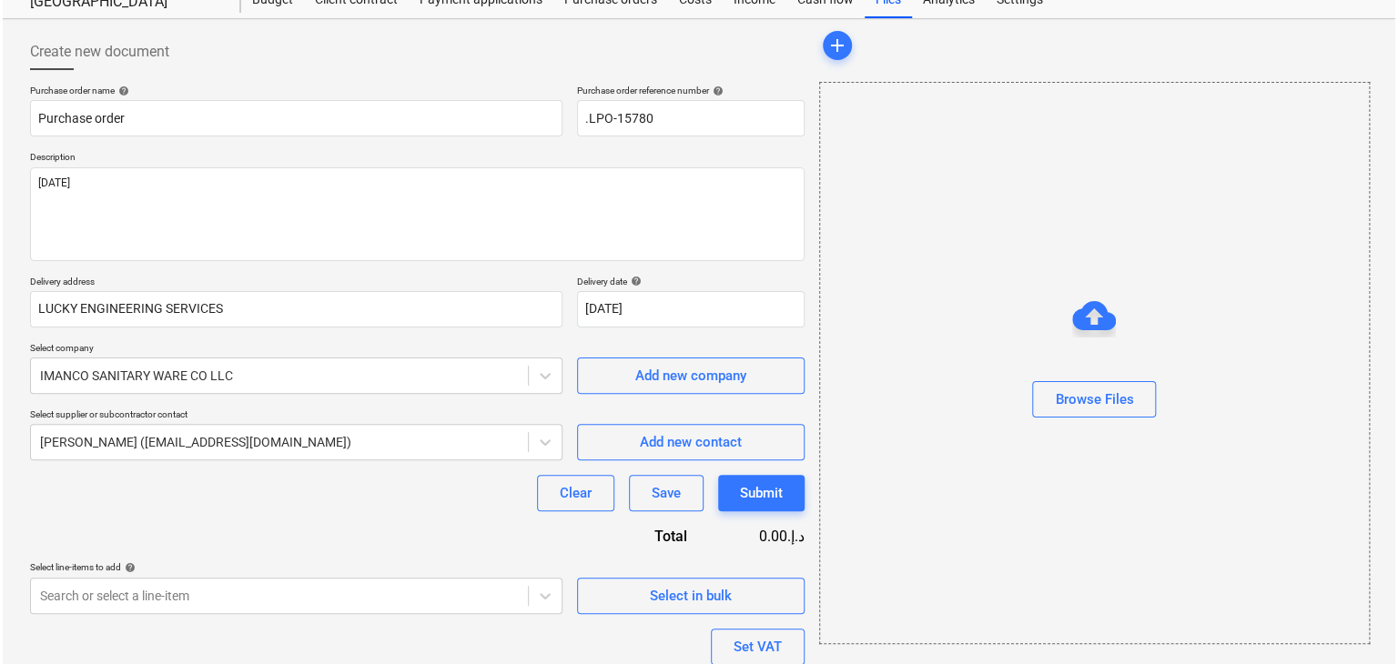
scroll to position [200, 0]
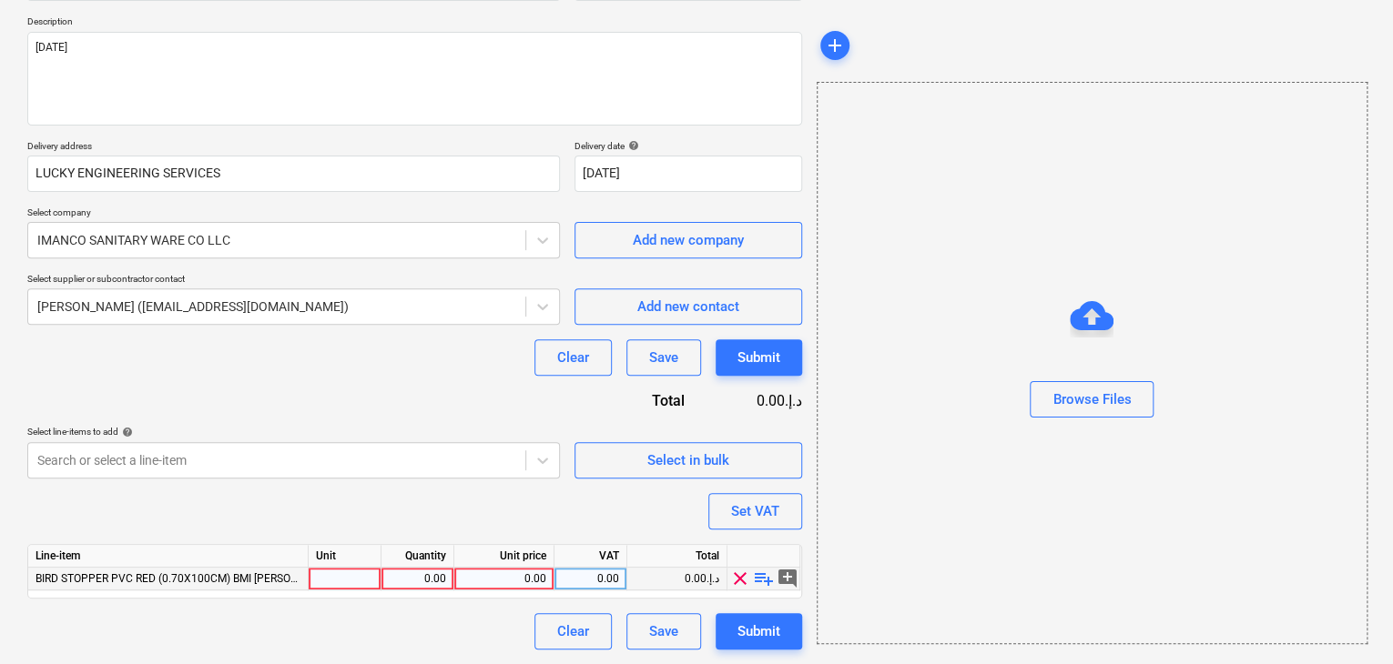
click at [363, 569] on div at bounding box center [345, 579] width 73 height 23
click at [428, 588] on div "0.00" at bounding box center [417, 579] width 57 height 23
click at [534, 577] on div "0.00" at bounding box center [503, 579] width 85 height 23
drag, startPoint x: 877, startPoint y: 482, endPoint x: 773, endPoint y: 485, distance: 104.7
click at [876, 482] on div "Browse Files" at bounding box center [1091, 363] width 551 height 563
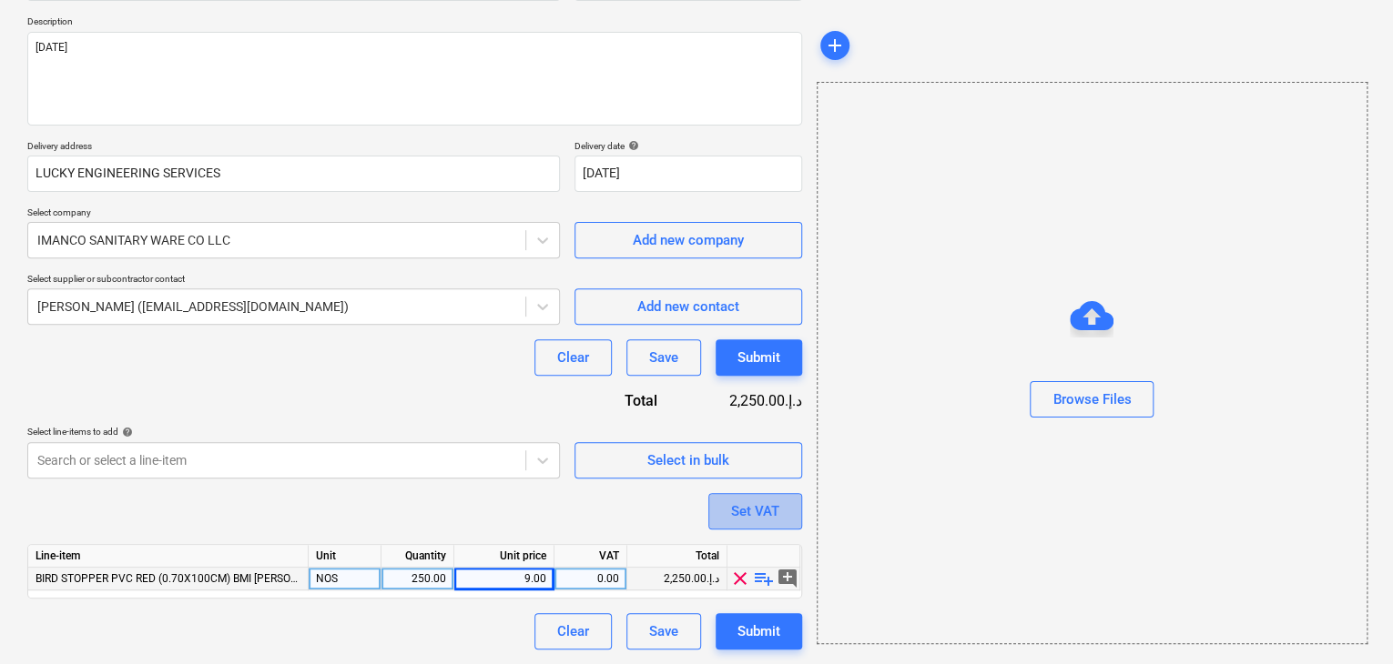
click at [747, 519] on div "Set VAT" at bounding box center [755, 512] width 48 height 24
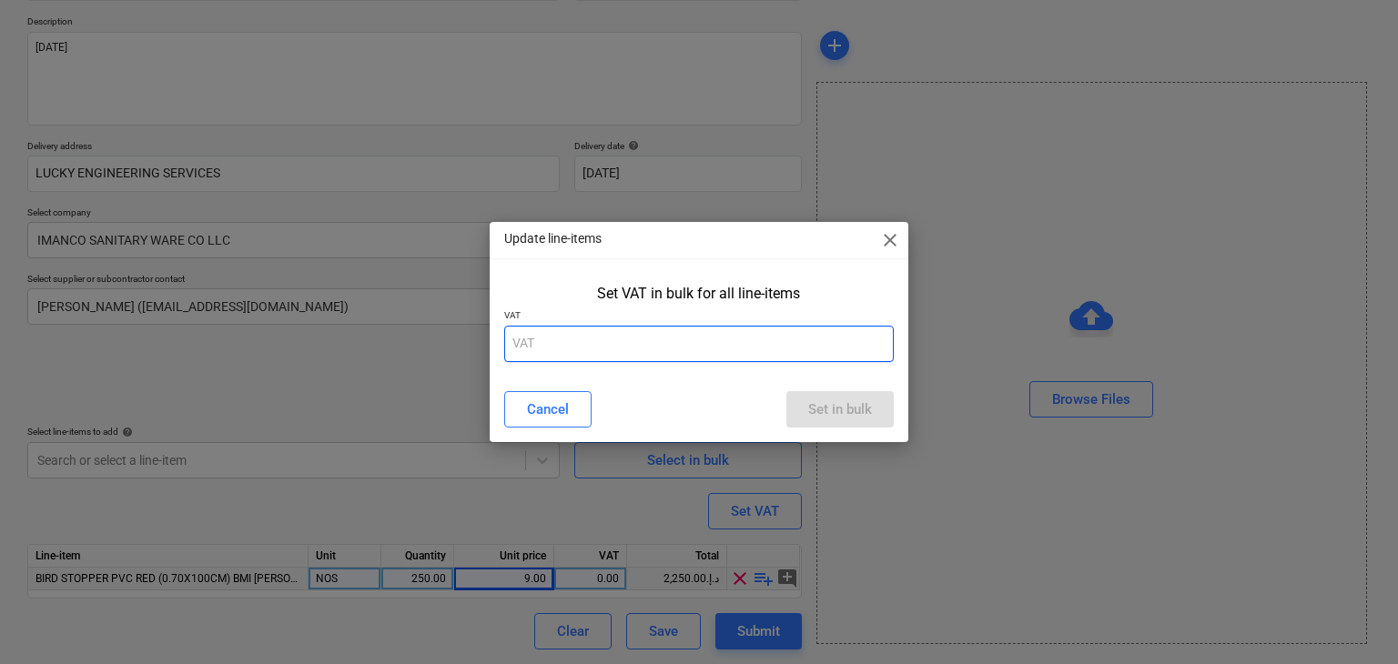
click at [614, 343] on input "text" at bounding box center [699, 344] width 390 height 36
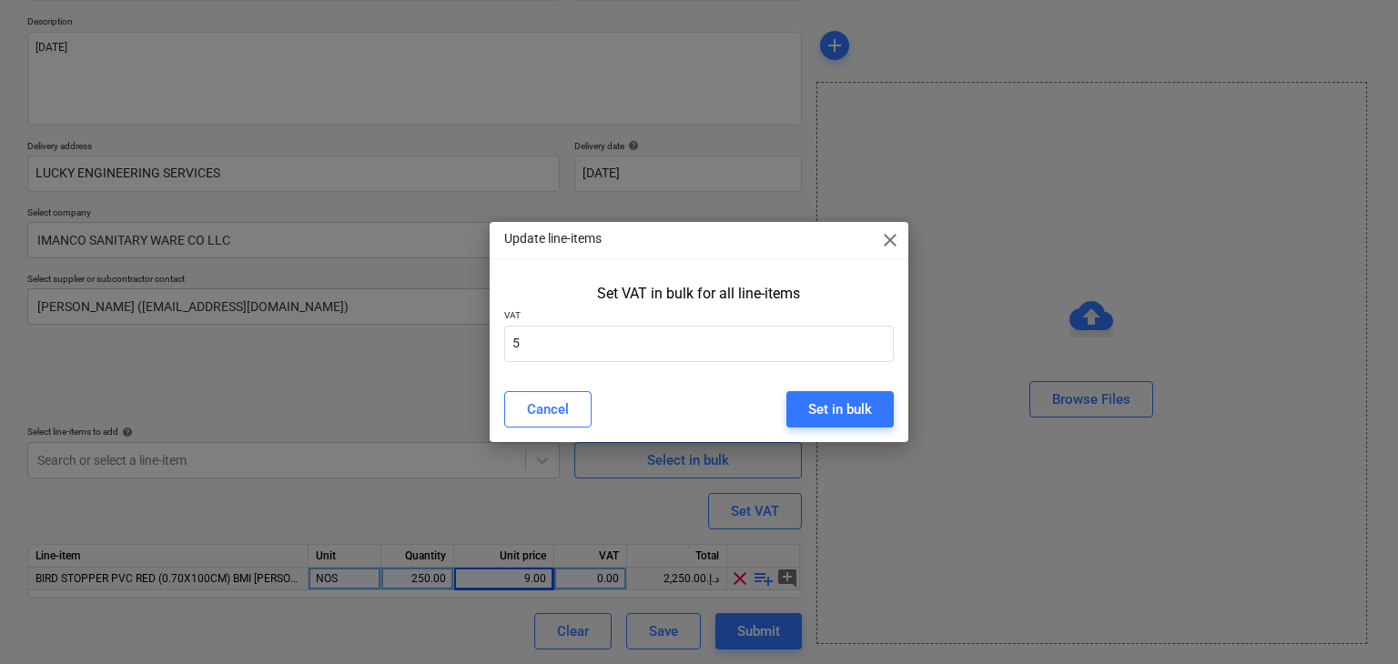
click at [818, 380] on div "Update line-items close Set VAT in bulk for all line-items VAT 5 Cancel Set in …" at bounding box center [700, 331] width 420 height 219
click at [804, 404] on button "Set in bulk" at bounding box center [839, 409] width 107 height 36
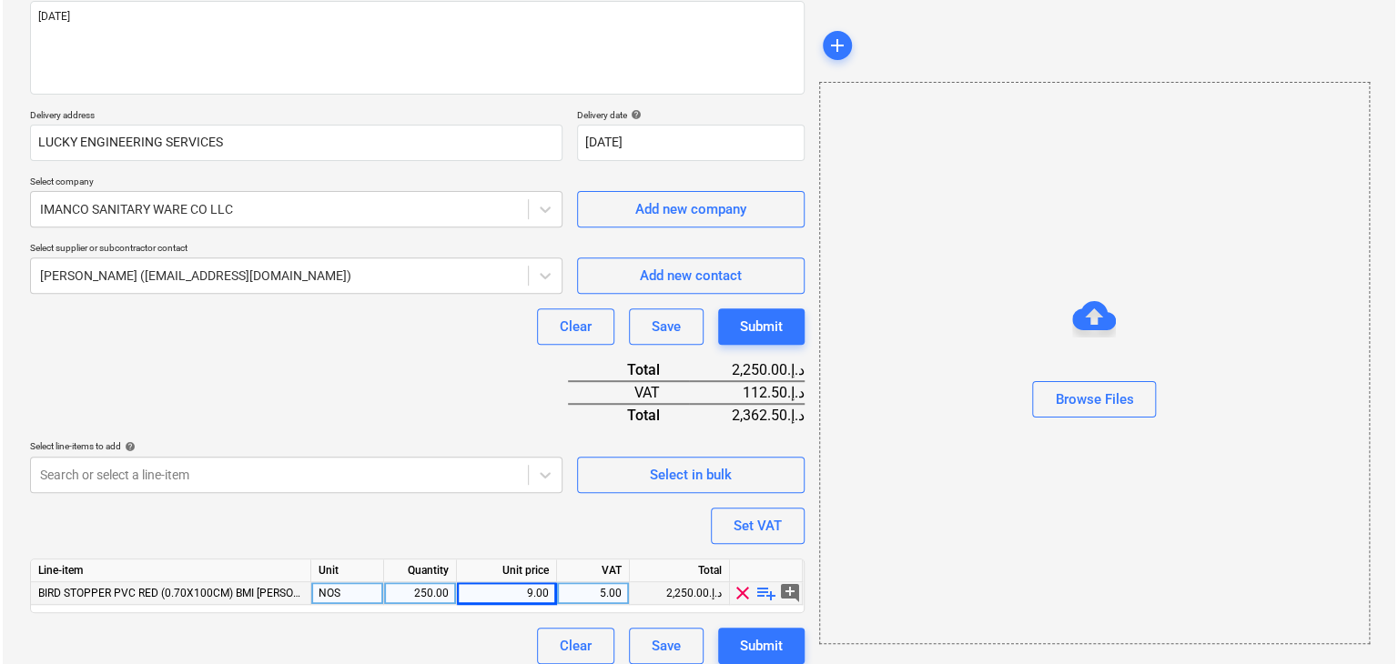
scroll to position [245, 0]
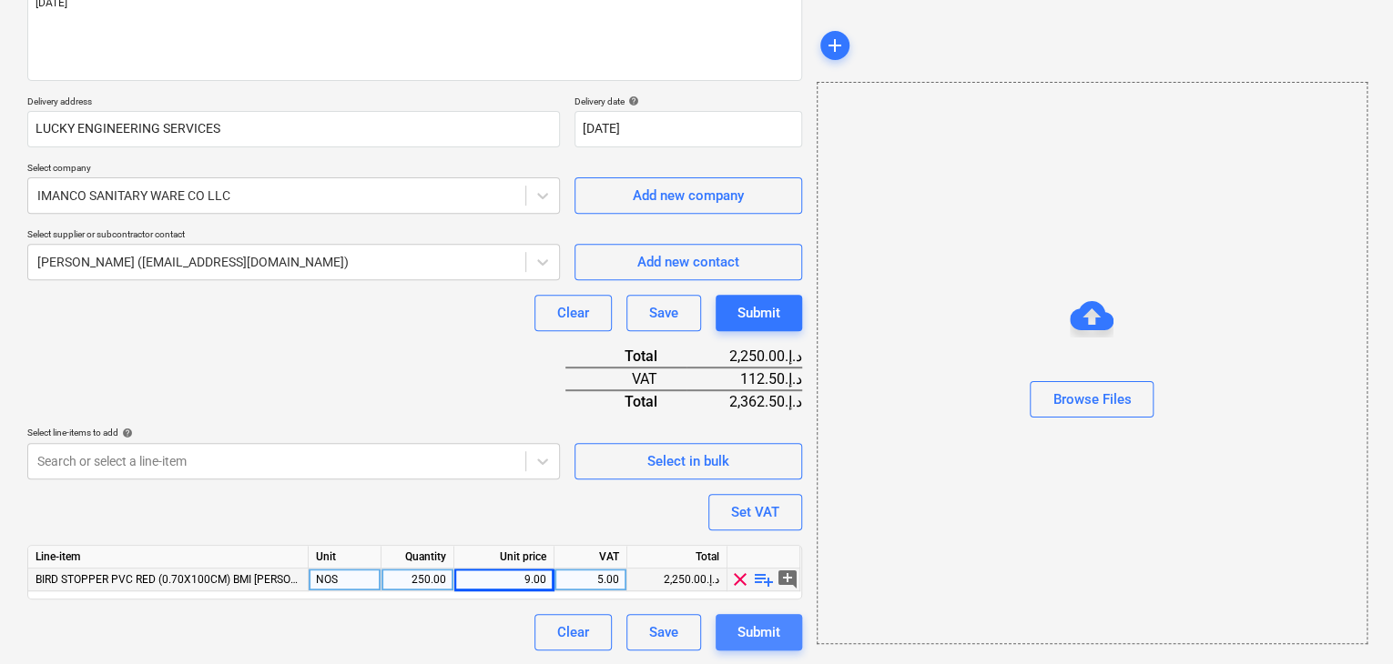
click at [745, 621] on div "Submit" at bounding box center [758, 633] width 43 height 24
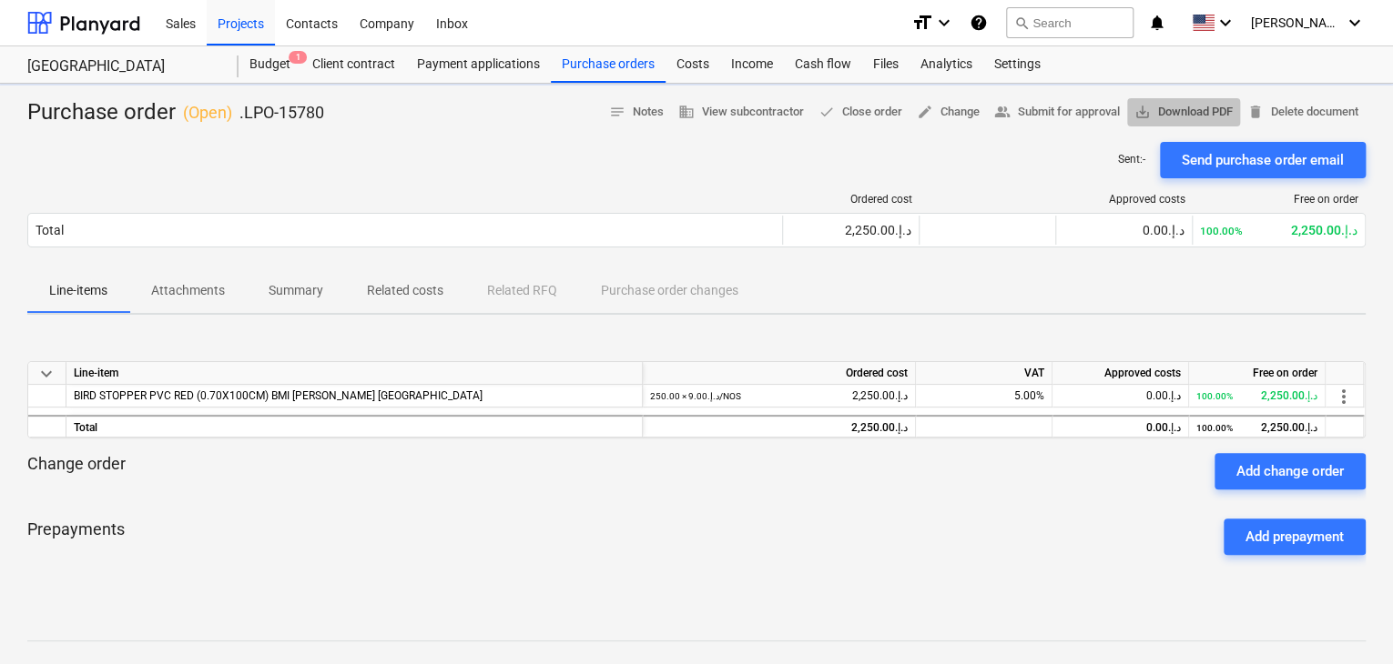
click at [1217, 108] on span "save_alt Download PDF" at bounding box center [1183, 112] width 98 height 21
click at [1189, 111] on span "save_alt Download PDF" at bounding box center [1183, 112] width 98 height 21
click at [615, 63] on div "Purchase orders" at bounding box center [608, 64] width 115 height 36
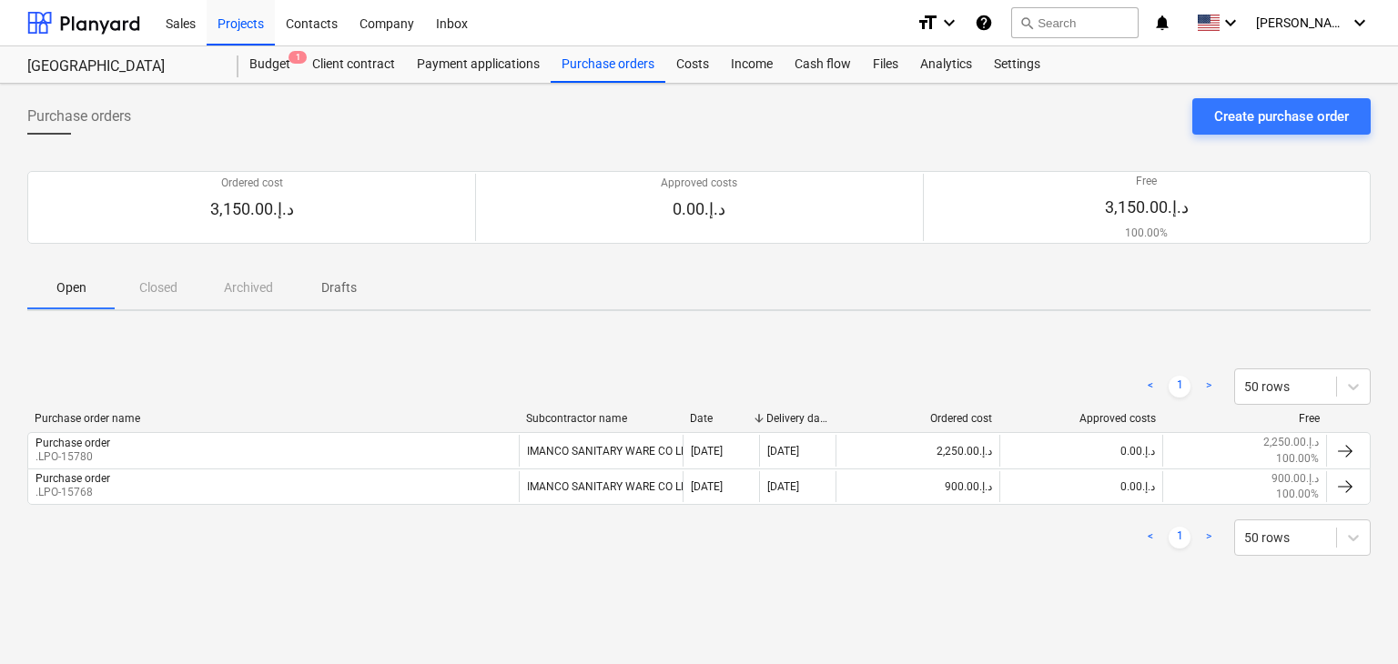
click at [1242, 135] on div "Purchase orders Create purchase order" at bounding box center [698, 123] width 1343 height 51
click at [1245, 132] on button "Create purchase order" at bounding box center [1281, 116] width 178 height 36
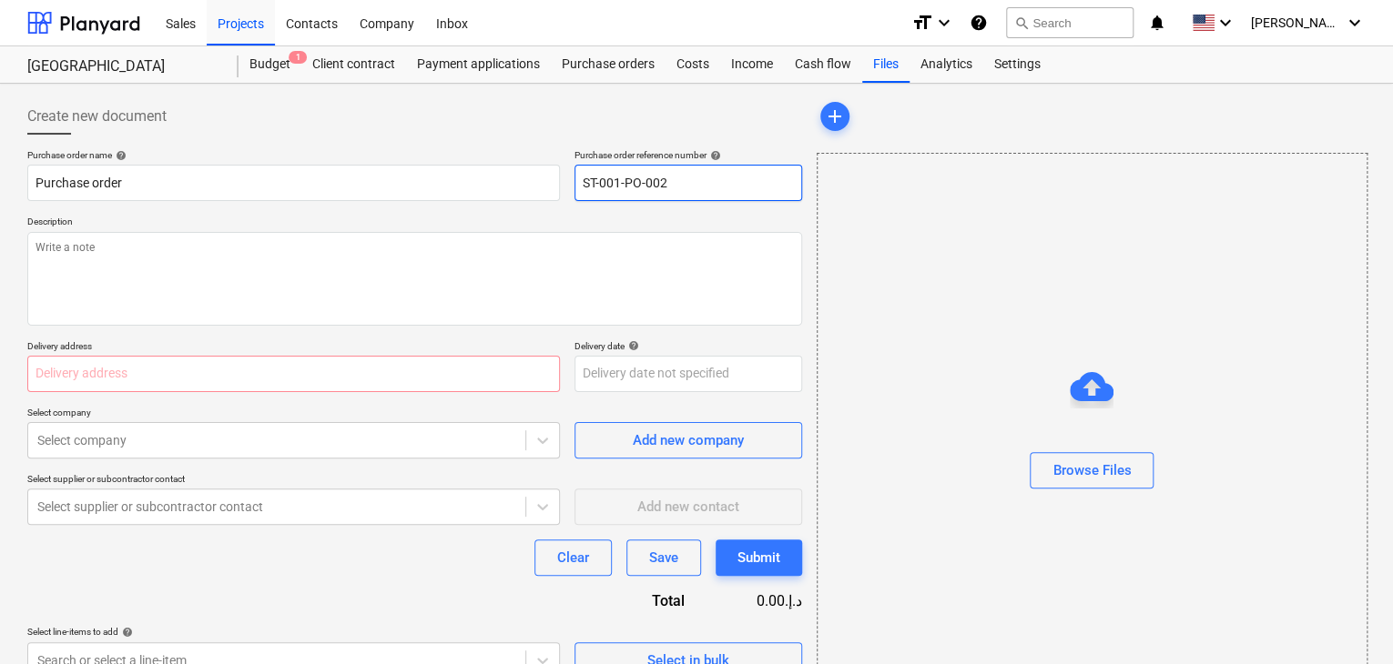
drag, startPoint x: 681, startPoint y: 177, endPoint x: 469, endPoint y: 153, distance: 213.4
click at [469, 153] on div "Purchase order name help Purchase order Purchase order reference number help ST…" at bounding box center [414, 175] width 775 height 52
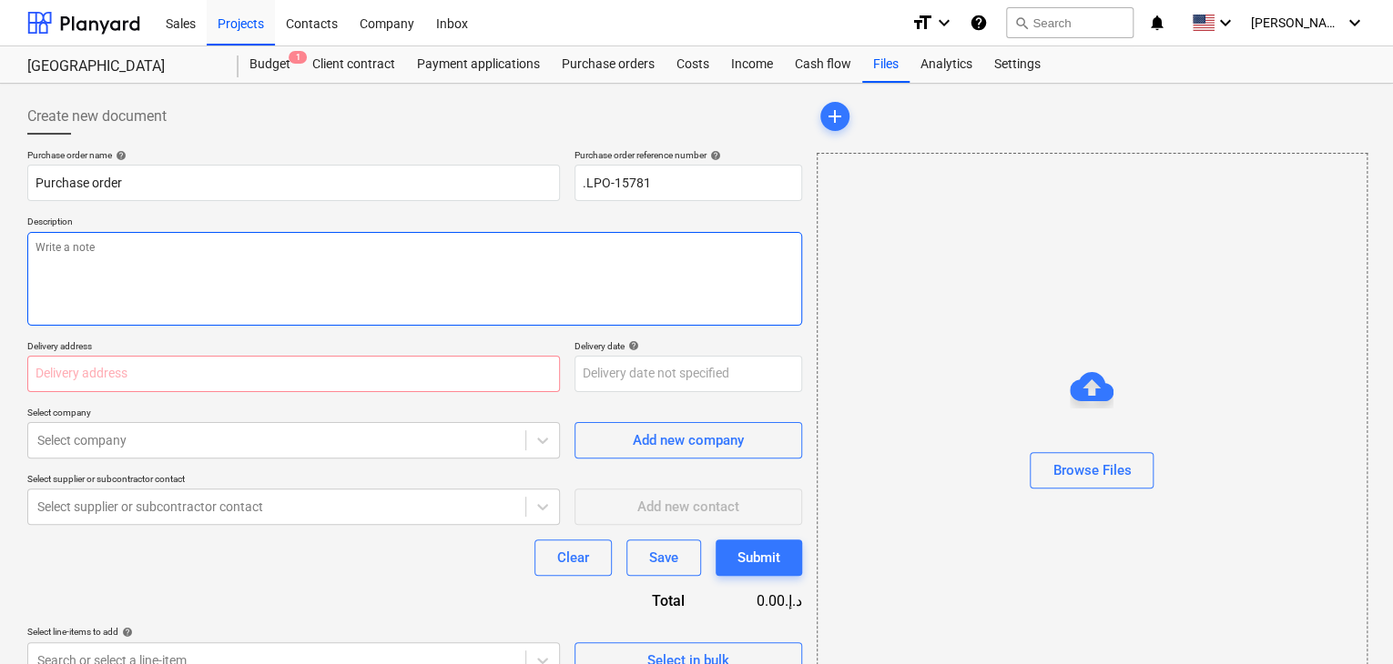
click at [248, 274] on textarea at bounding box center [414, 279] width 775 height 94
click at [178, 358] on input "text" at bounding box center [293, 374] width 532 height 36
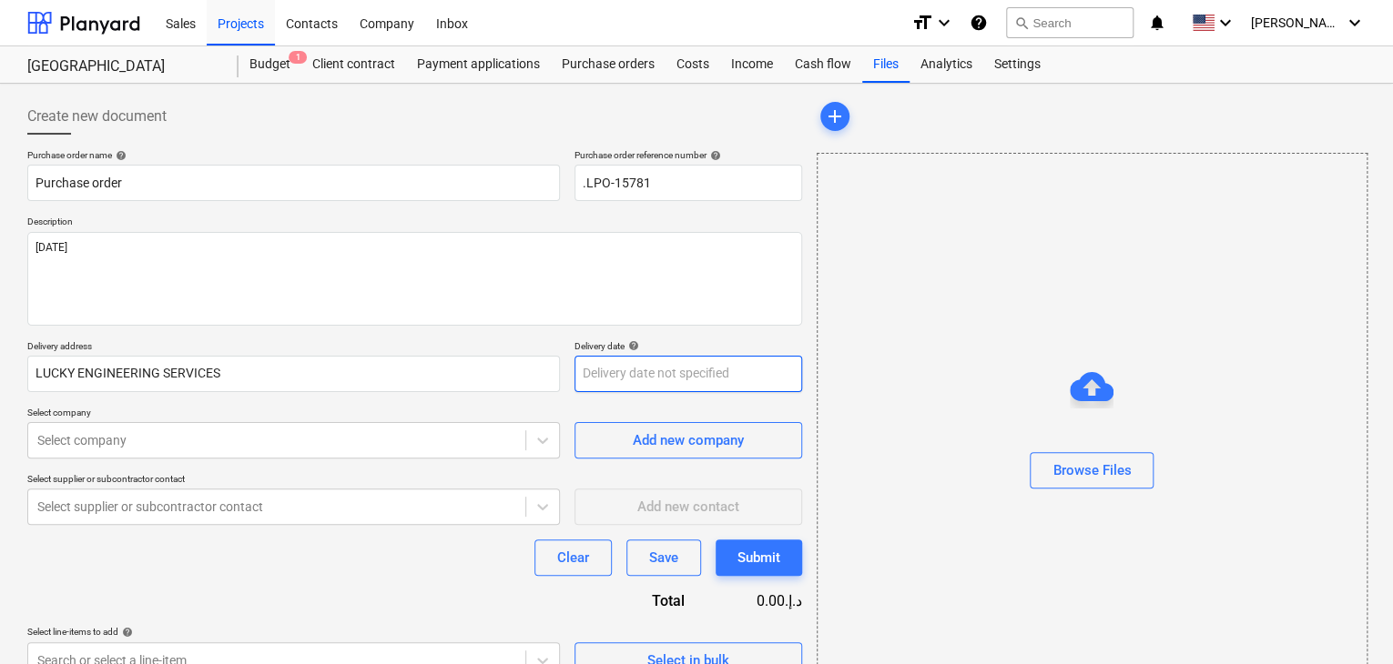
click at [603, 380] on body "Sales Projects Contacts Company Inbox format_size keyboard_arrow_down help sear…" at bounding box center [696, 332] width 1393 height 664
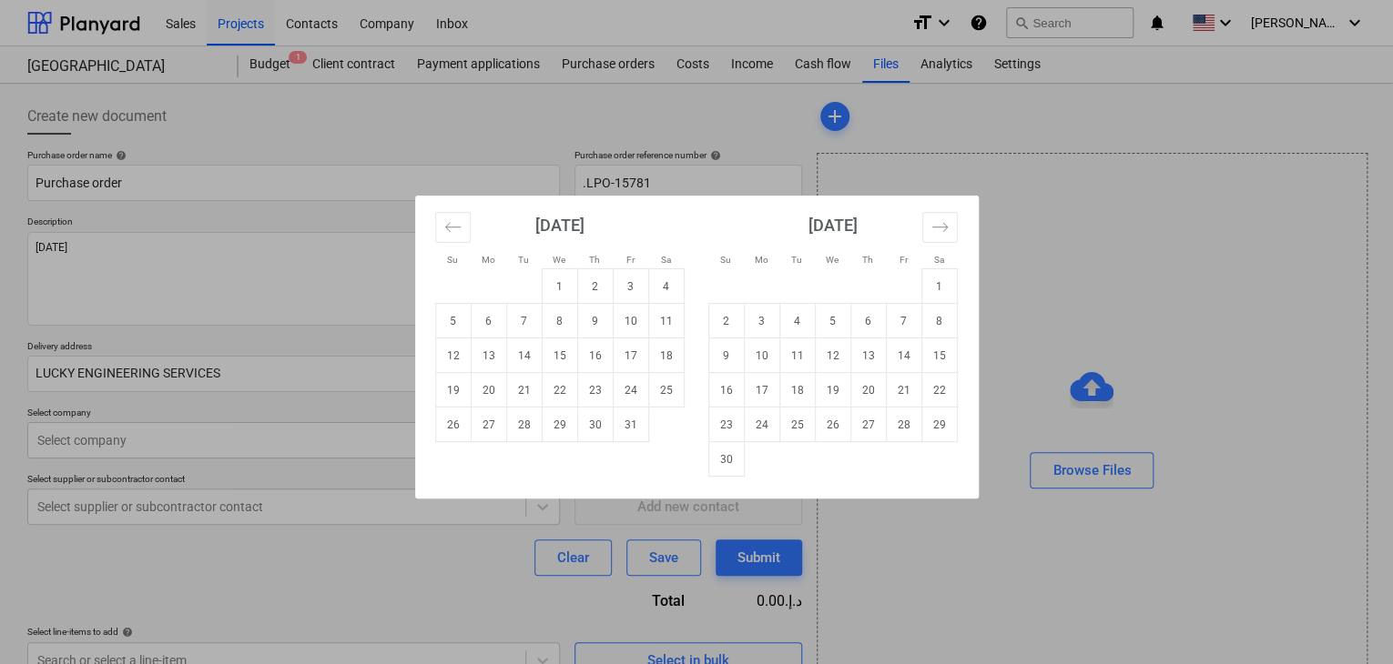
click at [566, 423] on td "29" at bounding box center [559, 425] width 35 height 35
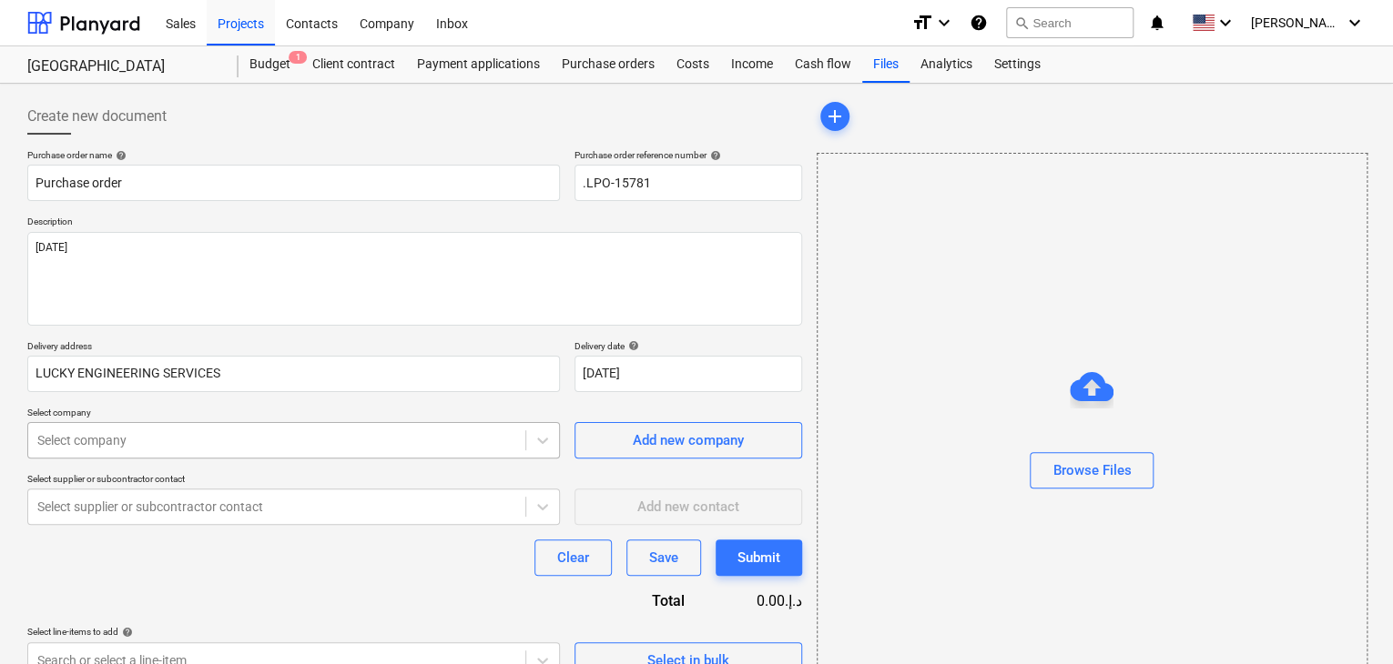
scroll to position [65, 0]
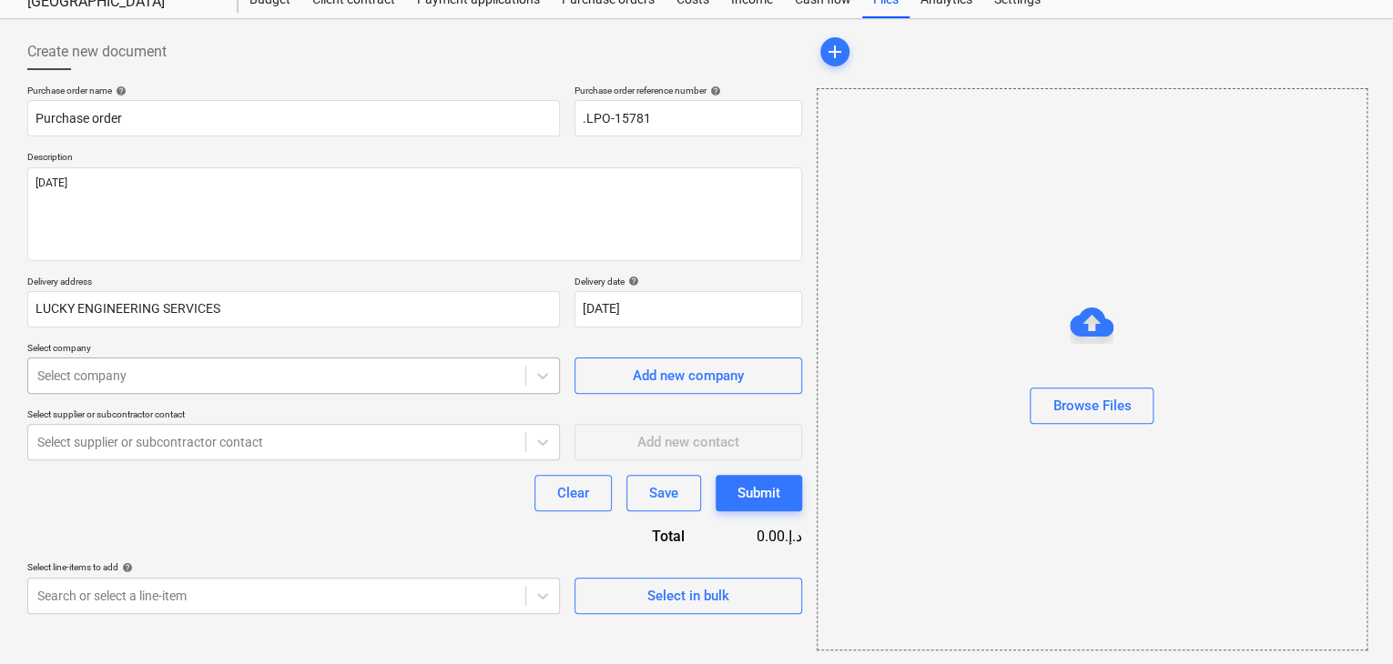
click at [184, 440] on body "Sales Projects Contacts Company Inbox format_size keyboard_arrow_down help sear…" at bounding box center [696, 267] width 1393 height 664
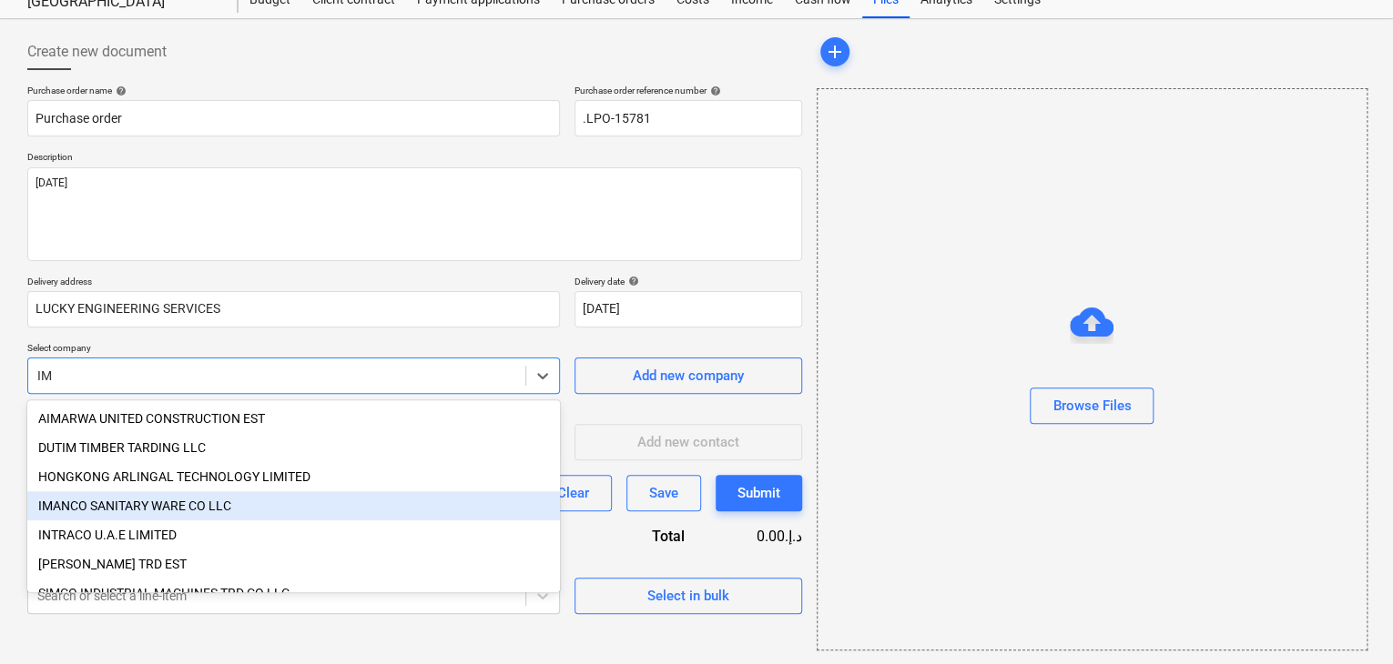
click at [149, 498] on div "IMANCO SANITARY WARE CO LLC" at bounding box center [293, 506] width 532 height 29
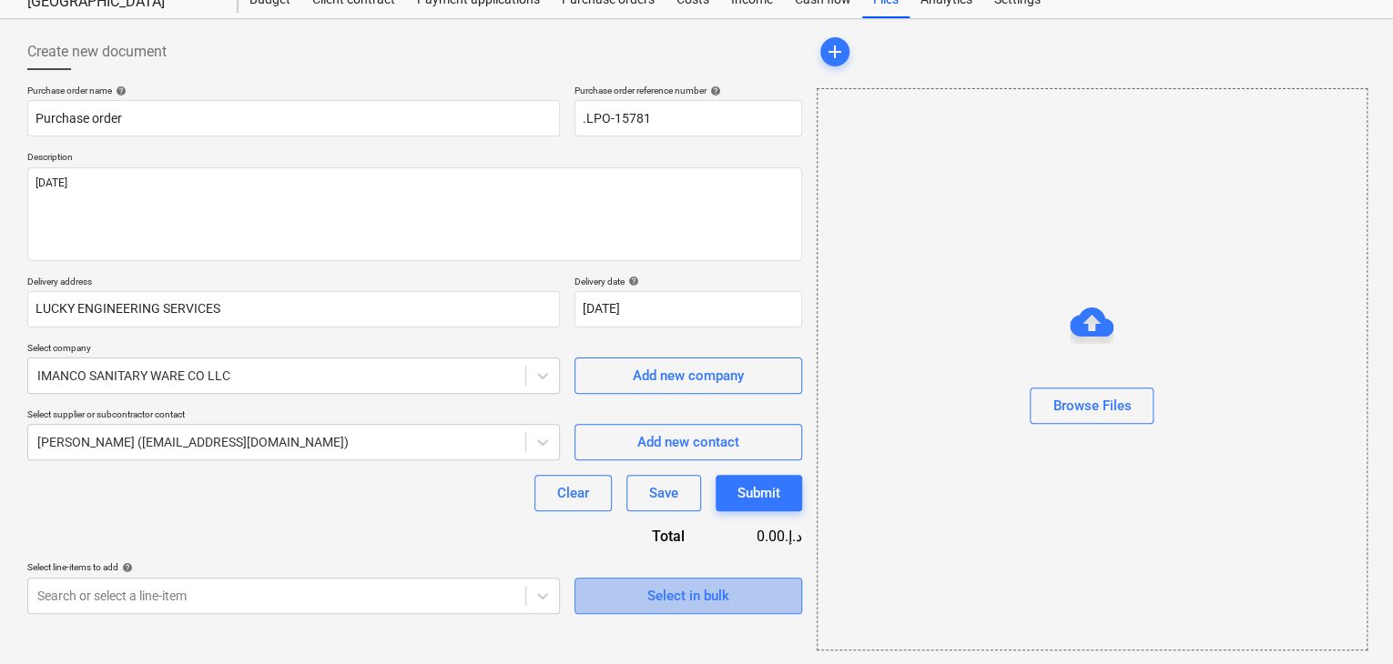
click at [613, 597] on span "Select in bulk" at bounding box center [688, 596] width 182 height 24
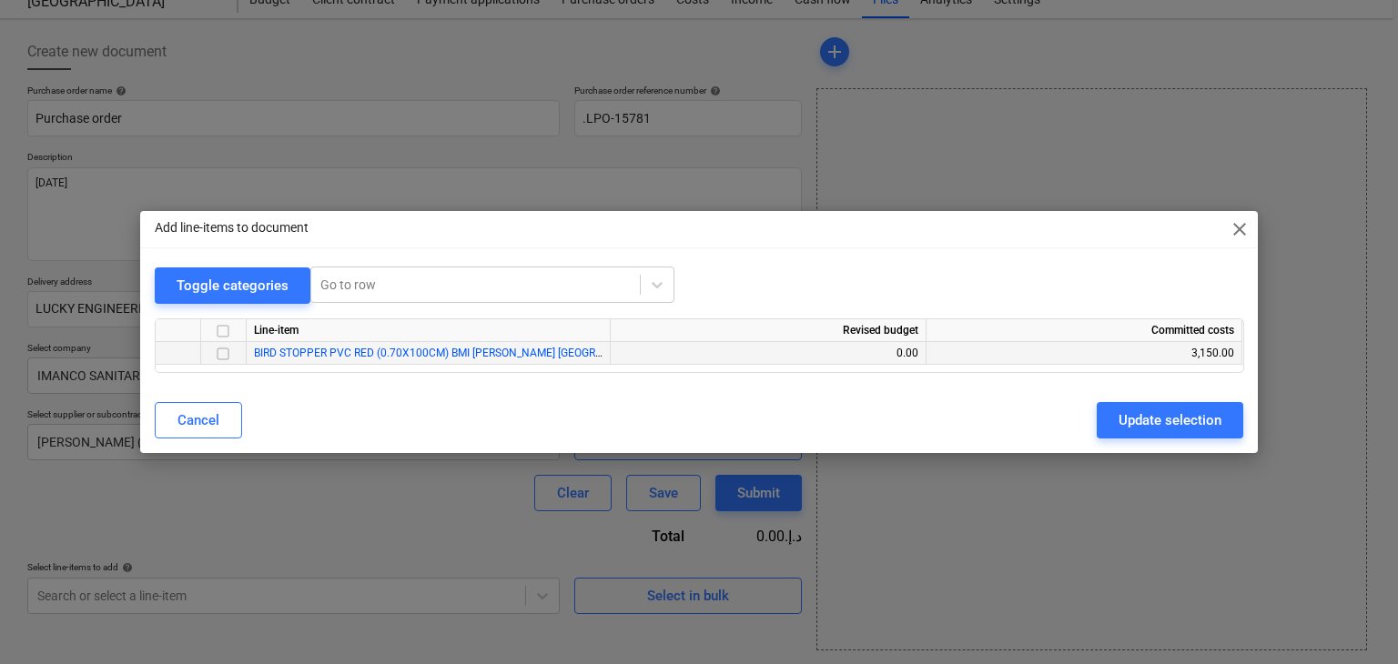
click at [226, 358] on input "checkbox" at bounding box center [223, 354] width 22 height 22
drag, startPoint x: 1121, startPoint y: 412, endPoint x: 809, endPoint y: 423, distance: 312.4
click at [1107, 416] on button "Update selection" at bounding box center [1170, 420] width 147 height 36
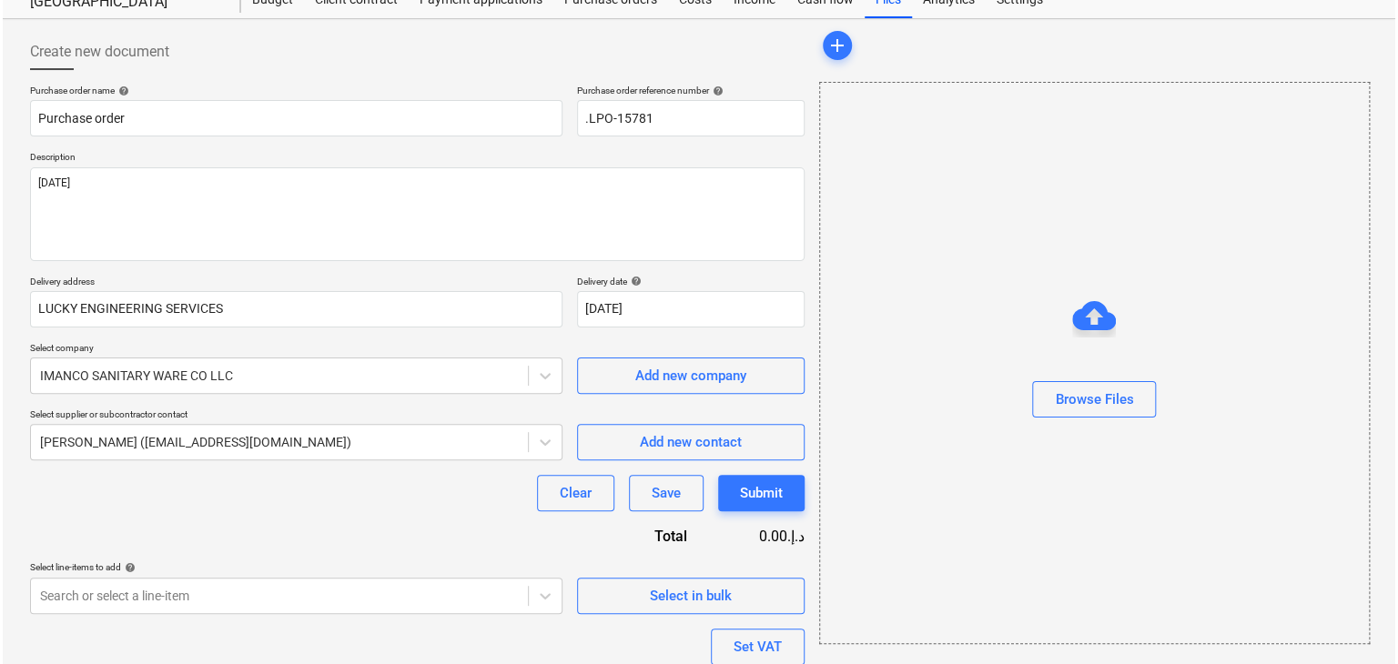
scroll to position [200, 0]
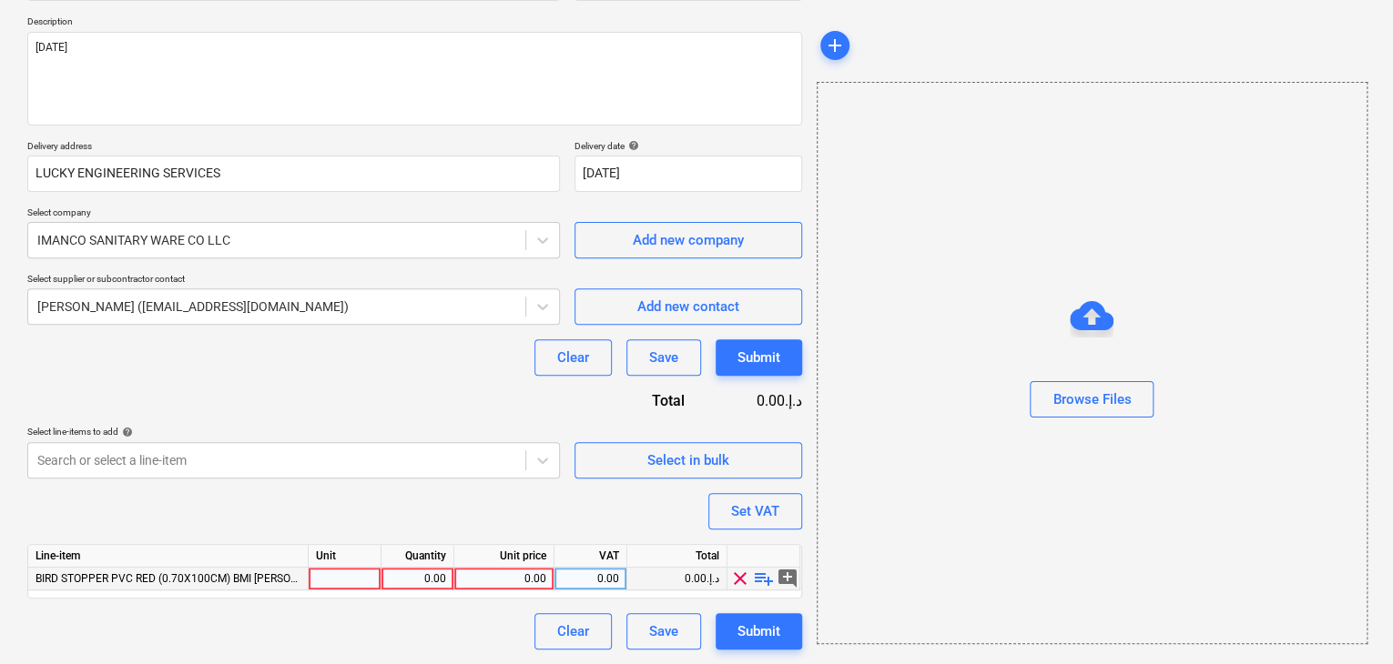
click at [313, 572] on div at bounding box center [345, 579] width 73 height 23
click at [418, 573] on div "0.00" at bounding box center [417, 579] width 57 height 23
click at [506, 586] on div "0.00" at bounding box center [503, 579] width 85 height 23
drag, startPoint x: 1087, startPoint y: 510, endPoint x: 845, endPoint y: 519, distance: 242.3
click at [1075, 512] on div "Browse Files" at bounding box center [1091, 363] width 551 height 563
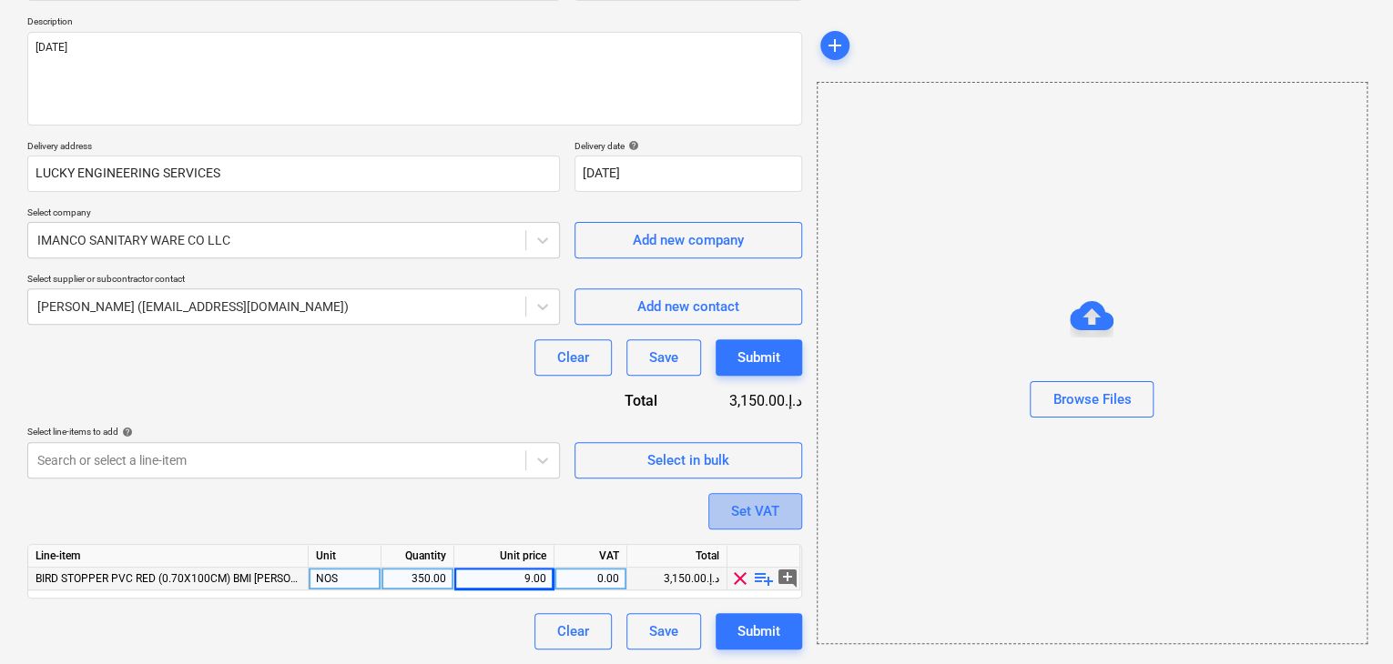
click at [786, 520] on button "Set VAT" at bounding box center [755, 511] width 94 height 36
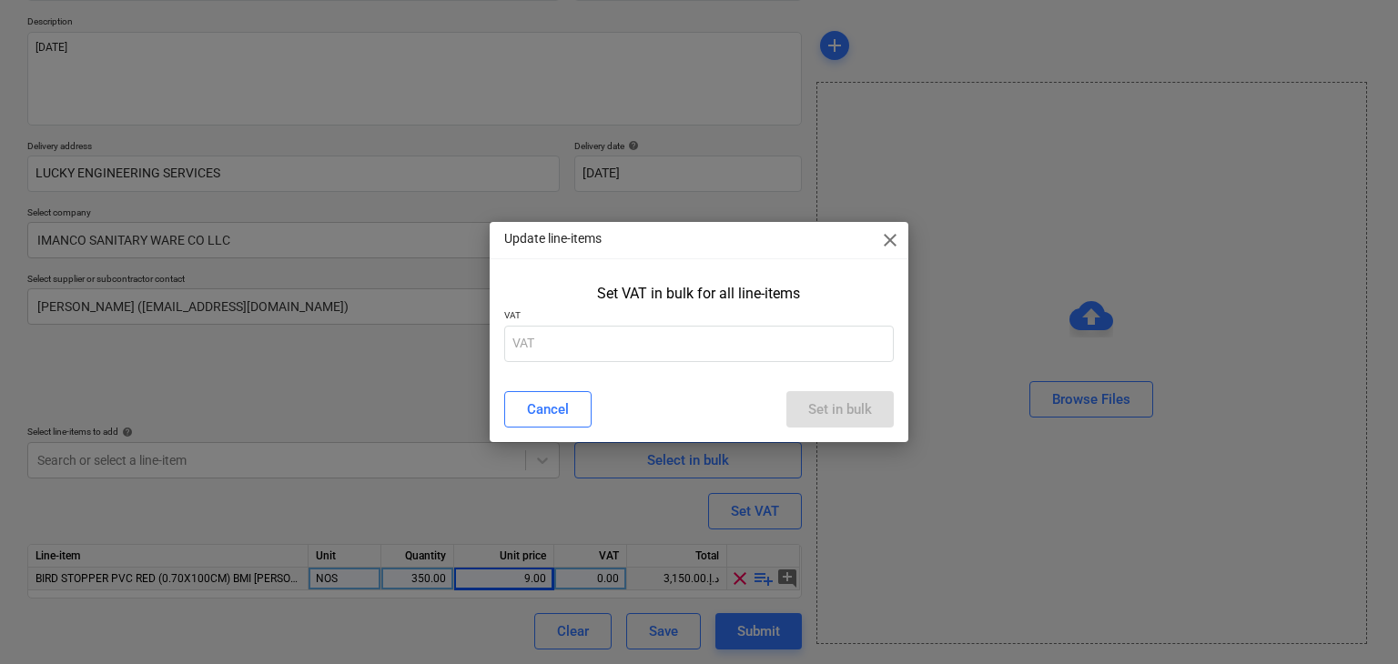
click at [626, 322] on p "VAT" at bounding box center [699, 316] width 390 height 15
click at [582, 364] on div "Set VAT in bulk for all line-items VAT" at bounding box center [700, 327] width 420 height 98
click at [586, 354] on input "text" at bounding box center [699, 344] width 390 height 36
click at [869, 416] on div "Set in bulk" at bounding box center [840, 410] width 64 height 24
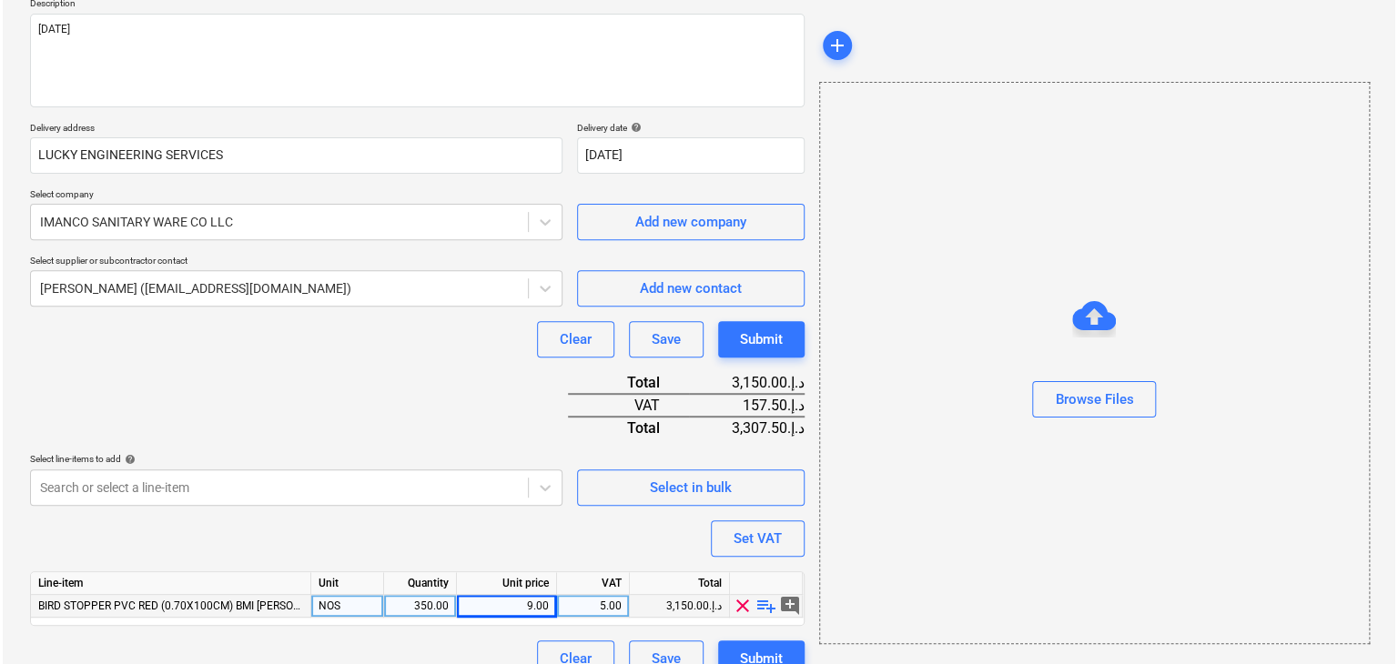
scroll to position [245, 0]
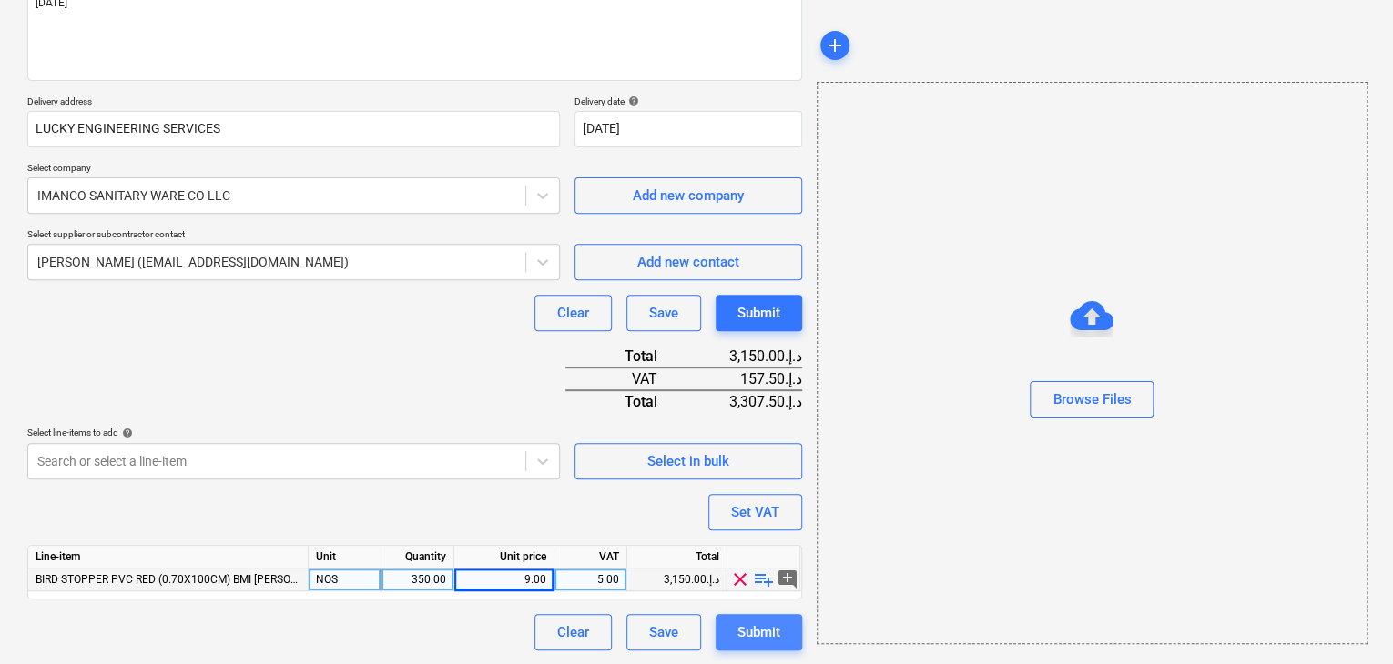
click at [754, 625] on div "Submit" at bounding box center [758, 633] width 43 height 24
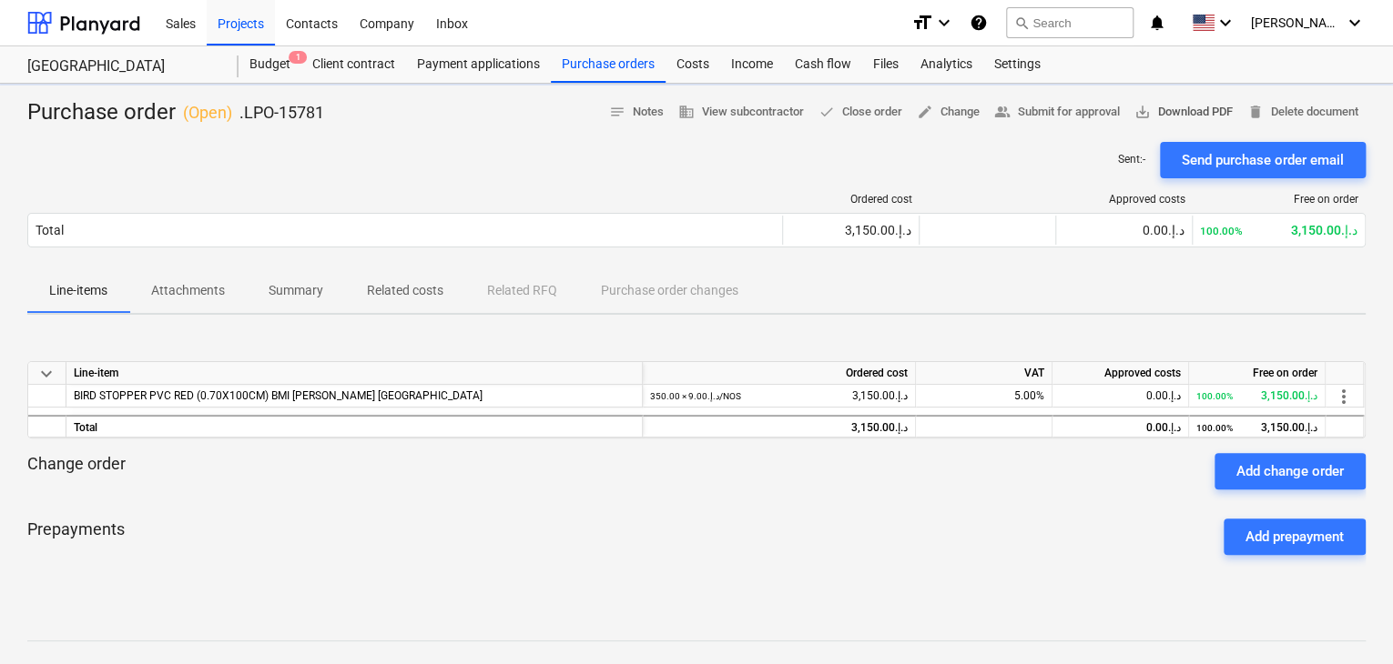
click at [1187, 109] on span "save_alt Download PDF" at bounding box center [1183, 112] width 98 height 21
